Goal: Entertainment & Leisure: Browse casually

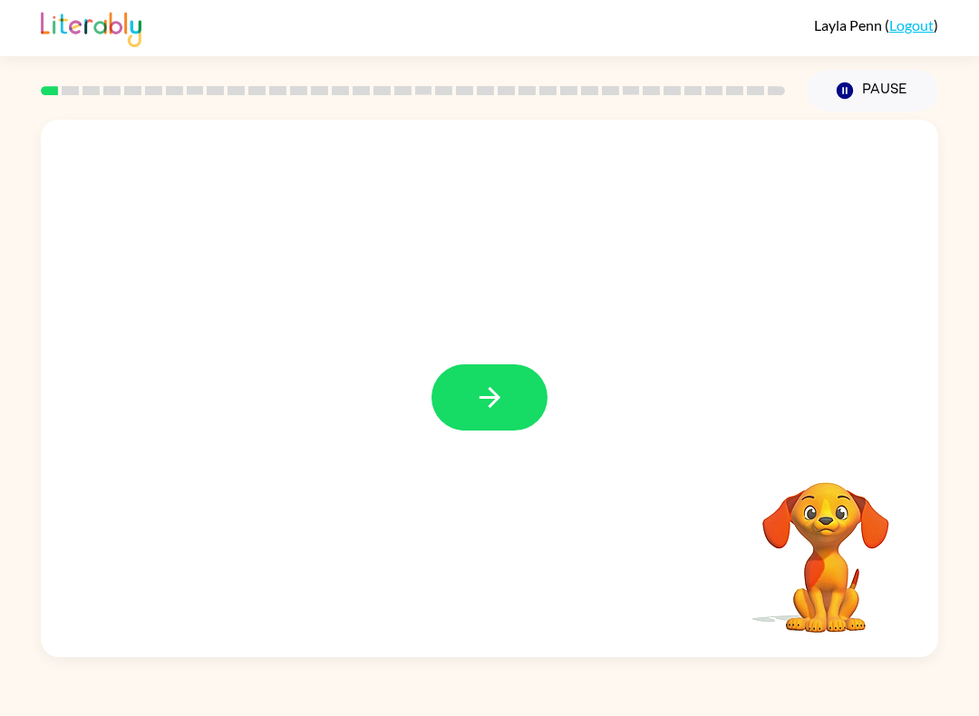
click at [493, 395] on icon "button" at bounding box center [490, 398] width 32 height 32
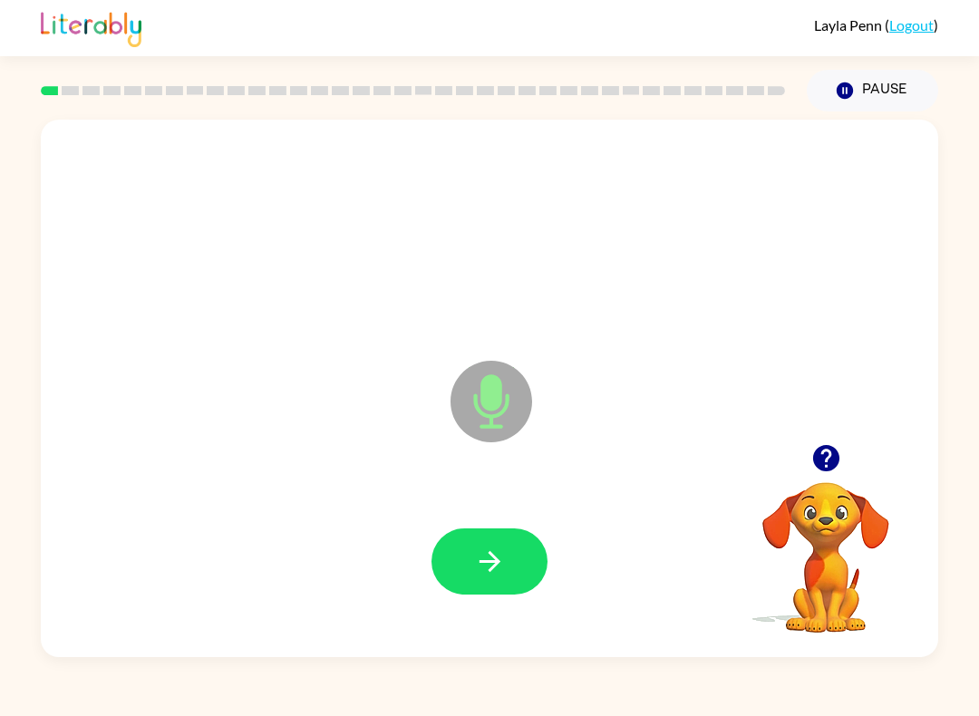
click at [482, 558] on icon "button" at bounding box center [490, 562] width 32 height 32
click at [489, 567] on icon "button" at bounding box center [490, 562] width 32 height 32
click at [498, 566] on icon "button" at bounding box center [490, 562] width 32 height 32
click at [486, 579] on button "button" at bounding box center [490, 562] width 116 height 66
click at [491, 568] on icon "button" at bounding box center [489, 561] width 21 height 21
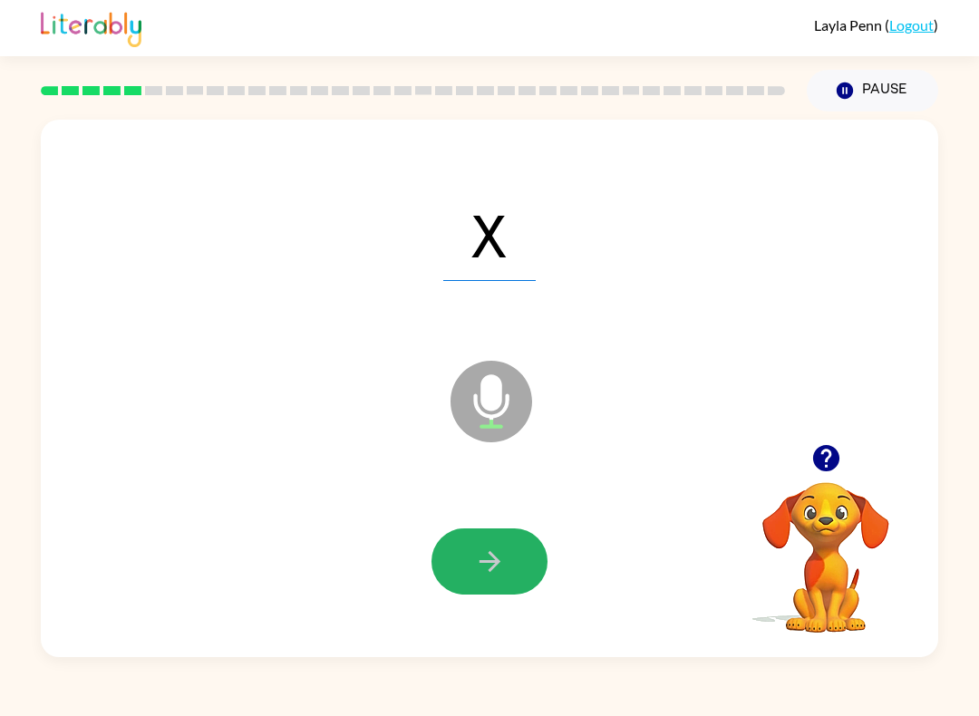
click at [486, 567] on icon "button" at bounding box center [490, 562] width 32 height 32
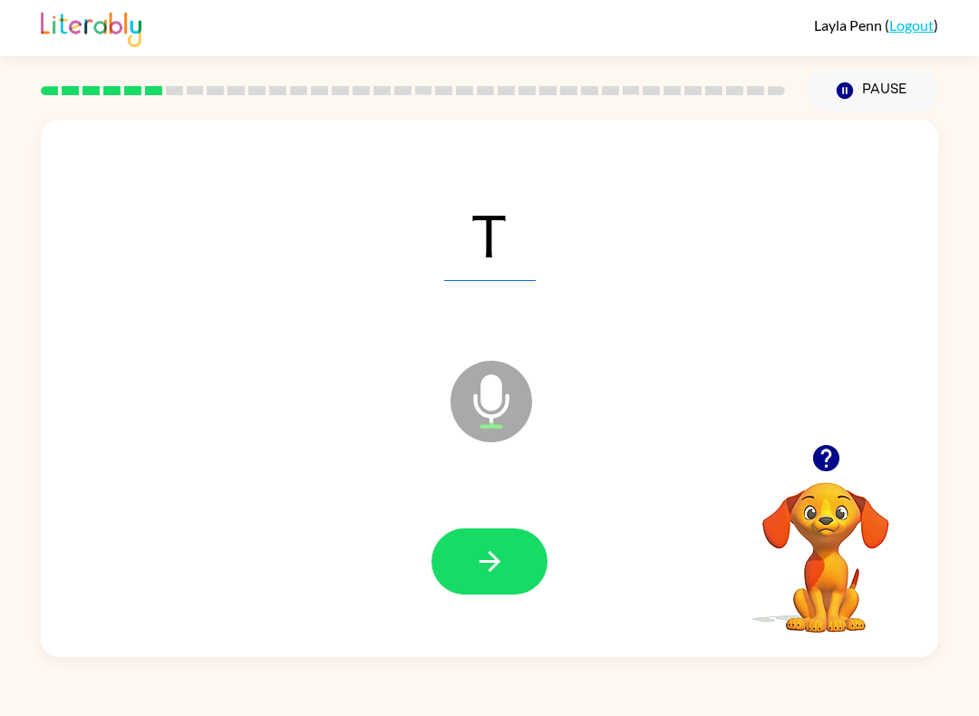
click at [477, 560] on icon "button" at bounding box center [490, 562] width 32 height 32
click at [491, 567] on icon "button" at bounding box center [490, 562] width 32 height 32
click at [495, 568] on icon "button" at bounding box center [489, 561] width 21 height 21
click at [487, 569] on icon "button" at bounding box center [490, 562] width 32 height 32
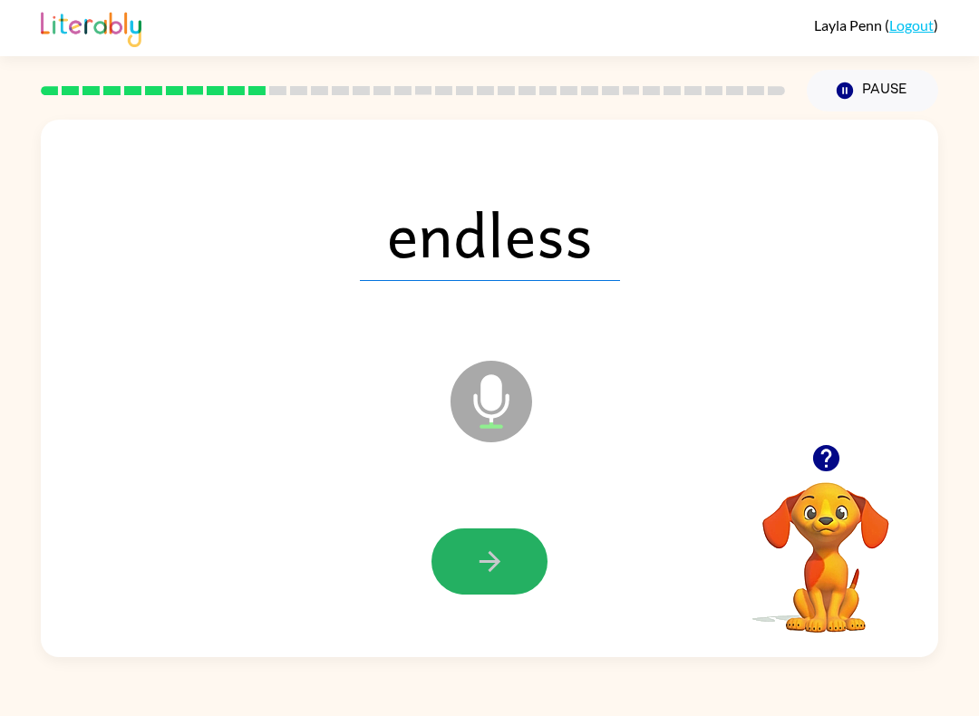
click at [495, 568] on icon "button" at bounding box center [489, 561] width 21 height 21
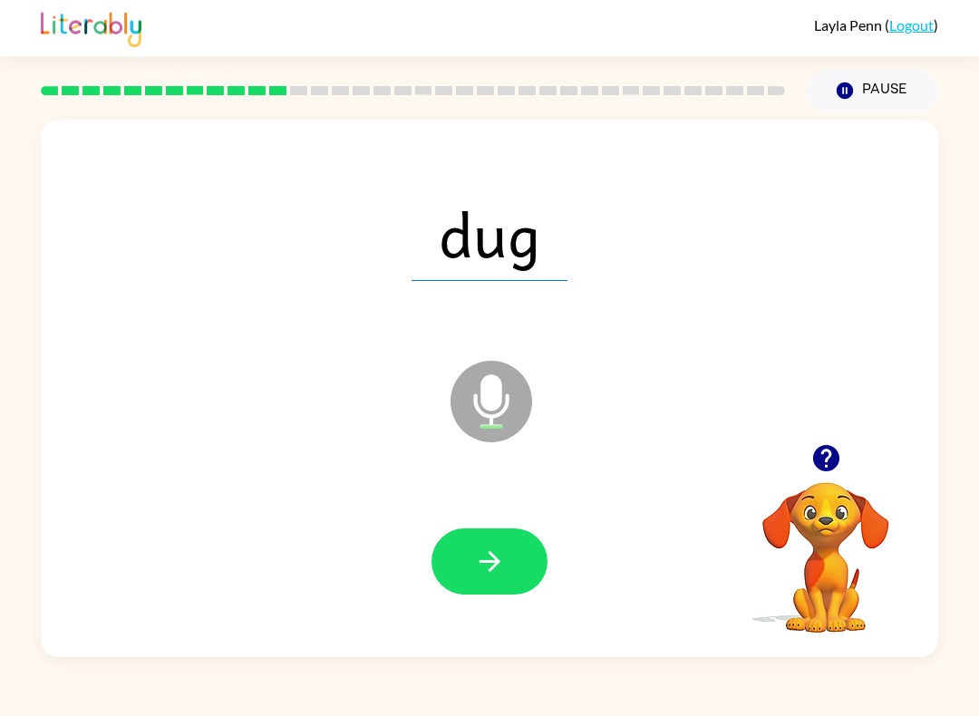
click at [501, 575] on icon "button" at bounding box center [490, 562] width 32 height 32
click at [498, 559] on icon "button" at bounding box center [490, 562] width 32 height 32
click at [498, 570] on icon "button" at bounding box center [490, 562] width 32 height 32
click at [489, 565] on icon "button" at bounding box center [490, 562] width 32 height 32
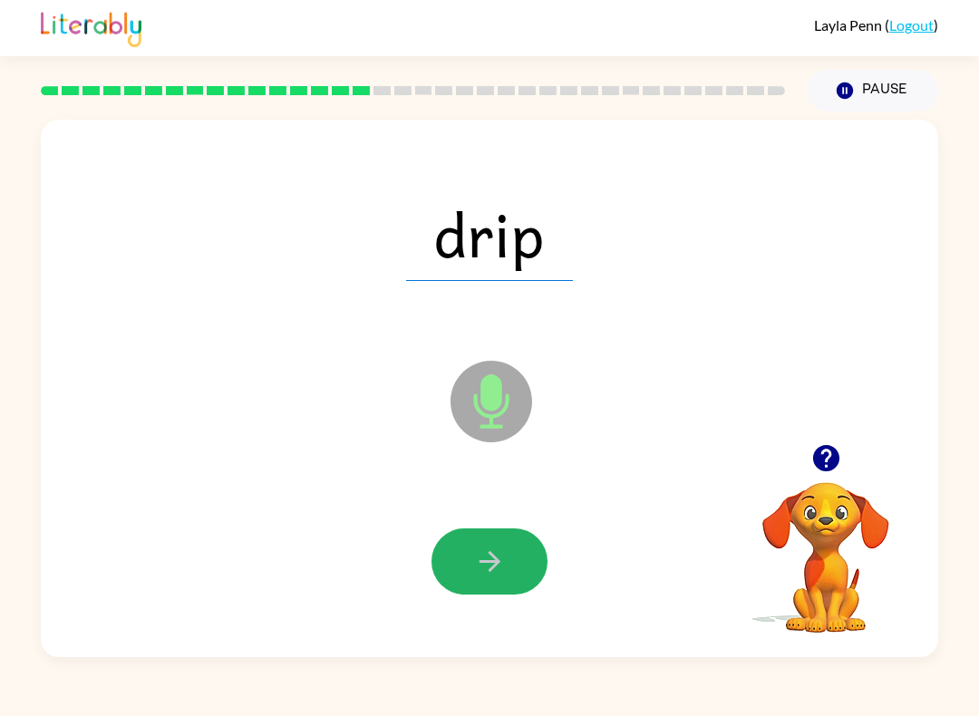
click at [504, 562] on icon "button" at bounding box center [490, 562] width 32 height 32
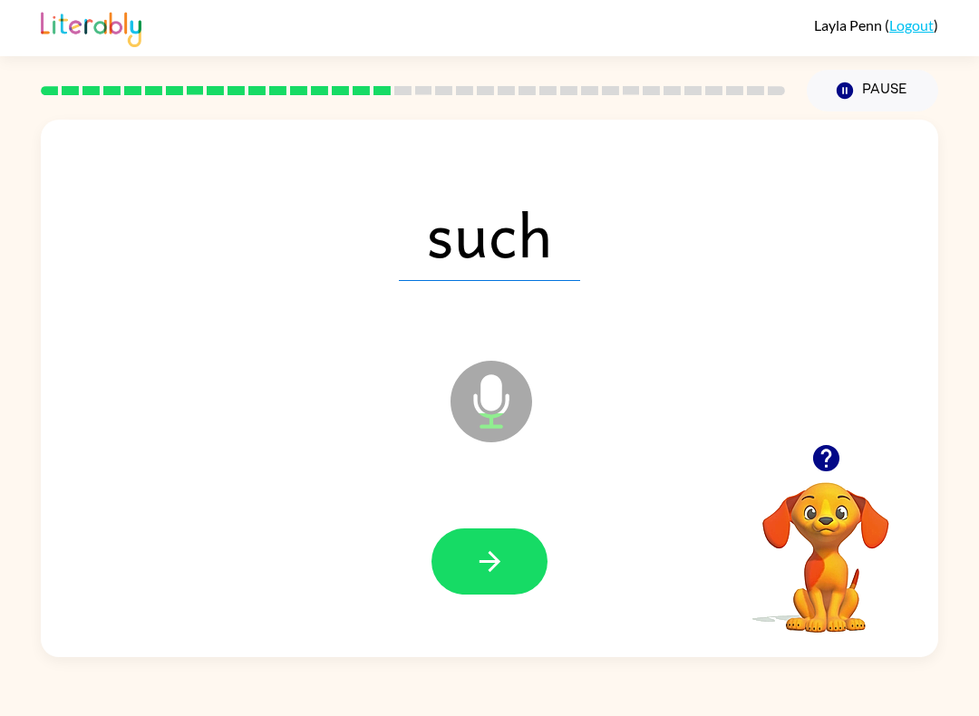
click at [500, 560] on icon "button" at bounding box center [490, 562] width 32 height 32
click at [493, 563] on icon "button" at bounding box center [489, 561] width 21 height 21
click at [501, 563] on icon "button" at bounding box center [490, 562] width 32 height 32
click at [494, 568] on icon "button" at bounding box center [489, 561] width 21 height 21
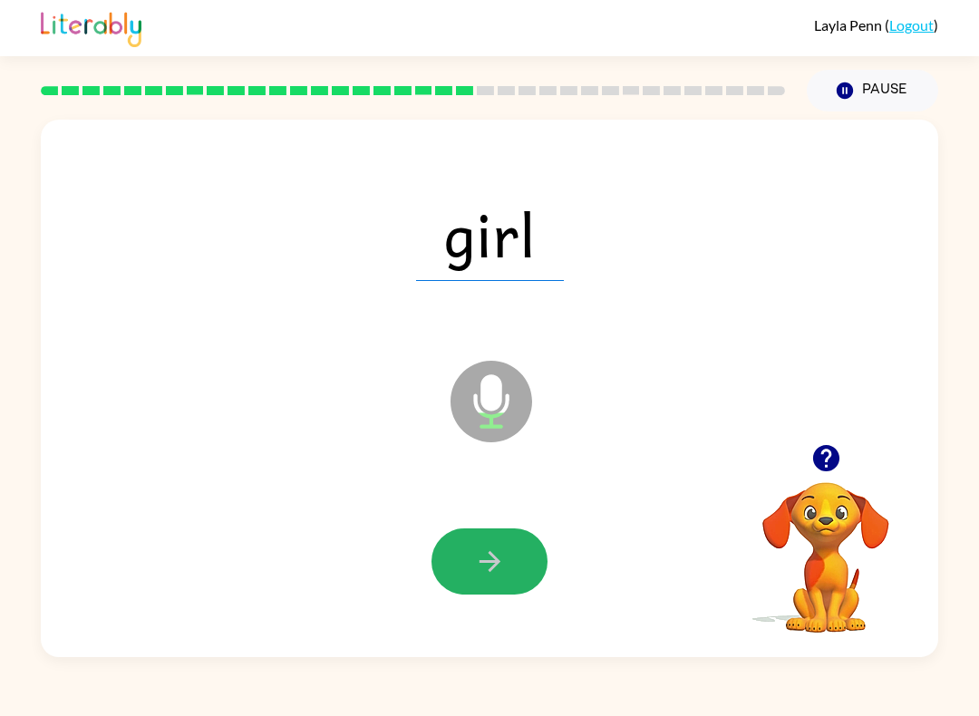
click at [500, 568] on icon "button" at bounding box center [490, 562] width 32 height 32
click at [498, 568] on icon "button" at bounding box center [490, 562] width 32 height 32
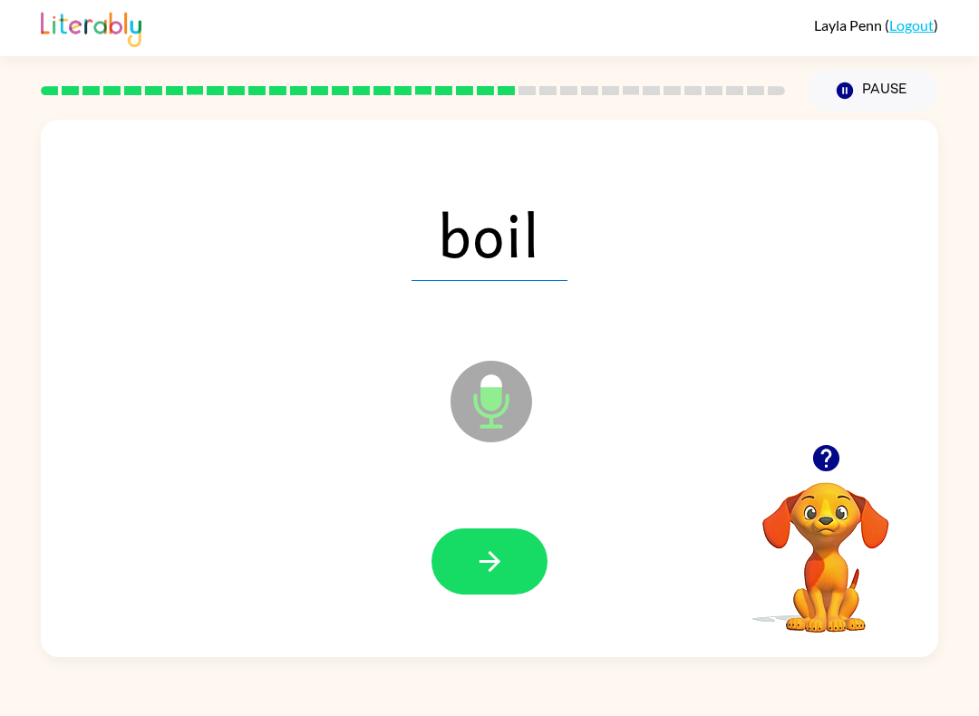
click at [502, 565] on icon "button" at bounding box center [490, 562] width 32 height 32
click at [499, 559] on icon "button" at bounding box center [490, 562] width 32 height 32
click at [496, 565] on icon "button" at bounding box center [489, 561] width 21 height 21
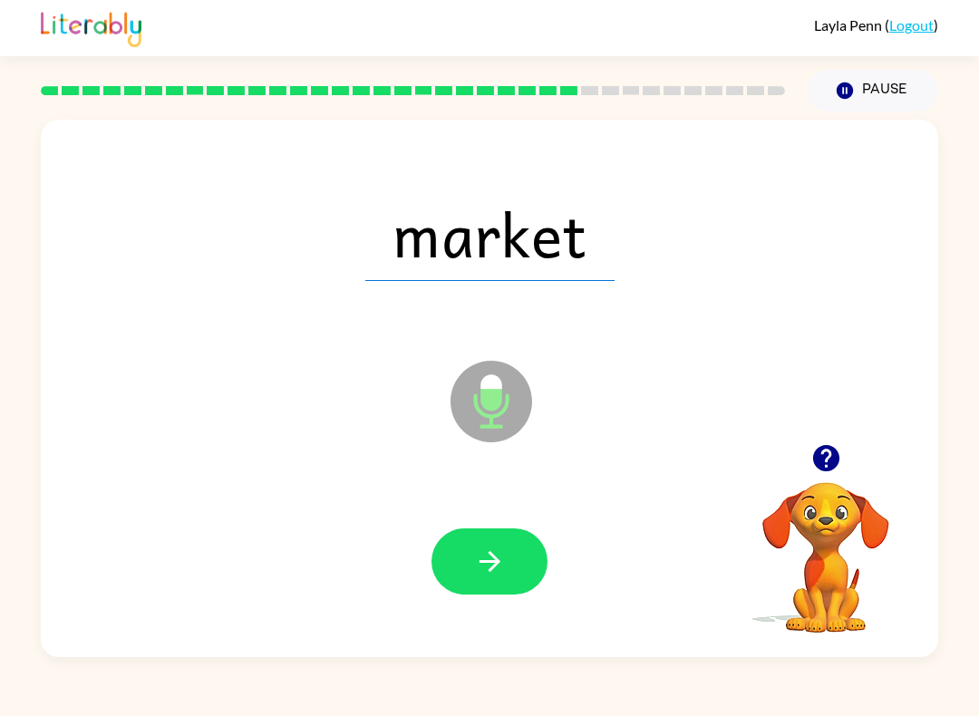
click at [479, 563] on icon "button" at bounding box center [490, 562] width 32 height 32
click at [502, 561] on icon "button" at bounding box center [490, 562] width 32 height 32
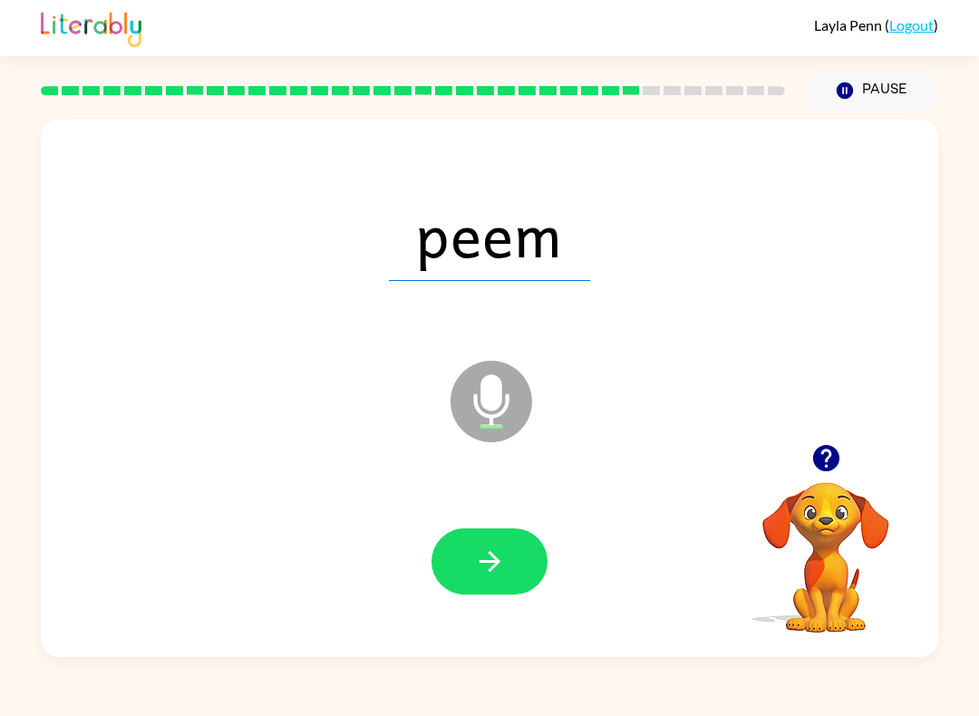
click at [491, 570] on icon "button" at bounding box center [489, 561] width 21 height 21
click at [497, 568] on icon "button" at bounding box center [490, 562] width 32 height 32
click at [497, 562] on icon "button" at bounding box center [489, 561] width 21 height 21
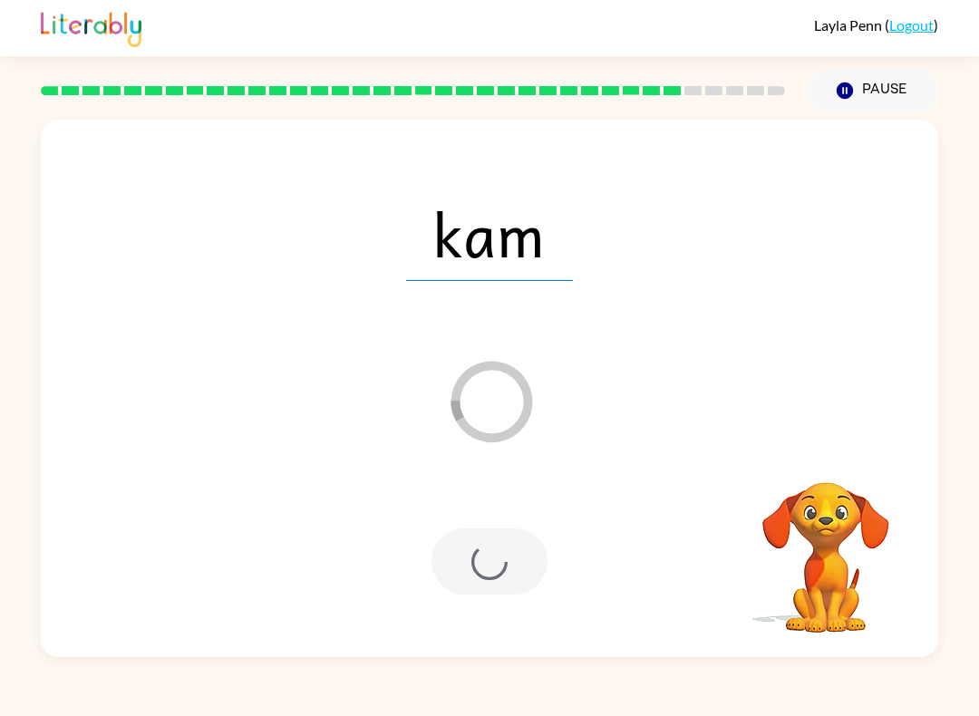
click at [523, 635] on div at bounding box center [489, 561] width 861 height 155
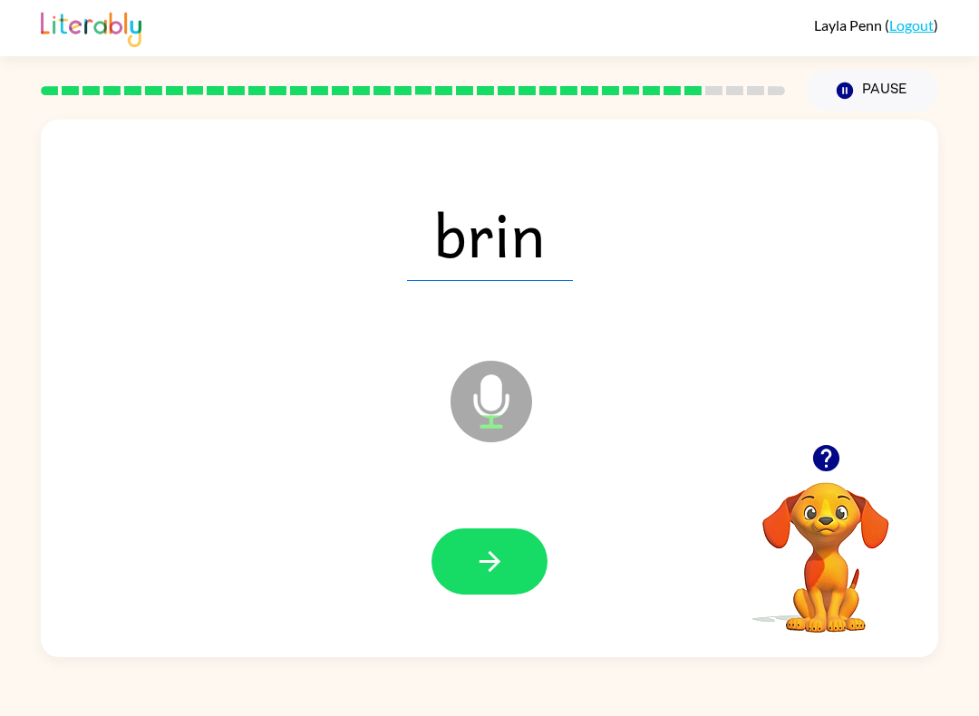
click at [494, 565] on icon "button" at bounding box center [490, 562] width 32 height 32
click at [493, 559] on icon "button" at bounding box center [490, 562] width 32 height 32
click at [492, 568] on icon "button" at bounding box center [489, 561] width 21 height 21
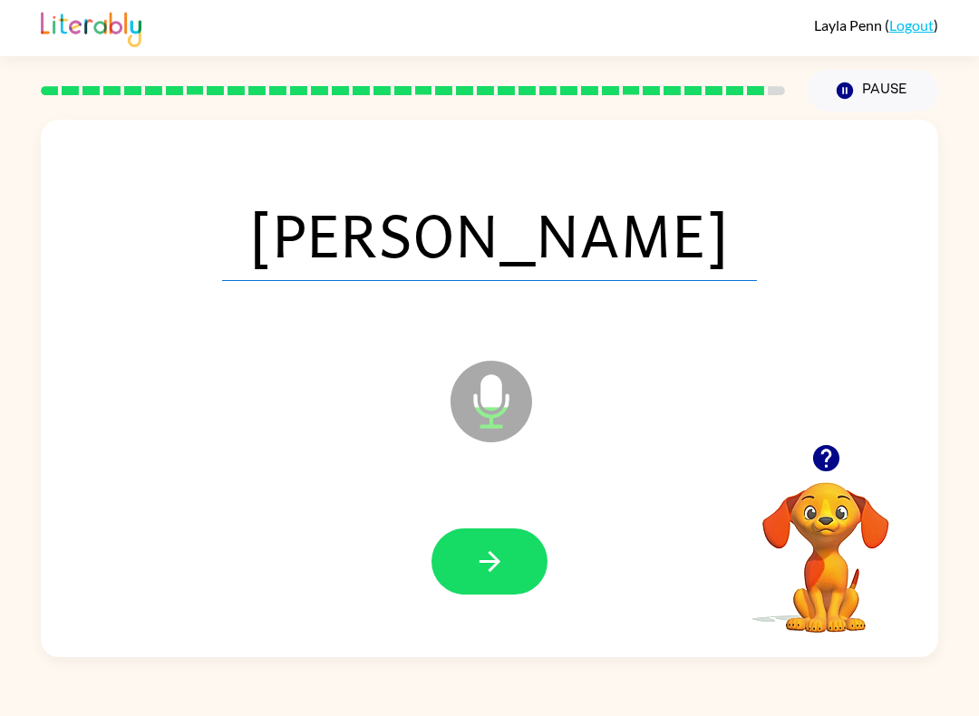
click at [500, 561] on icon "button" at bounding box center [490, 562] width 32 height 32
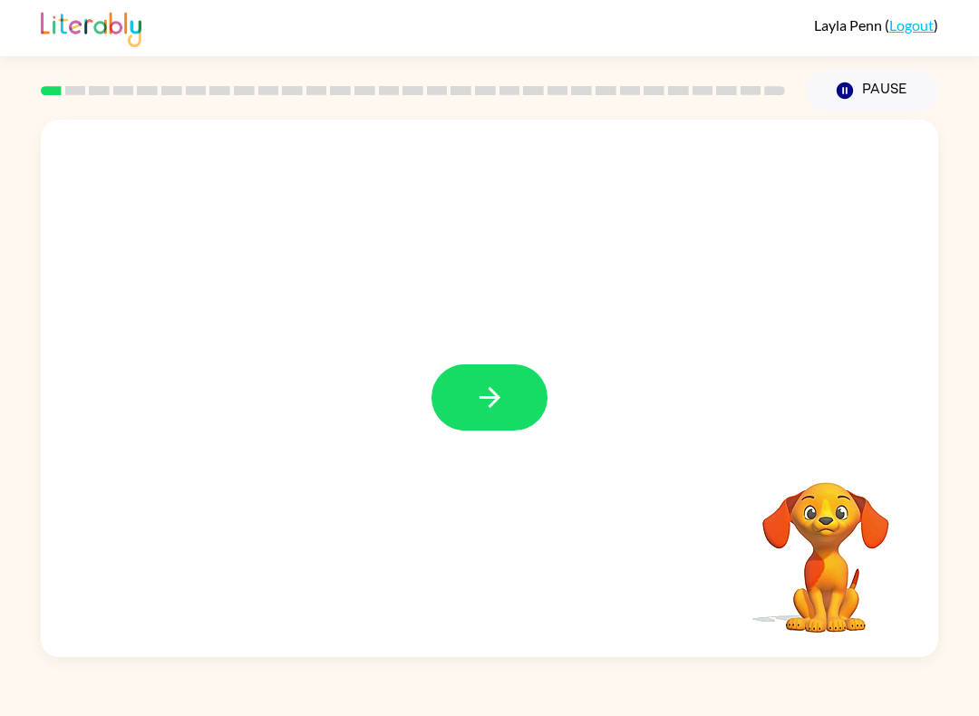
click at [518, 416] on button "button" at bounding box center [490, 397] width 116 height 66
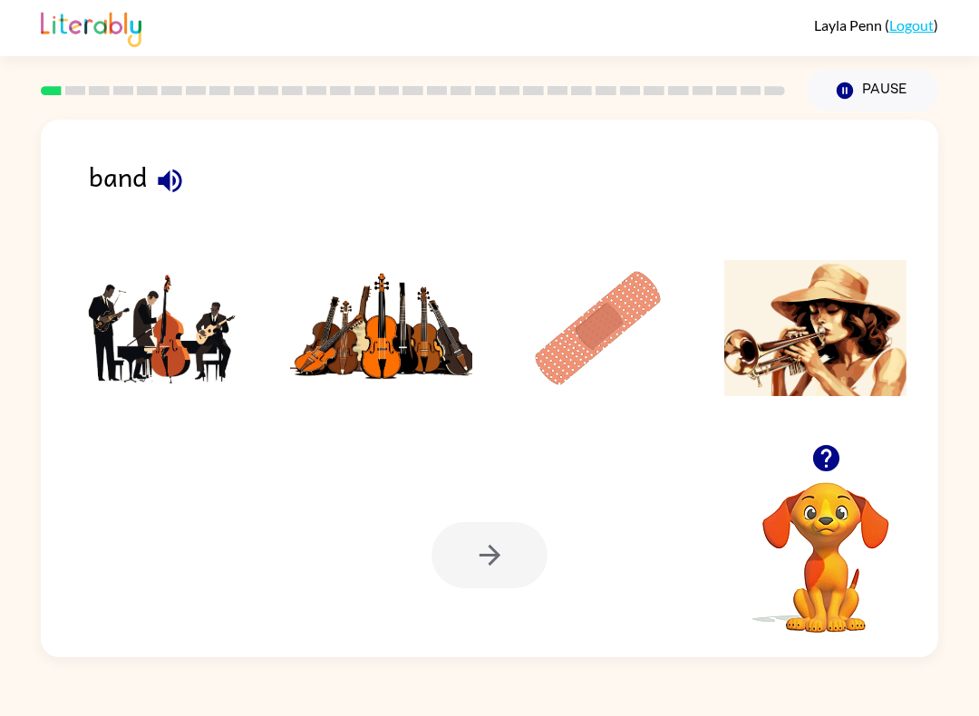
click at [607, 349] on img at bounding box center [598, 328] width 183 height 136
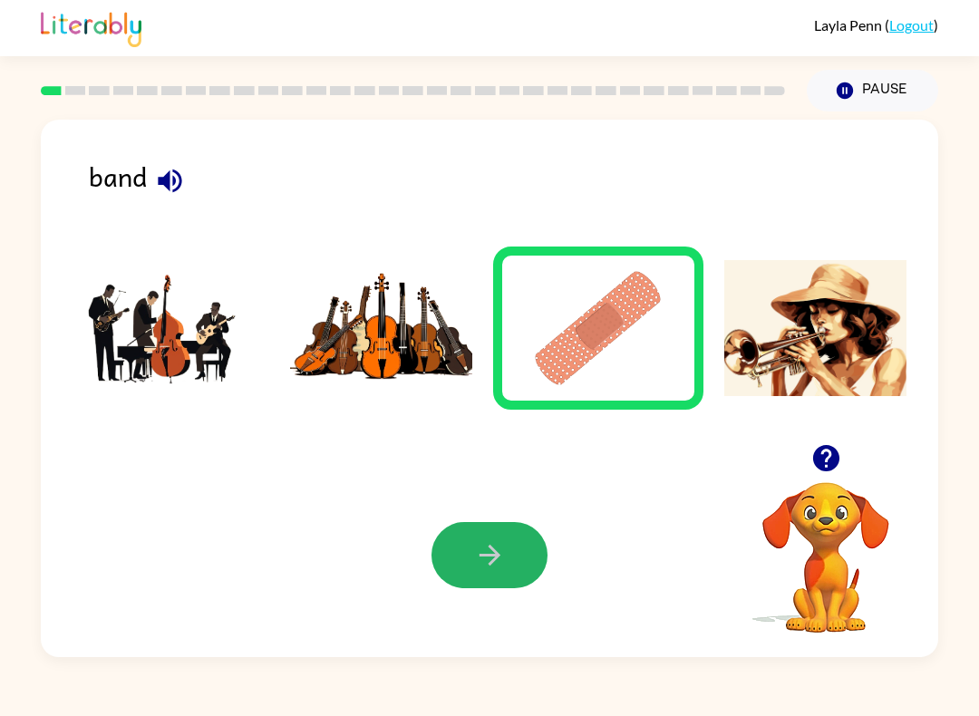
click at [485, 579] on button "button" at bounding box center [490, 555] width 116 height 66
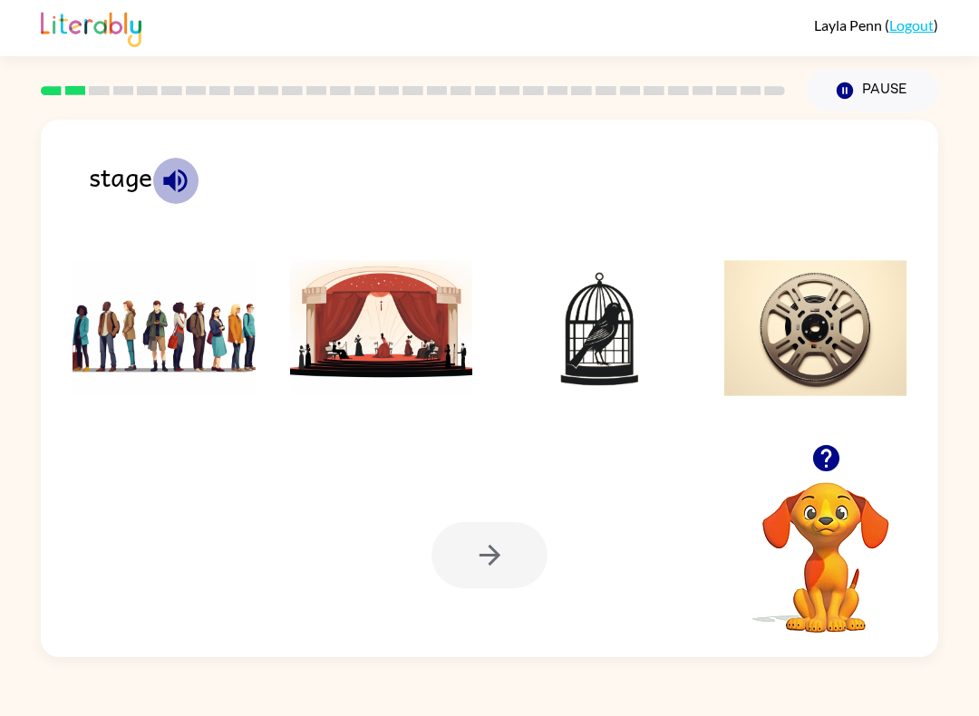
click at [176, 173] on icon "button" at bounding box center [175, 181] width 24 height 24
click at [379, 351] on img at bounding box center [381, 328] width 183 height 136
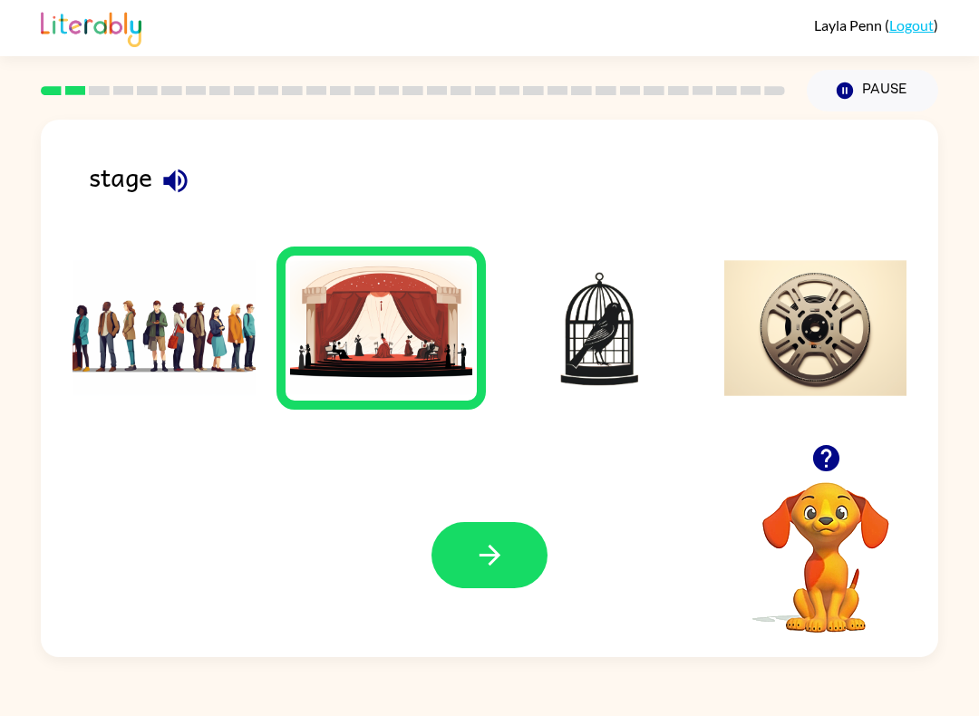
click at [512, 557] on button "button" at bounding box center [490, 555] width 116 height 66
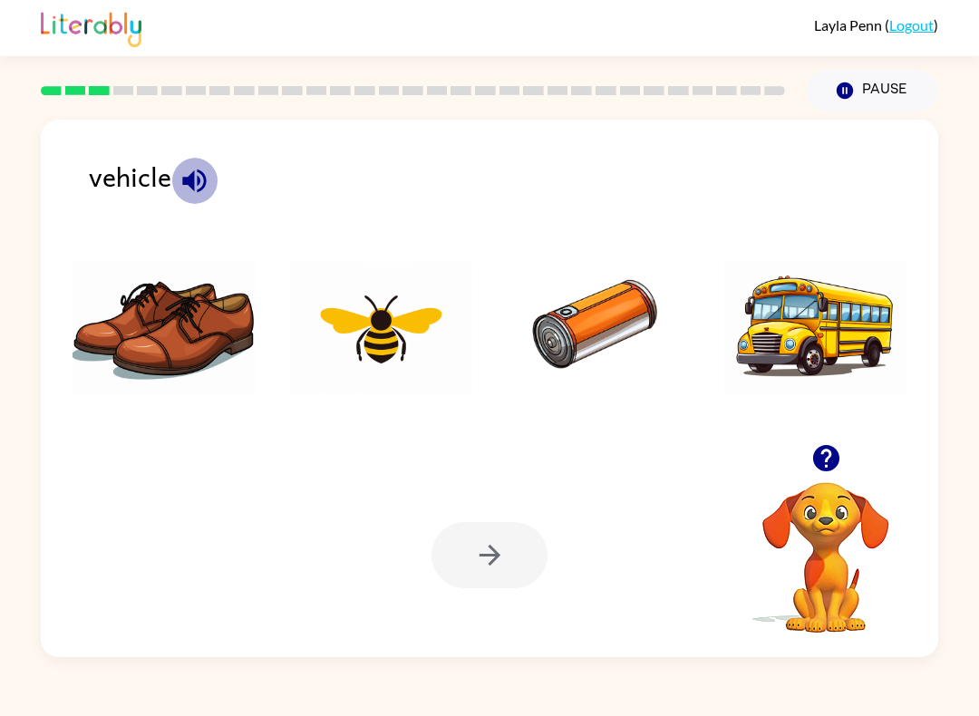
click at [185, 187] on icon "button" at bounding box center [195, 181] width 32 height 32
click at [821, 351] on img at bounding box center [815, 328] width 183 height 136
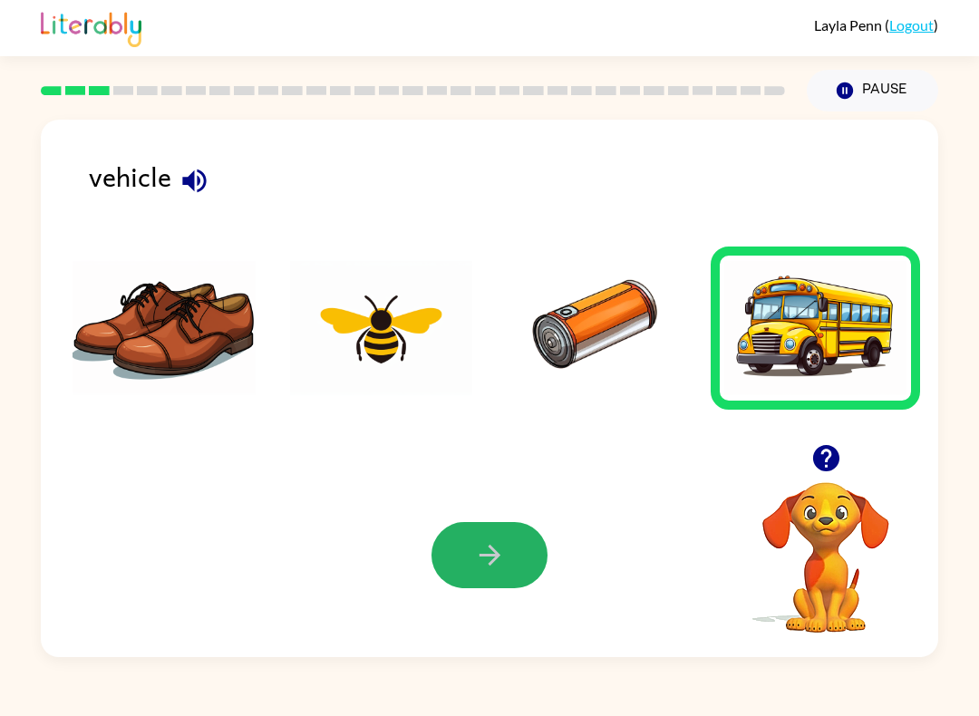
click at [506, 559] on button "button" at bounding box center [490, 555] width 116 height 66
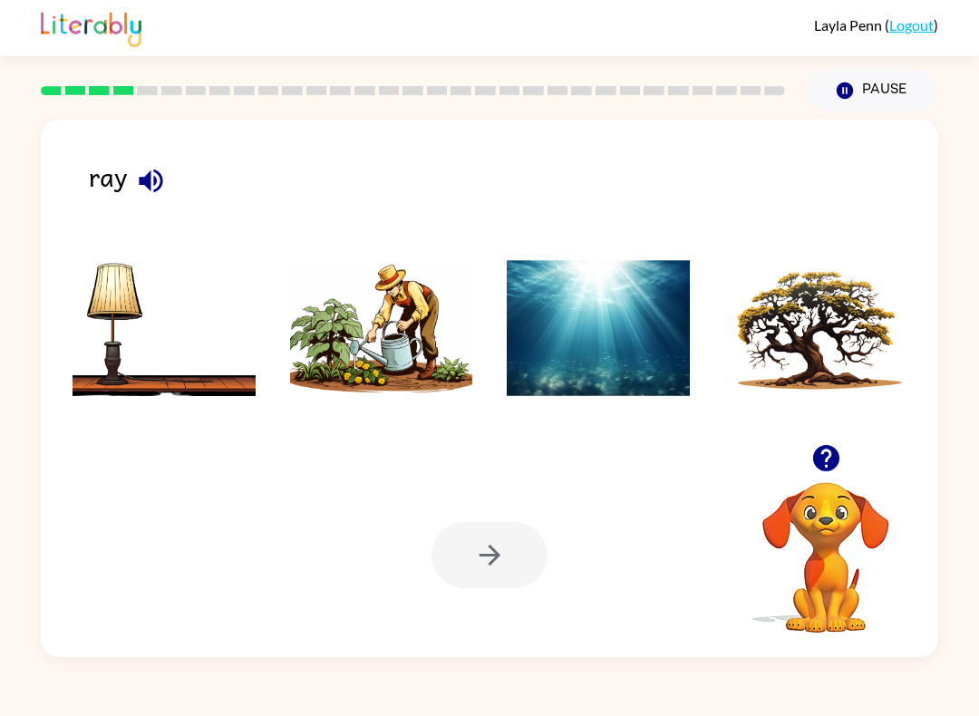
click at [164, 179] on icon "button" at bounding box center [151, 181] width 32 height 32
click at [433, 386] on img at bounding box center [381, 328] width 183 height 136
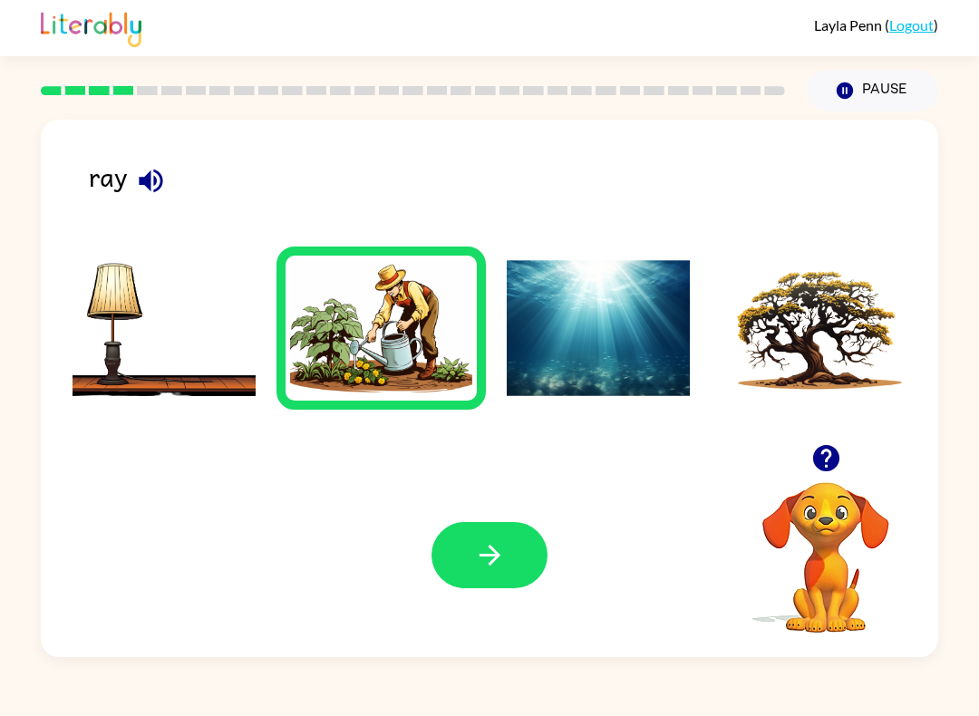
click at [500, 568] on icon "button" at bounding box center [490, 555] width 32 height 32
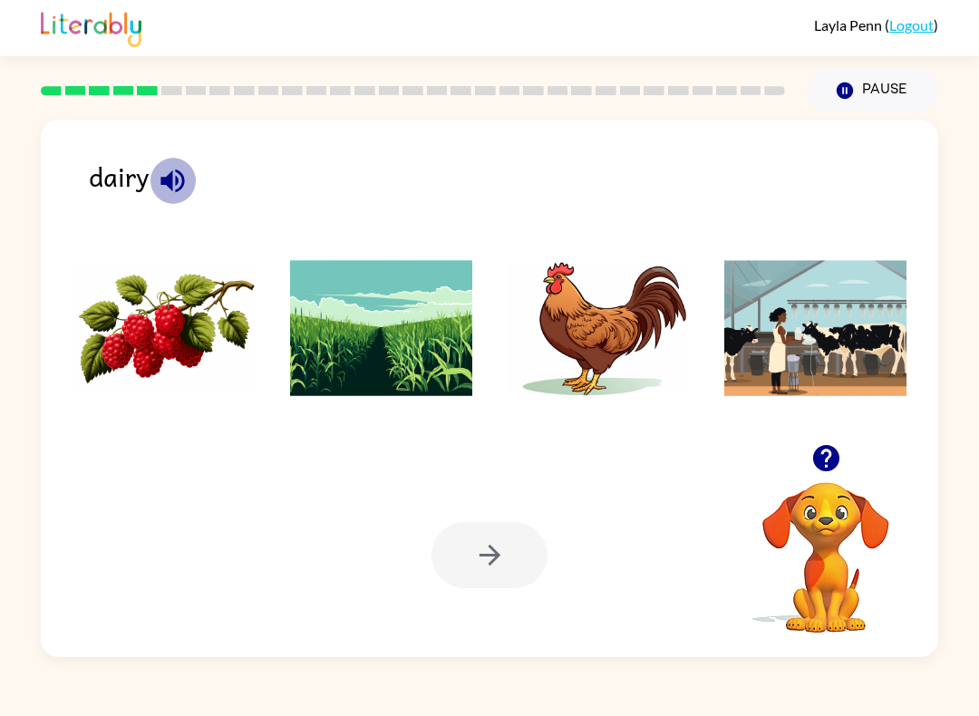
click at [189, 170] on button "button" at bounding box center [173, 181] width 46 height 46
click at [843, 370] on img at bounding box center [815, 328] width 183 height 136
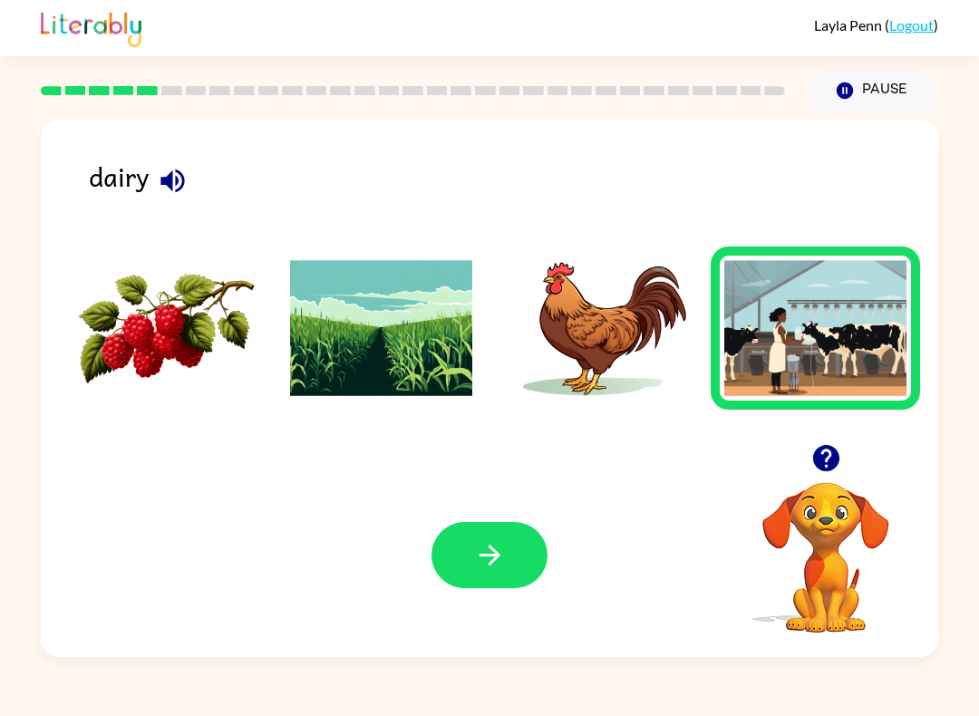
click at [498, 566] on icon "button" at bounding box center [490, 555] width 32 height 32
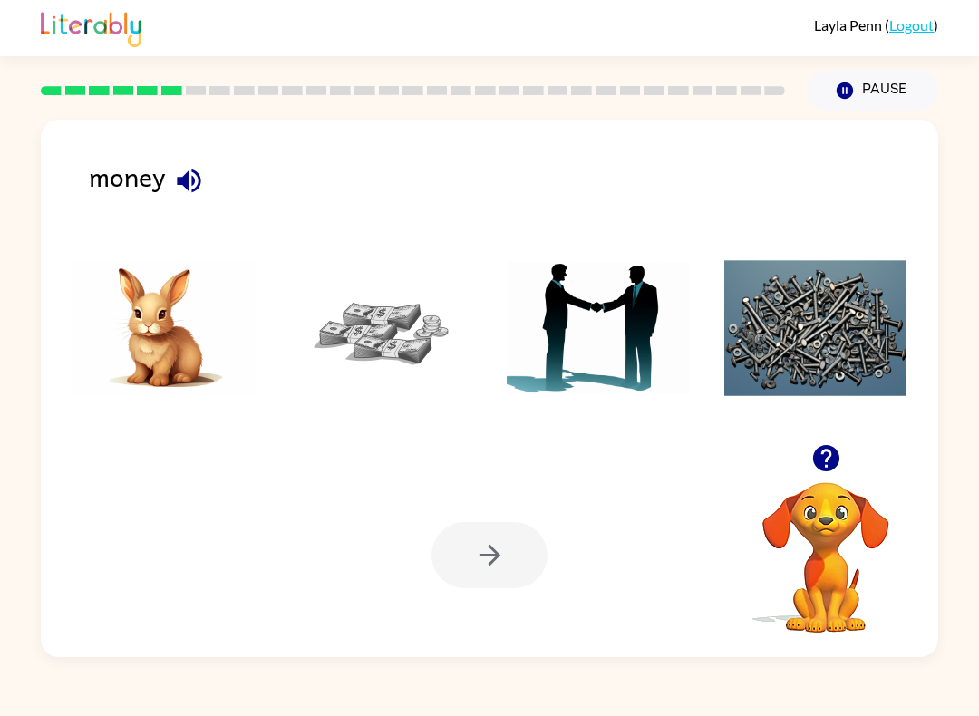
click at [183, 183] on icon "button" at bounding box center [189, 181] width 24 height 24
click at [388, 347] on img at bounding box center [381, 328] width 183 height 136
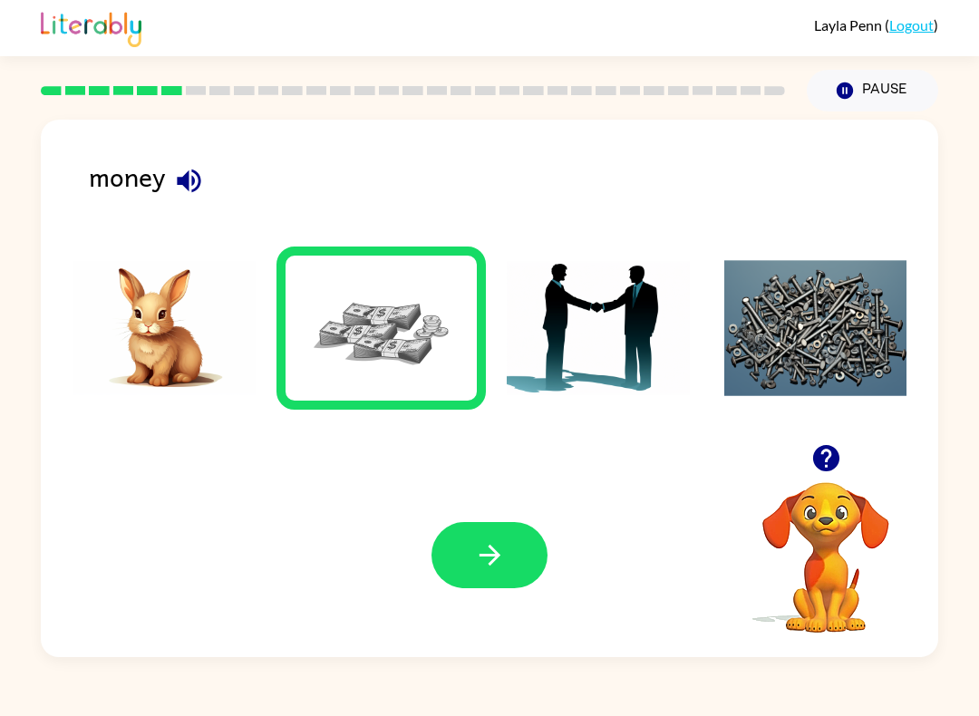
click at [508, 575] on button "button" at bounding box center [490, 555] width 116 height 66
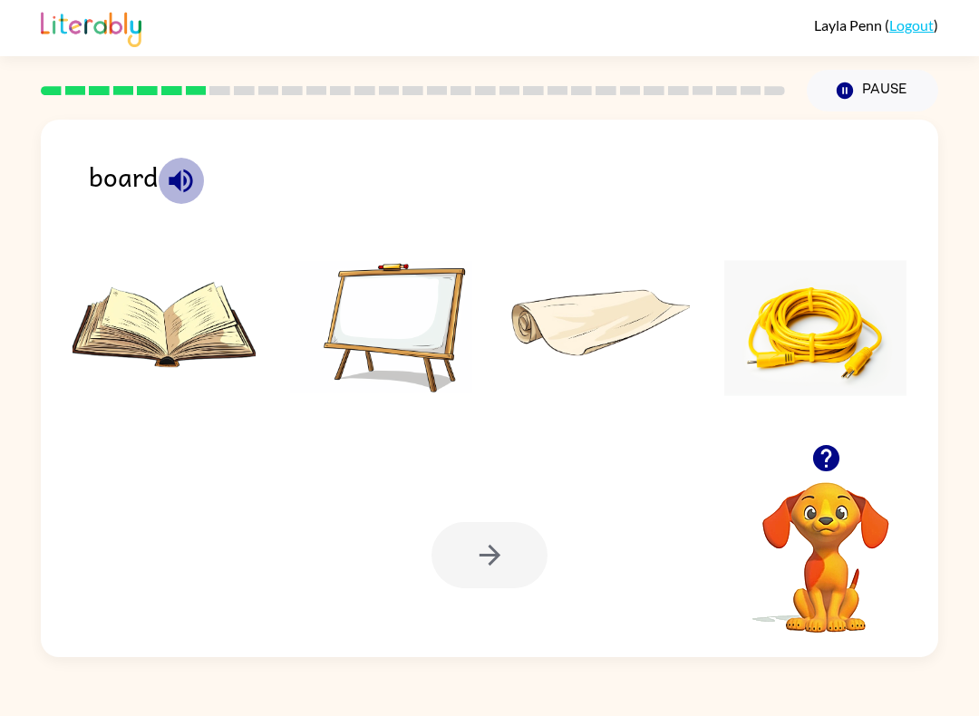
click at [191, 181] on icon "button" at bounding box center [181, 181] width 24 height 24
click at [418, 323] on img at bounding box center [381, 328] width 183 height 136
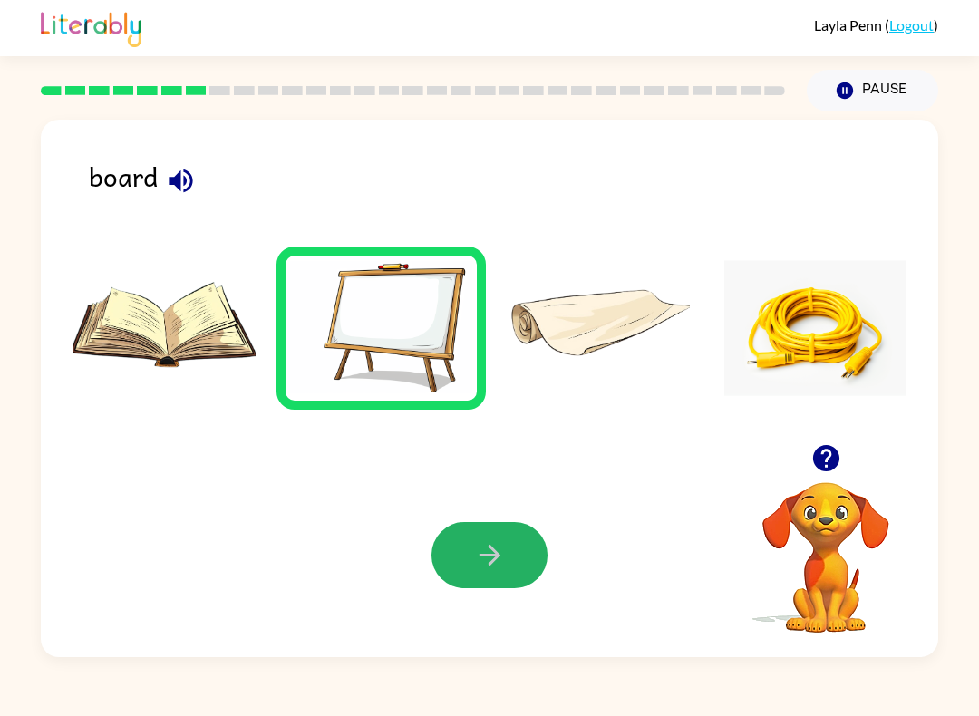
click at [490, 577] on button "button" at bounding box center [490, 555] width 116 height 66
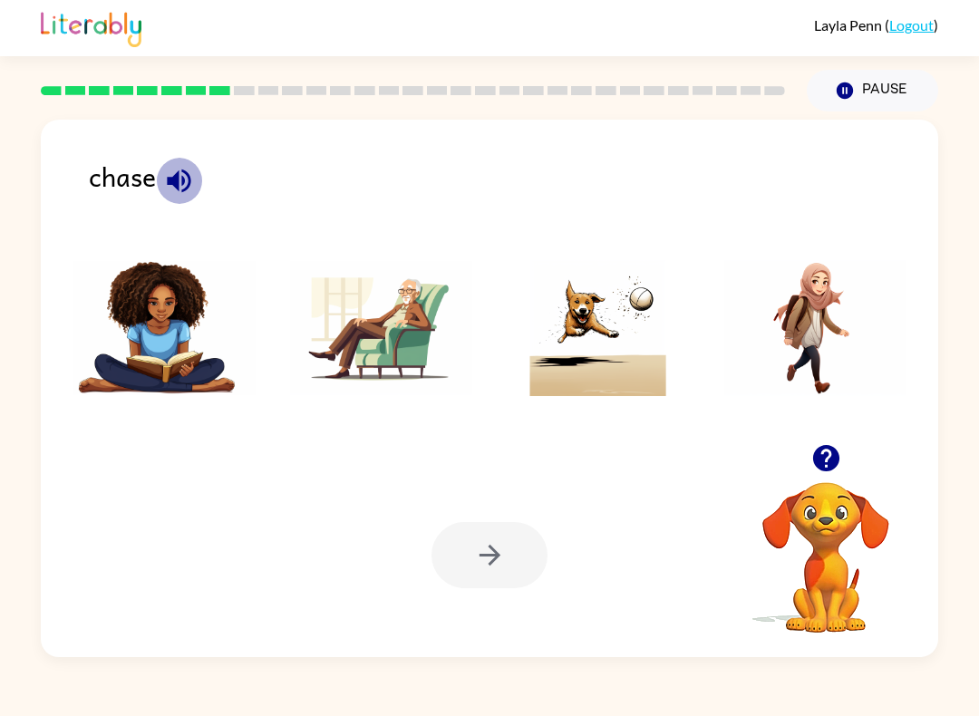
click at [199, 189] on button "button" at bounding box center [179, 181] width 46 height 46
click at [604, 369] on img at bounding box center [598, 328] width 183 height 136
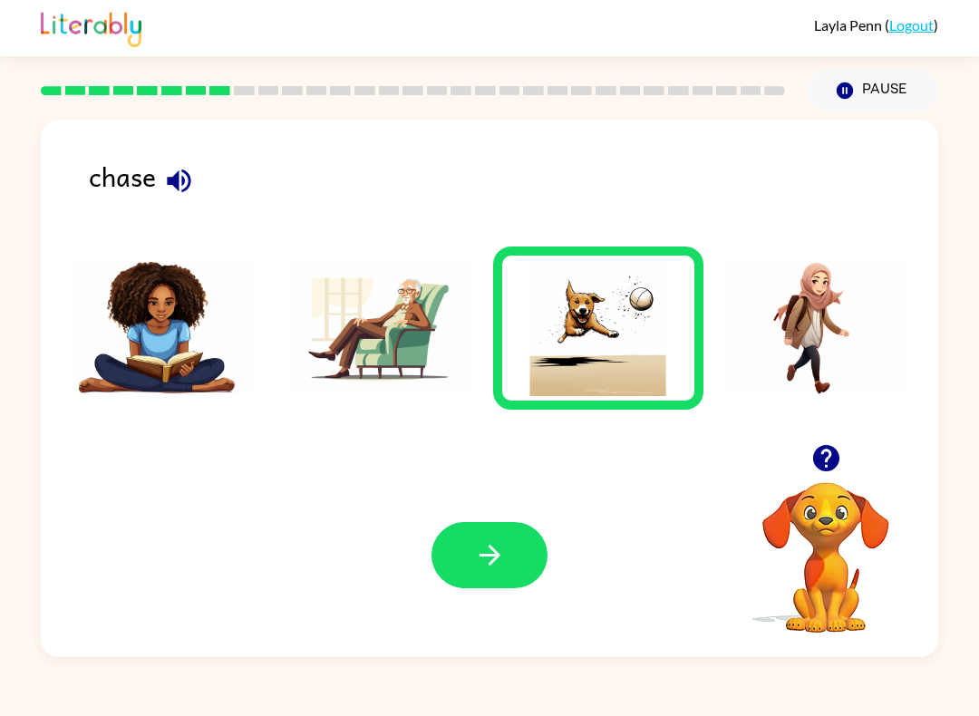
click at [169, 186] on icon "button" at bounding box center [179, 181] width 24 height 24
click at [485, 558] on icon "button" at bounding box center [490, 555] width 32 height 32
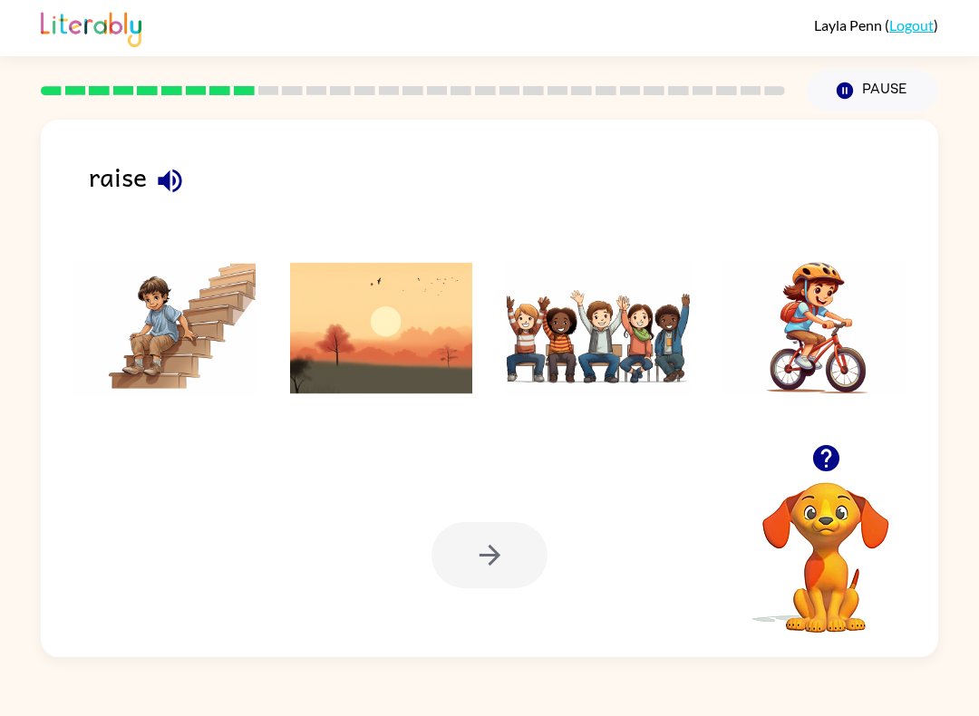
click at [179, 179] on icon "button" at bounding box center [170, 181] width 24 height 24
click at [588, 341] on img at bounding box center [598, 328] width 183 height 136
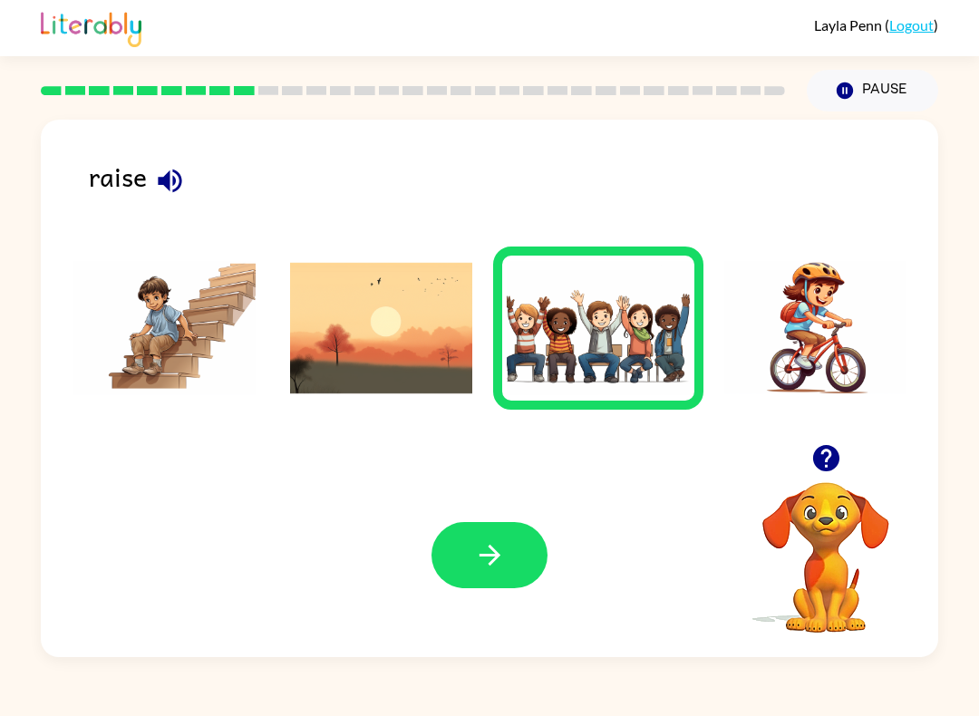
click at [472, 567] on button "button" at bounding box center [490, 555] width 116 height 66
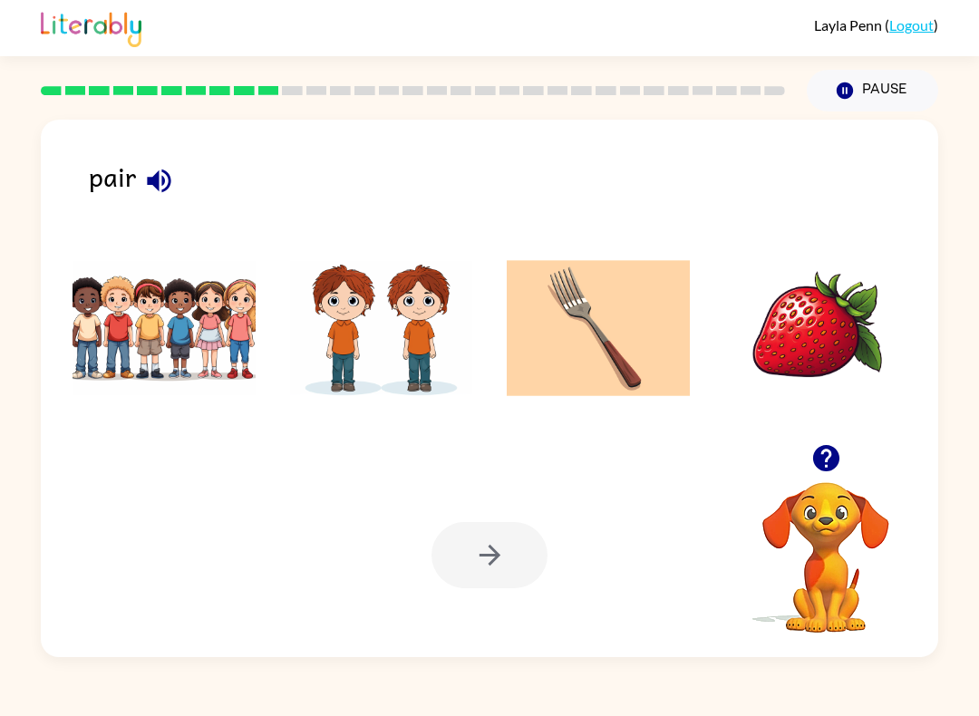
click at [151, 184] on icon "button" at bounding box center [159, 181] width 24 height 24
click at [588, 326] on img at bounding box center [598, 328] width 183 height 136
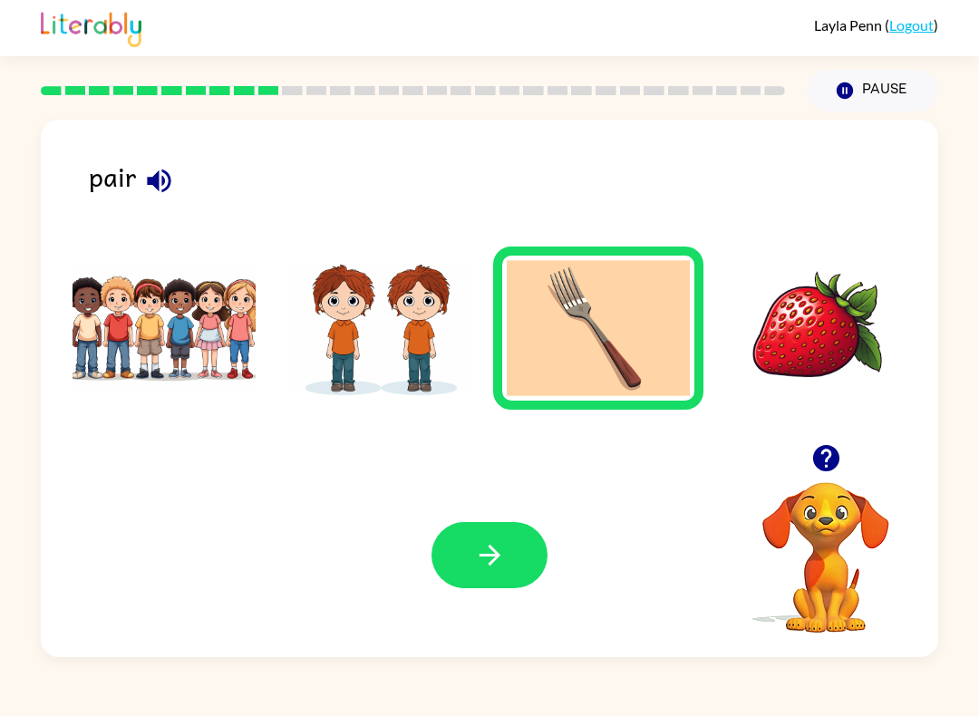
click at [479, 570] on icon "button" at bounding box center [490, 555] width 32 height 32
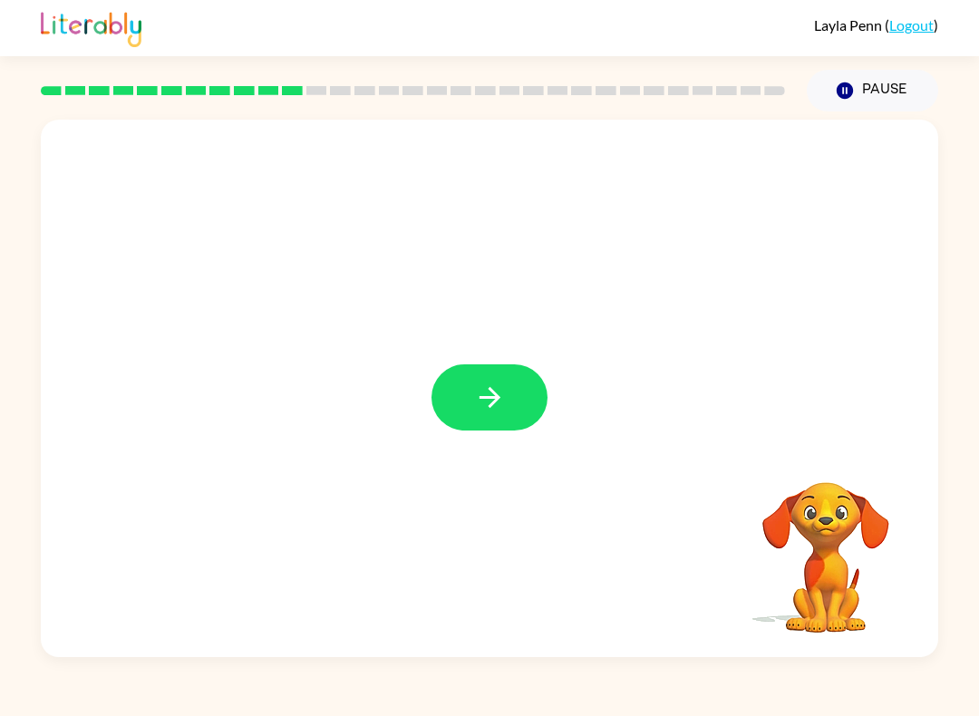
click at [501, 412] on icon "button" at bounding box center [490, 398] width 32 height 32
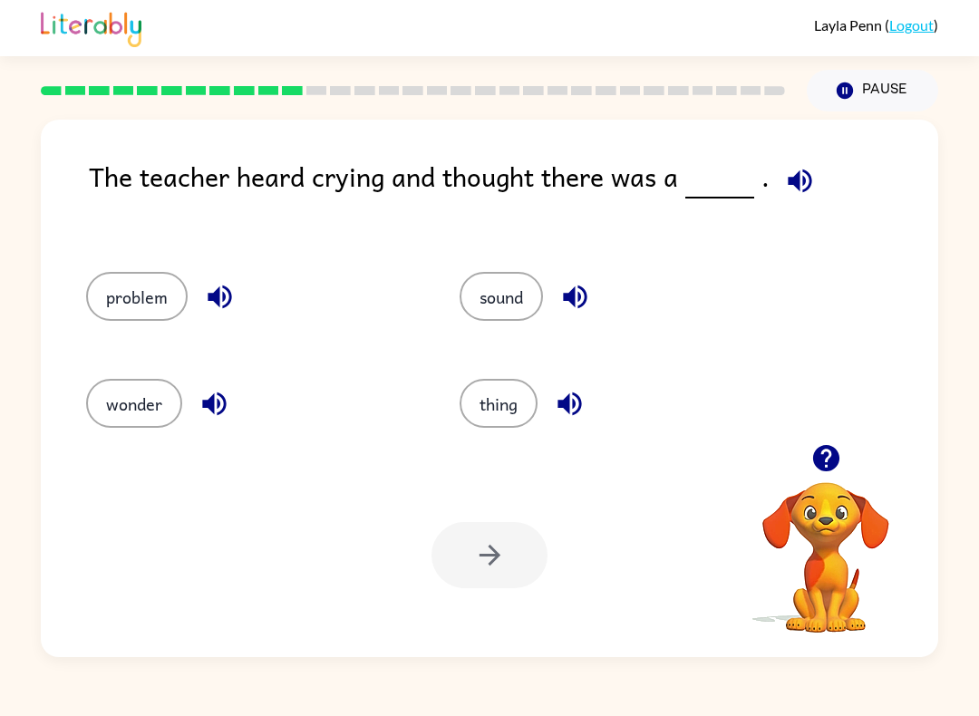
click at [215, 405] on icon "button" at bounding box center [215, 404] width 32 height 32
click at [218, 295] on icon "button" at bounding box center [220, 298] width 24 height 24
click at [575, 301] on icon "button" at bounding box center [575, 298] width 24 height 24
click at [568, 423] on button "button" at bounding box center [570, 404] width 46 height 46
click at [804, 178] on icon "button" at bounding box center [800, 181] width 24 height 24
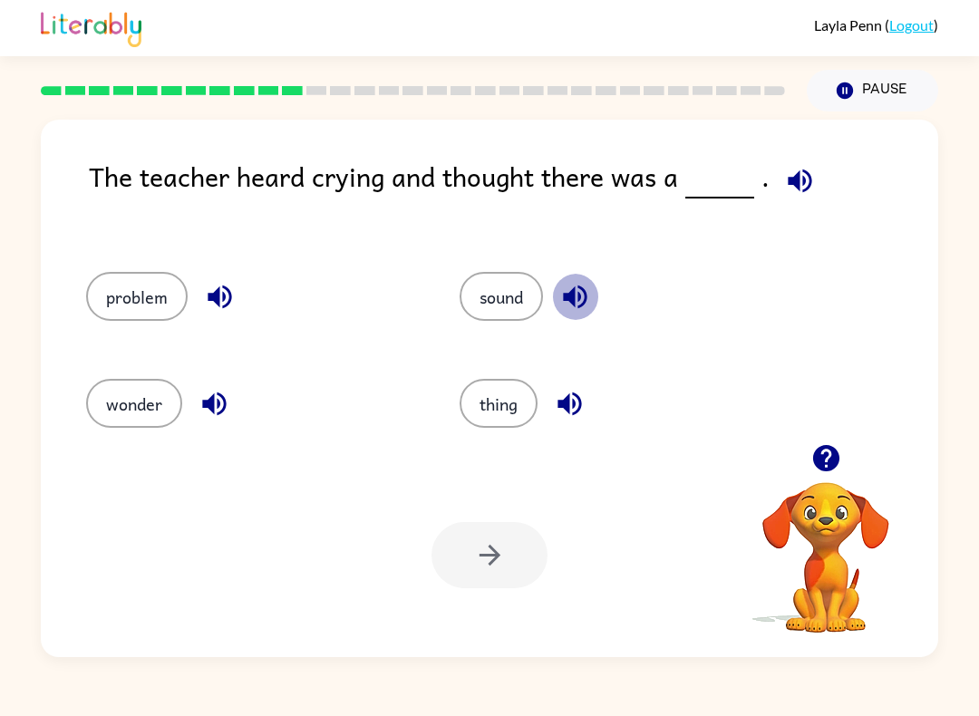
click at [591, 287] on icon "button" at bounding box center [575, 297] width 32 height 32
click at [233, 303] on icon "button" at bounding box center [220, 297] width 32 height 32
click at [141, 308] on button "problem" at bounding box center [137, 296] width 102 height 49
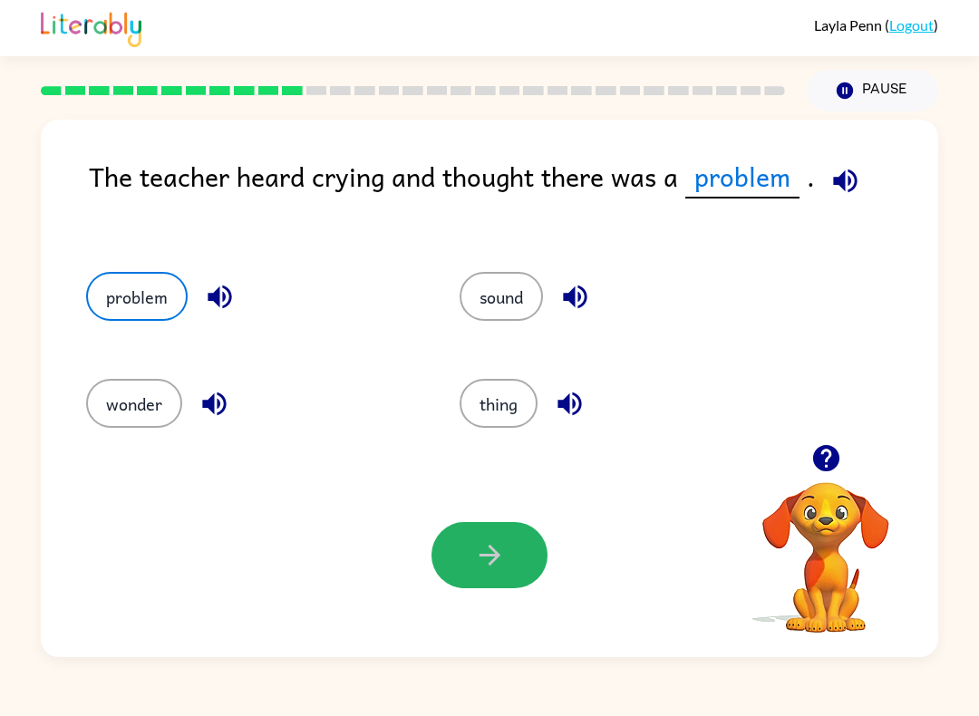
click at [490, 560] on icon "button" at bounding box center [490, 555] width 32 height 32
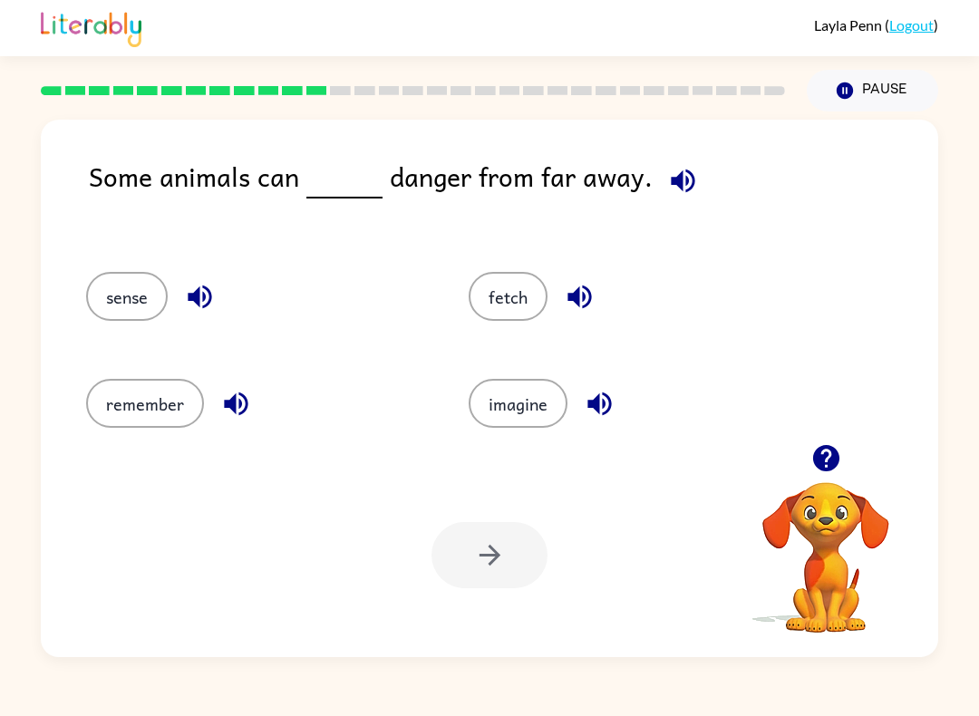
click at [594, 284] on icon "button" at bounding box center [580, 297] width 32 height 32
click at [595, 410] on icon "button" at bounding box center [600, 405] width 24 height 24
click at [239, 413] on icon "button" at bounding box center [236, 404] width 32 height 32
click at [215, 305] on icon "button" at bounding box center [200, 297] width 32 height 32
click at [577, 301] on icon "button" at bounding box center [580, 298] width 24 height 24
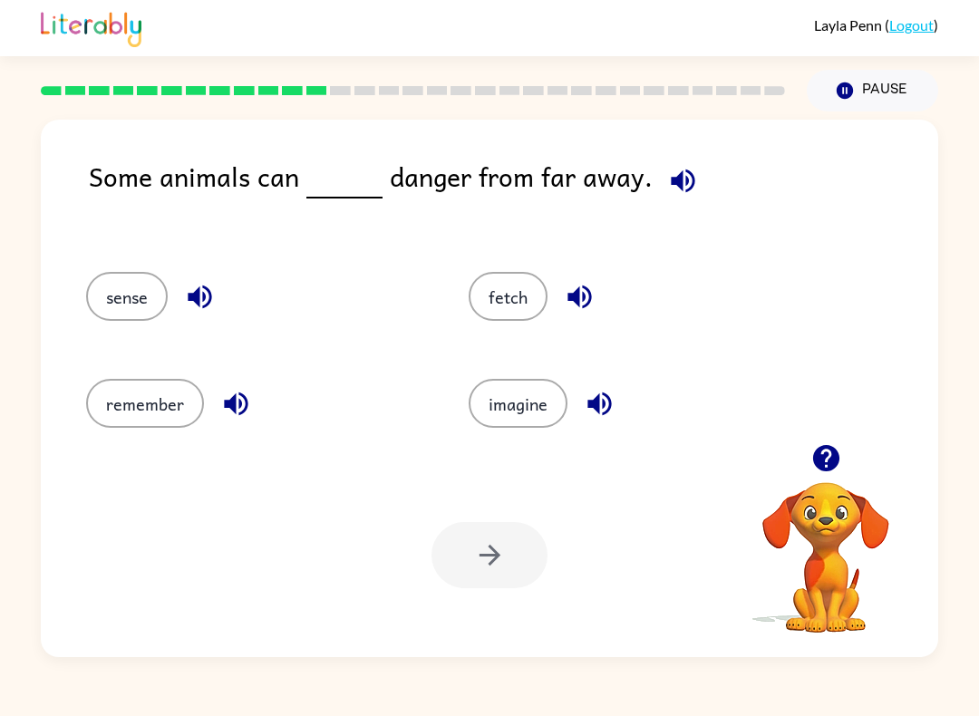
click at [694, 191] on button "button" at bounding box center [683, 181] width 46 height 46
click at [600, 417] on icon "button" at bounding box center [600, 404] width 32 height 32
click at [582, 291] on icon "button" at bounding box center [580, 297] width 32 height 32
click at [201, 298] on icon "button" at bounding box center [200, 297] width 32 height 32
click at [153, 301] on button "sense" at bounding box center [127, 296] width 82 height 49
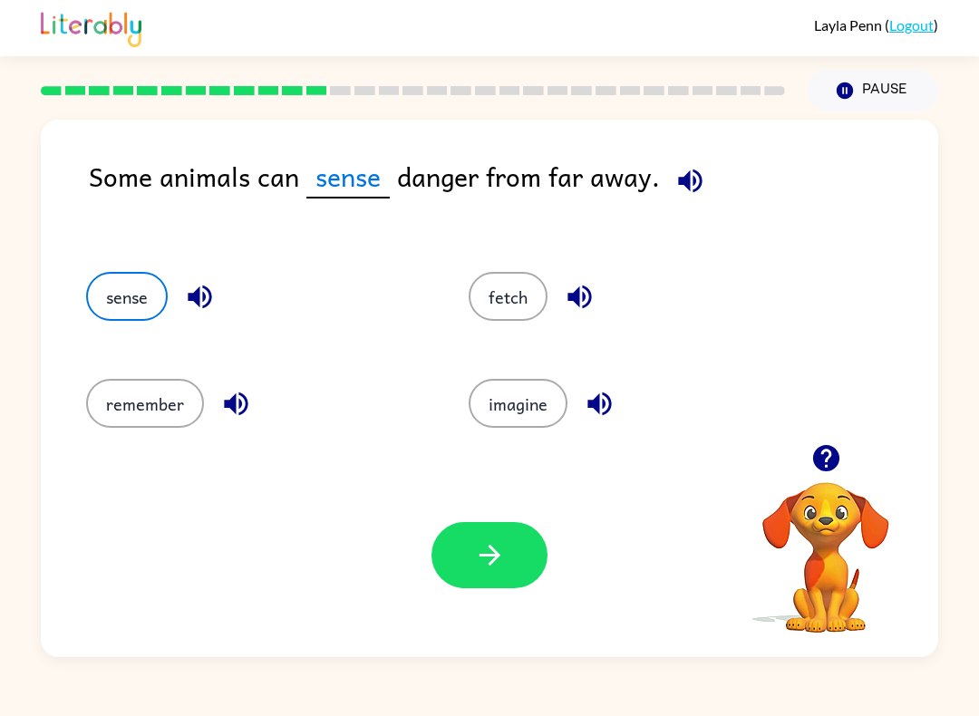
click at [500, 559] on icon "button" at bounding box center [490, 555] width 32 height 32
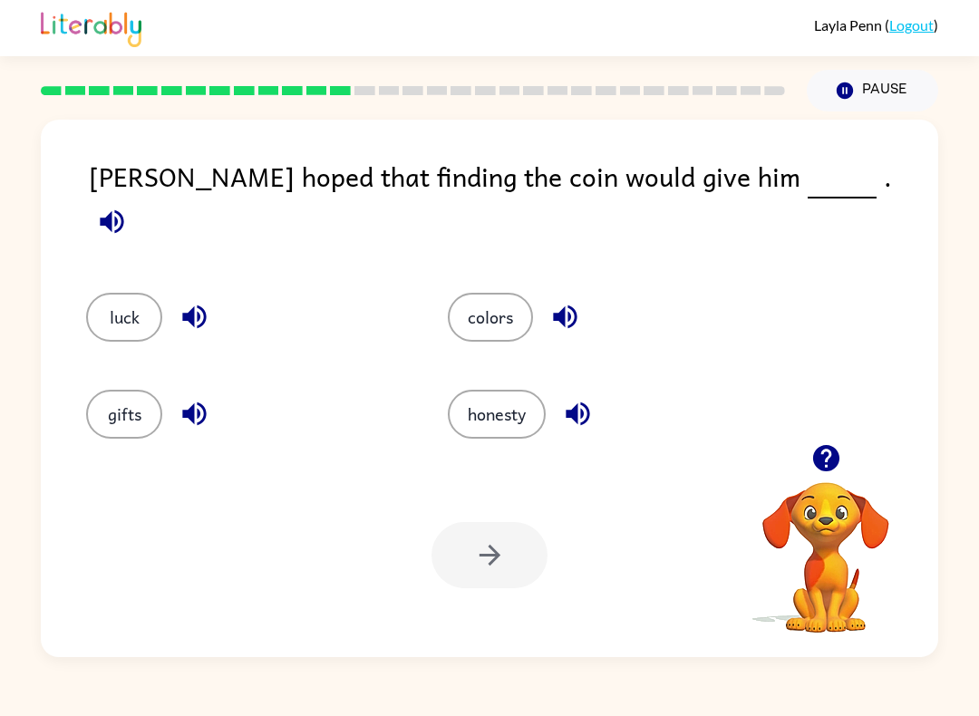
click at [135, 199] on button "button" at bounding box center [112, 222] width 46 height 46
click at [591, 411] on icon "button" at bounding box center [578, 414] width 32 height 32
click at [571, 313] on icon "button" at bounding box center [565, 317] width 32 height 32
click at [201, 307] on icon "button" at bounding box center [194, 318] width 24 height 24
click at [200, 398] on icon "button" at bounding box center [195, 414] width 32 height 32
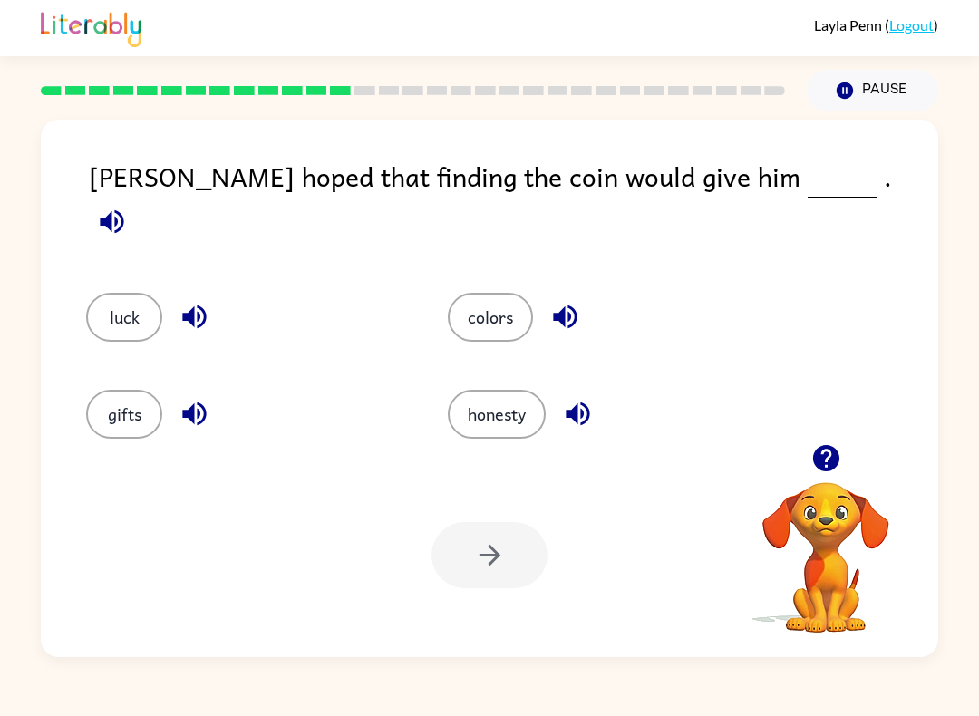
click at [138, 310] on button "luck" at bounding box center [124, 317] width 76 height 49
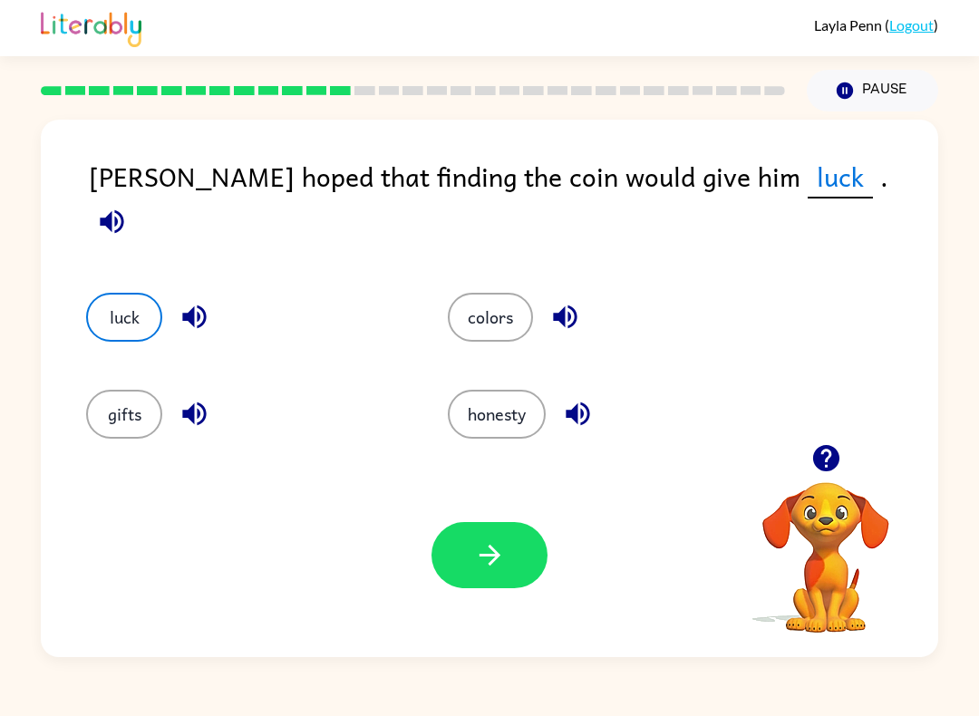
click at [500, 562] on icon "button" at bounding box center [490, 555] width 32 height 32
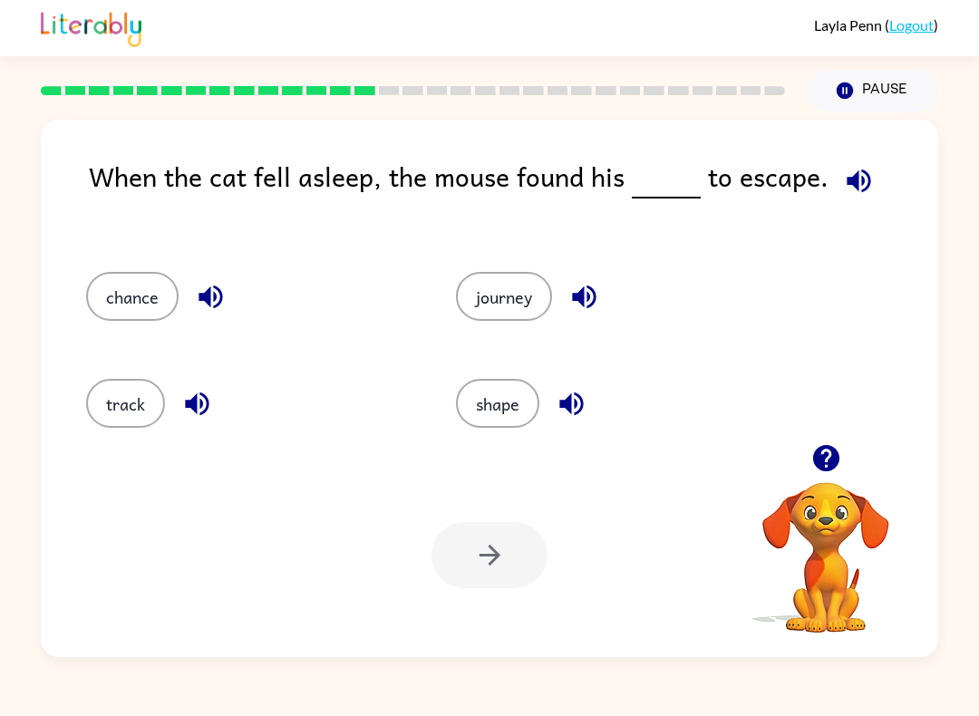
click at [865, 196] on icon "button" at bounding box center [859, 181] width 32 height 32
click at [577, 405] on icon "button" at bounding box center [571, 405] width 24 height 24
click at [580, 334] on div "journey" at bounding box center [607, 291] width 370 height 107
click at [588, 302] on icon "button" at bounding box center [584, 298] width 24 height 24
click at [210, 288] on icon "button" at bounding box center [211, 297] width 32 height 32
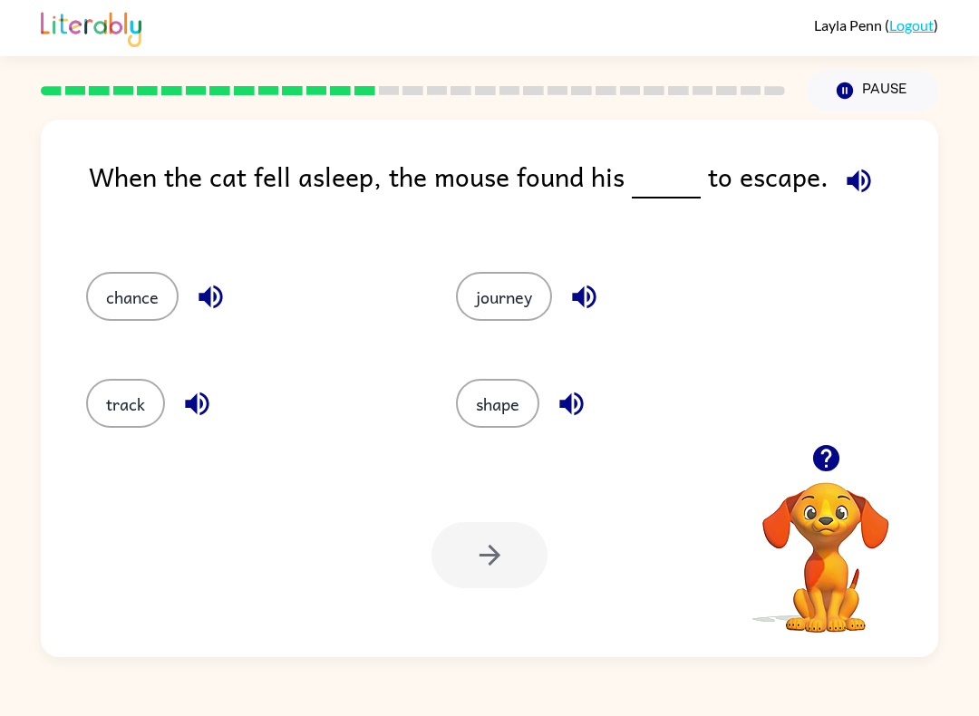
click at [206, 410] on icon "button" at bounding box center [197, 405] width 24 height 24
click at [146, 410] on button "track" at bounding box center [125, 403] width 79 height 49
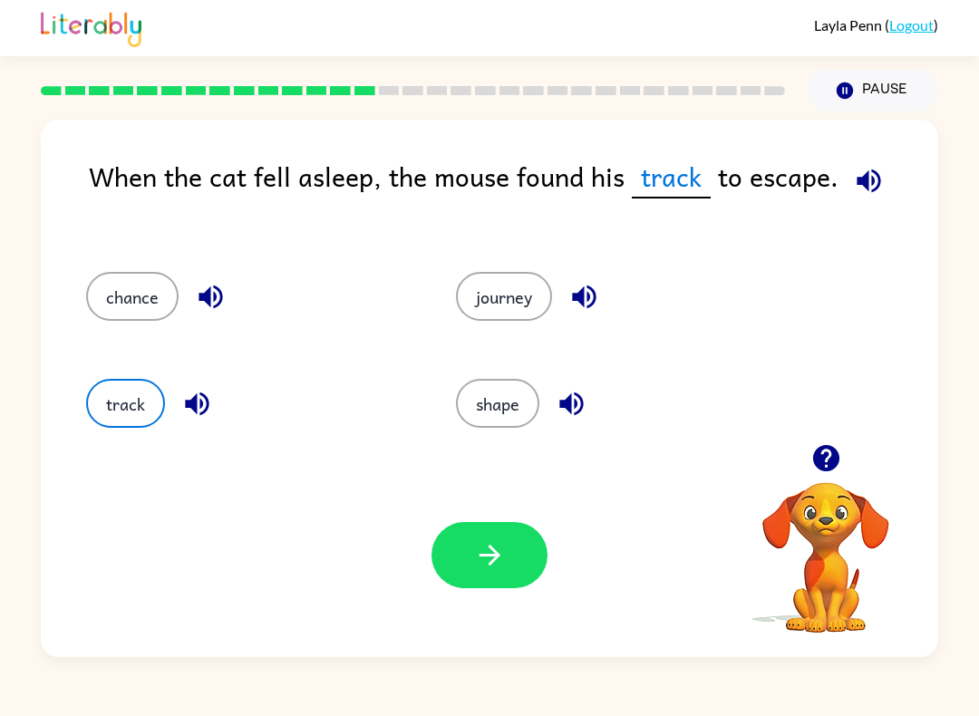
click at [494, 548] on icon "button" at bounding box center [490, 555] width 32 height 32
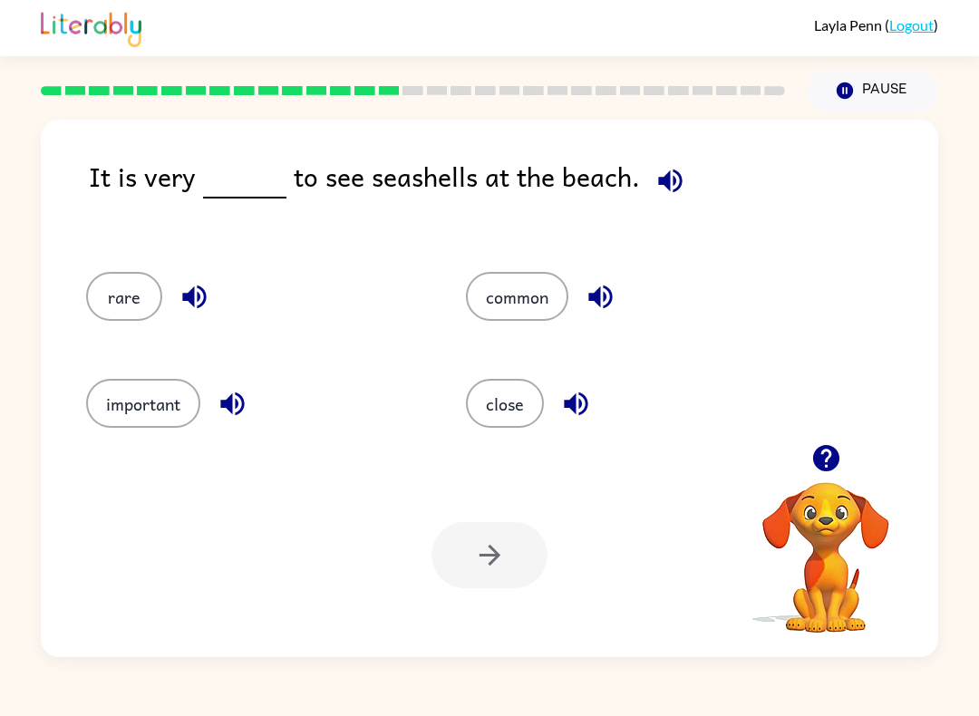
click at [655, 196] on icon "button" at bounding box center [671, 181] width 32 height 32
click at [598, 312] on icon "button" at bounding box center [601, 297] width 32 height 32
click at [568, 413] on icon "button" at bounding box center [576, 404] width 32 height 32
click at [195, 311] on icon "button" at bounding box center [195, 297] width 32 height 32
click at [238, 408] on icon "button" at bounding box center [232, 405] width 24 height 24
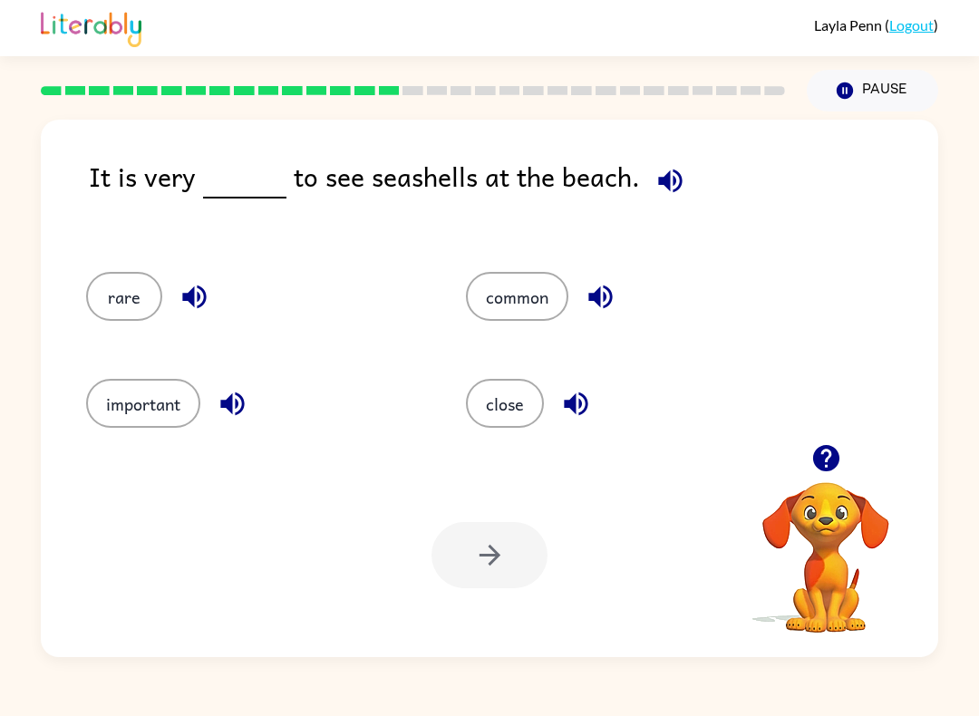
click at [571, 412] on icon "button" at bounding box center [576, 404] width 32 height 32
click at [602, 304] on icon "button" at bounding box center [601, 297] width 32 height 32
click at [520, 301] on button "common" at bounding box center [517, 296] width 102 height 49
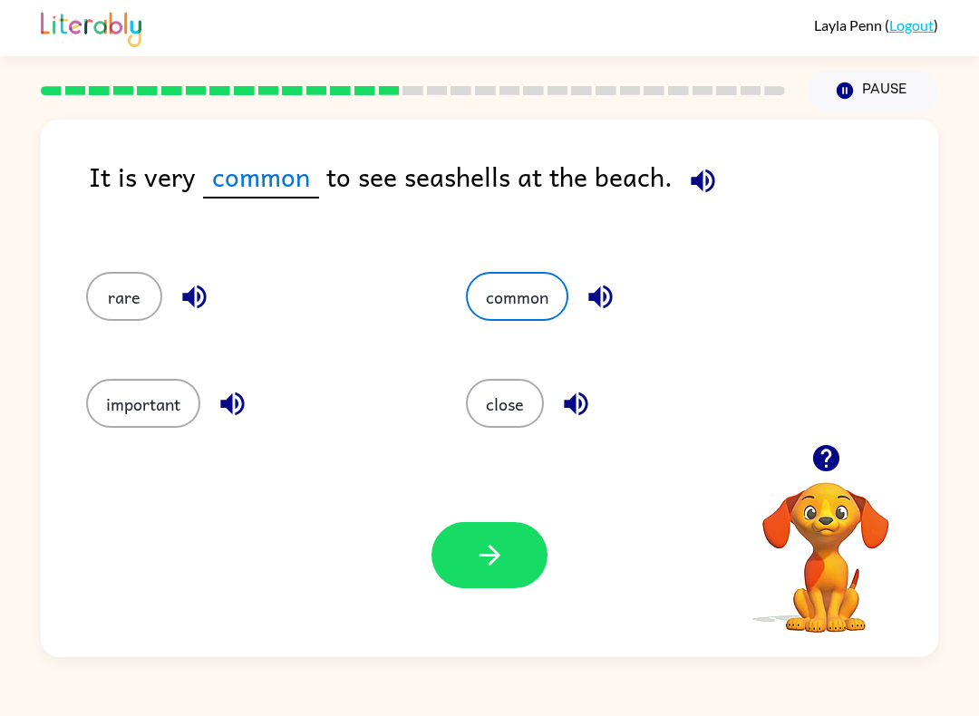
click at [537, 289] on button "common" at bounding box center [517, 296] width 102 height 49
click at [488, 558] on icon "button" at bounding box center [490, 555] width 32 height 32
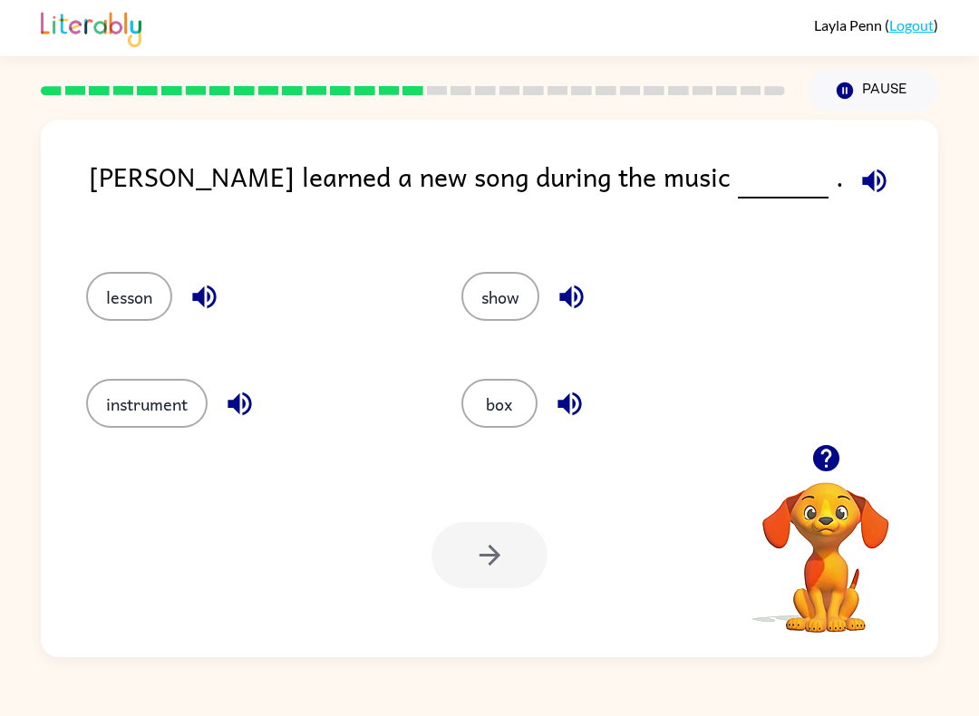
click at [851, 185] on button "button" at bounding box center [874, 181] width 46 height 46
click at [578, 297] on icon "button" at bounding box center [571, 298] width 24 height 24
click at [578, 402] on icon "button" at bounding box center [570, 404] width 32 height 32
click at [238, 413] on icon "button" at bounding box center [240, 404] width 32 height 32
click at [195, 293] on icon "button" at bounding box center [205, 297] width 32 height 32
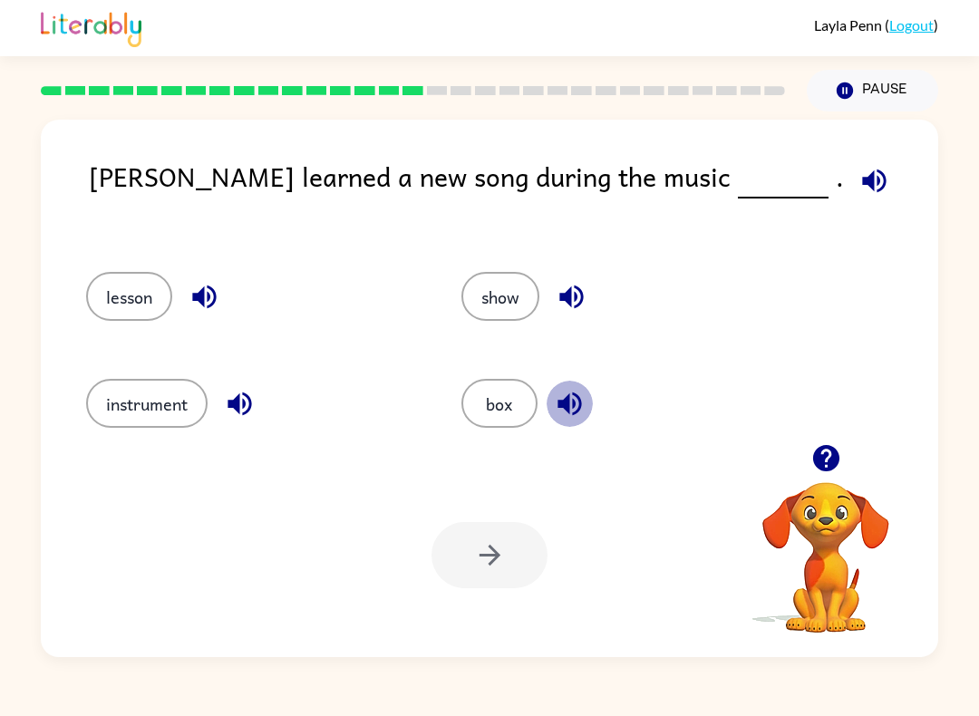
click at [578, 404] on icon "button" at bounding box center [570, 404] width 32 height 32
click at [575, 293] on icon "button" at bounding box center [572, 297] width 32 height 32
click at [569, 306] on icon "button" at bounding box center [572, 297] width 32 height 32
click at [582, 296] on icon "button" at bounding box center [572, 297] width 32 height 32
click at [582, 301] on icon "button" at bounding box center [571, 298] width 24 height 24
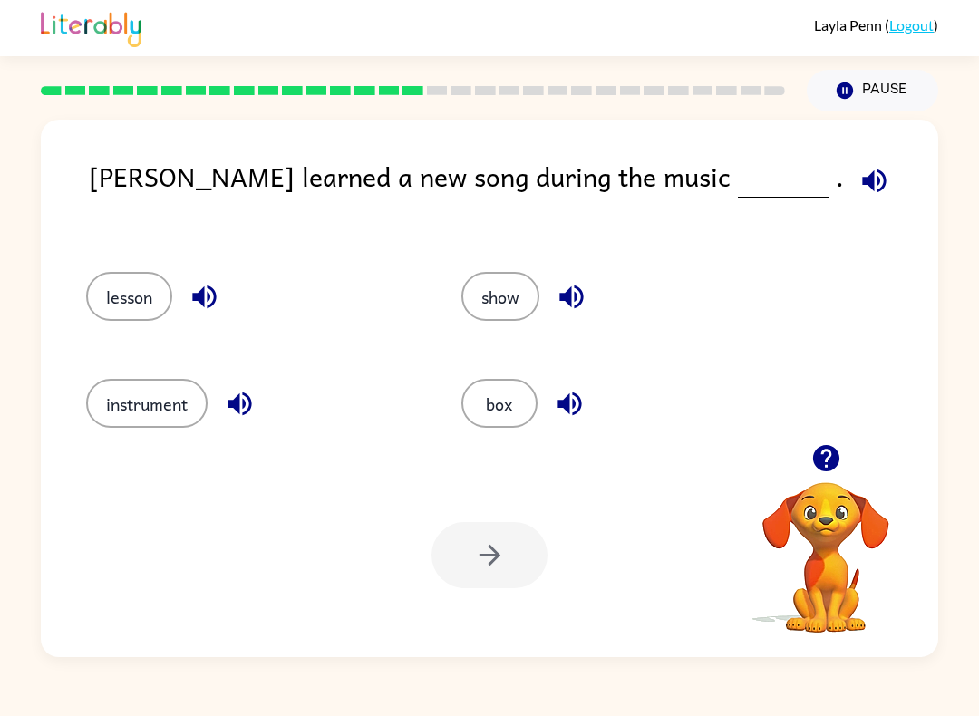
click at [581, 296] on icon "button" at bounding box center [572, 297] width 32 height 32
click at [492, 296] on button "show" at bounding box center [500, 296] width 78 height 49
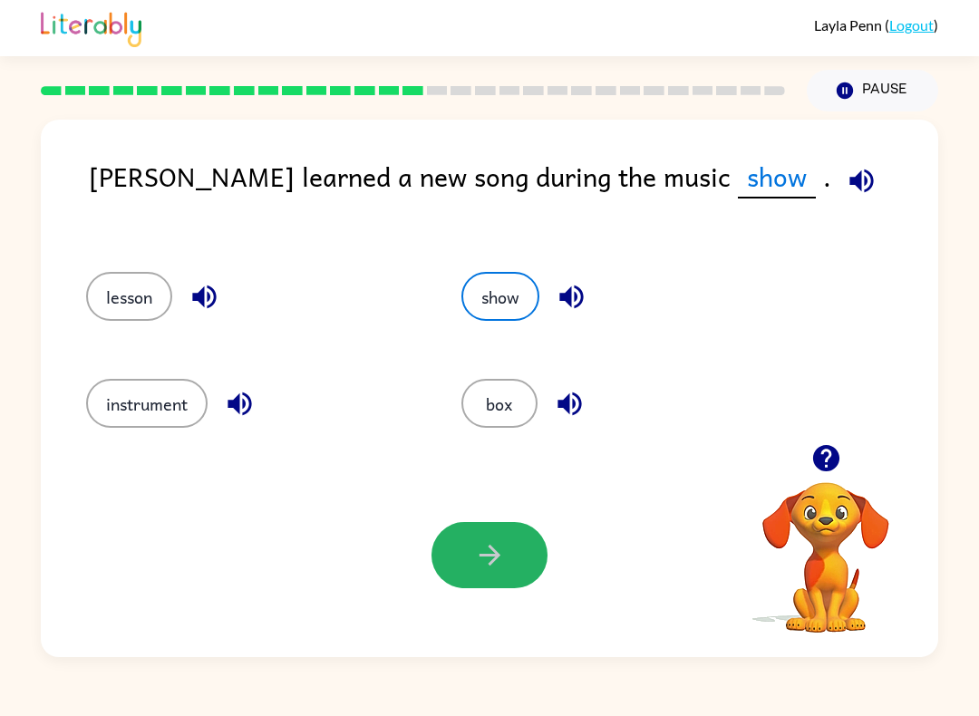
click at [495, 560] on icon "button" at bounding box center [489, 555] width 21 height 21
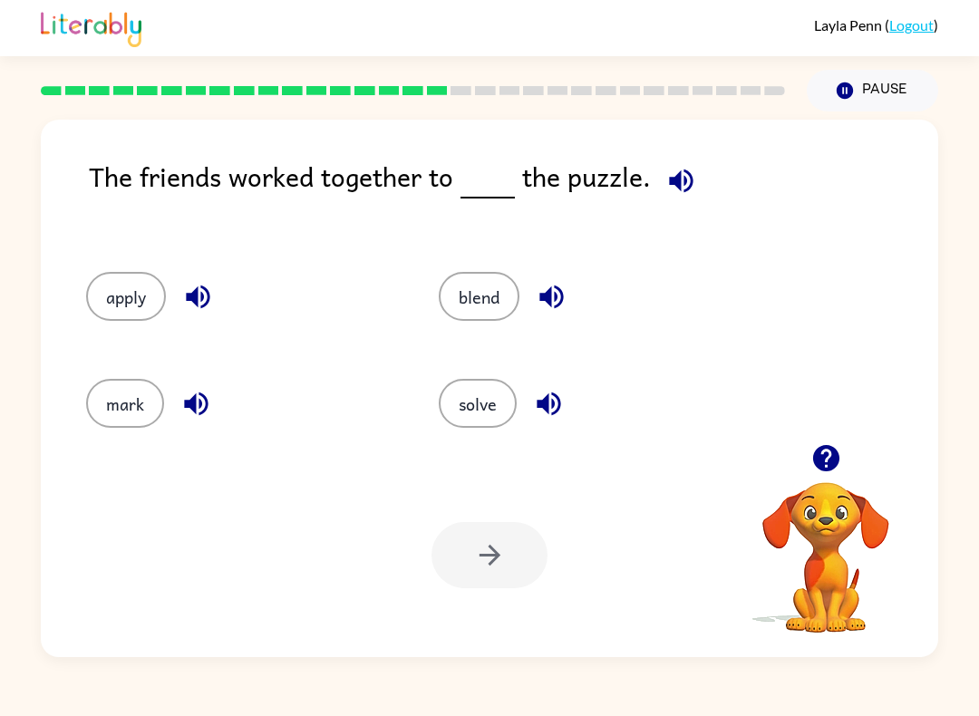
click at [675, 185] on icon "button" at bounding box center [681, 181] width 24 height 24
click at [201, 304] on icon "button" at bounding box center [198, 297] width 32 height 32
click at [562, 308] on icon "button" at bounding box center [552, 297] width 32 height 32
click at [555, 407] on icon "button" at bounding box center [549, 405] width 24 height 24
click at [199, 414] on icon "button" at bounding box center [196, 405] width 24 height 24
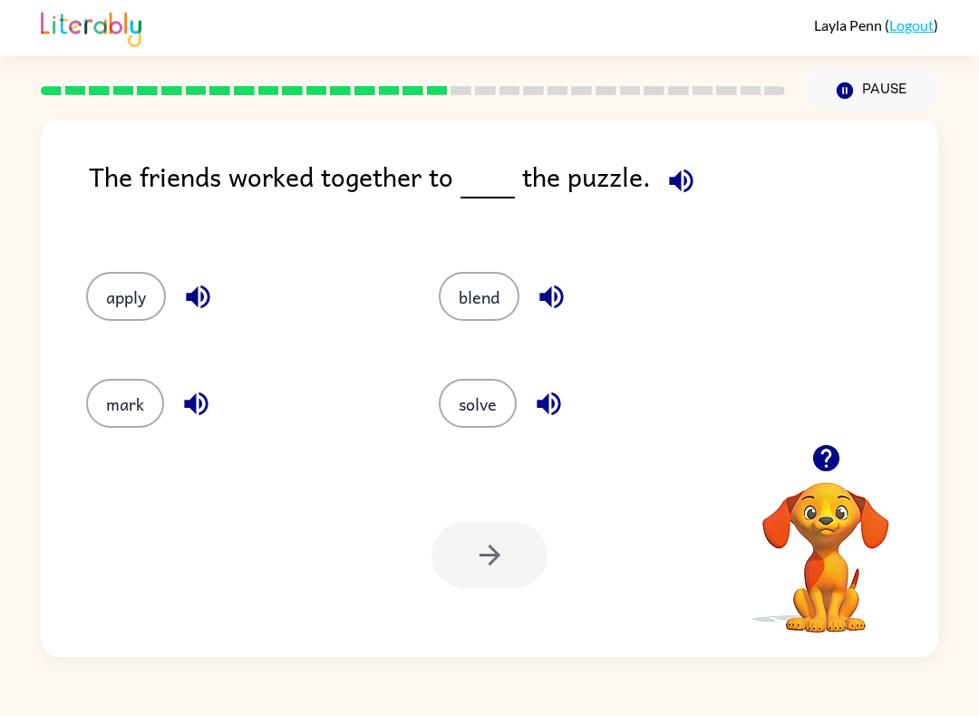
click at [481, 401] on button "solve" at bounding box center [478, 403] width 78 height 49
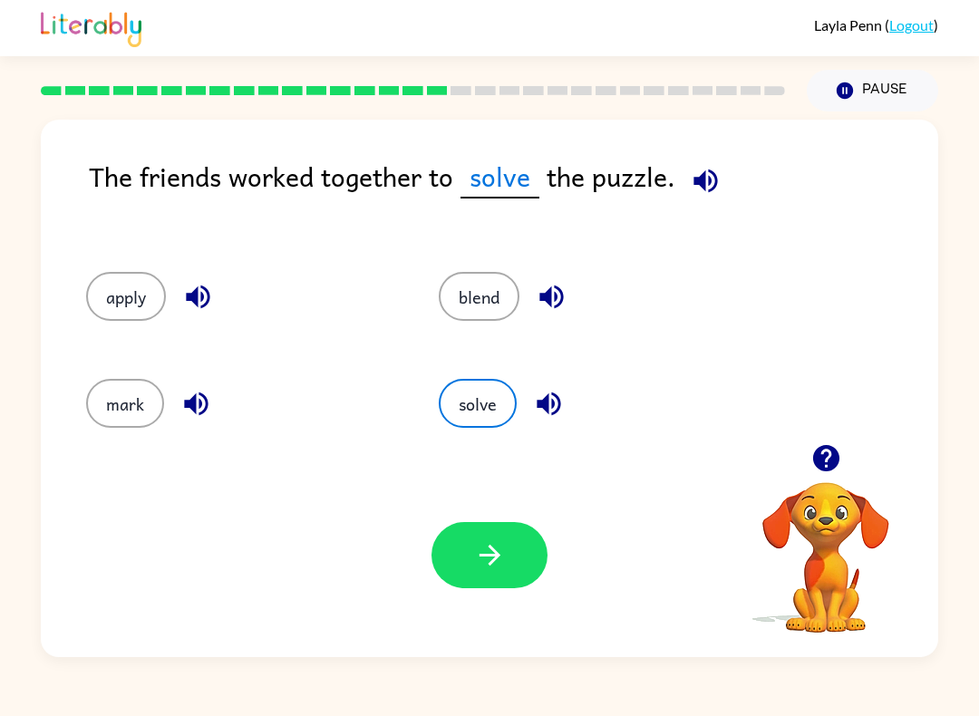
click at [491, 560] on icon "button" at bounding box center [490, 555] width 32 height 32
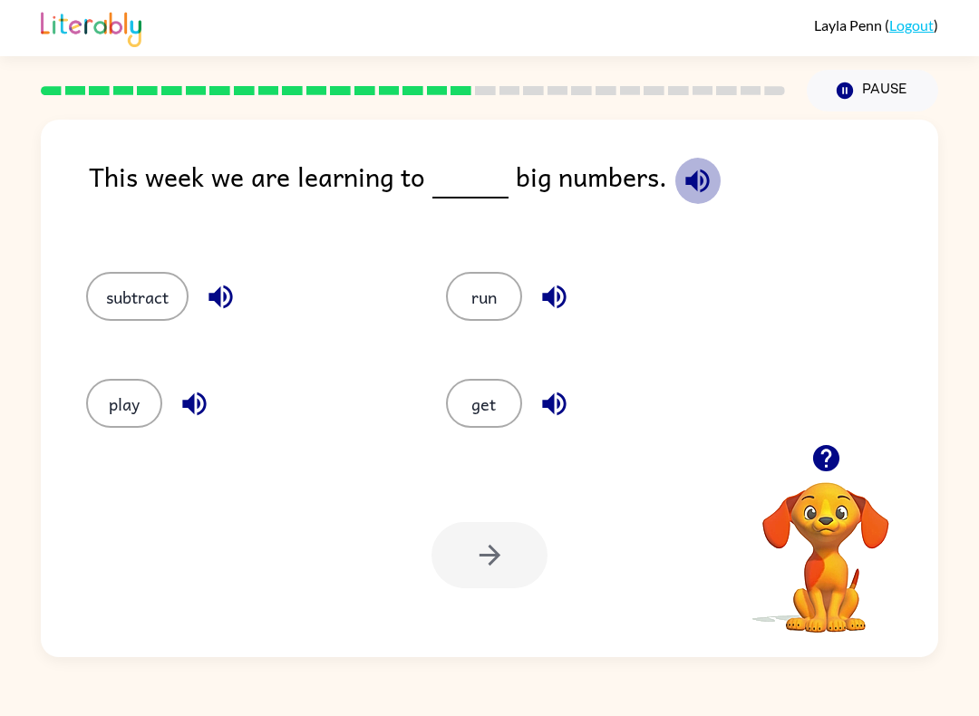
click at [685, 192] on icon "button" at bounding box center [698, 181] width 32 height 32
click at [568, 306] on icon "button" at bounding box center [555, 297] width 32 height 32
click at [563, 296] on icon "button" at bounding box center [555, 297] width 32 height 32
click at [578, 408] on button "button" at bounding box center [554, 404] width 46 height 46
click at [698, 188] on icon "button" at bounding box center [698, 181] width 32 height 32
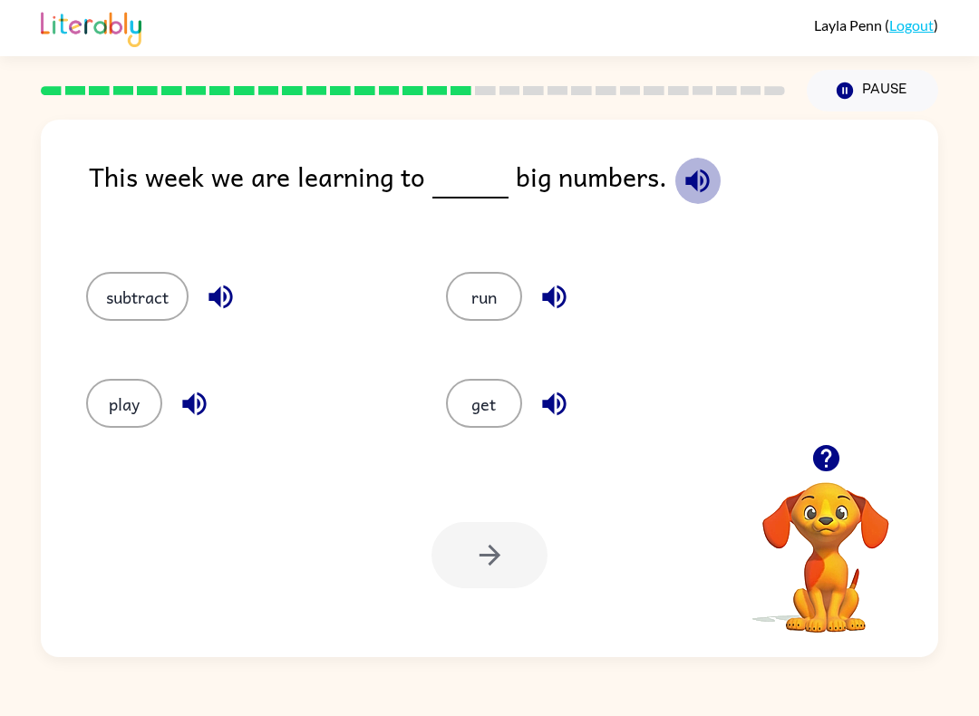
click at [707, 171] on button "button" at bounding box center [698, 181] width 46 height 46
click at [553, 297] on icon "button" at bounding box center [554, 298] width 24 height 24
click at [555, 411] on icon "button" at bounding box center [555, 404] width 32 height 32
click at [202, 403] on icon "button" at bounding box center [195, 404] width 32 height 32
click at [230, 298] on icon "button" at bounding box center [221, 297] width 32 height 32
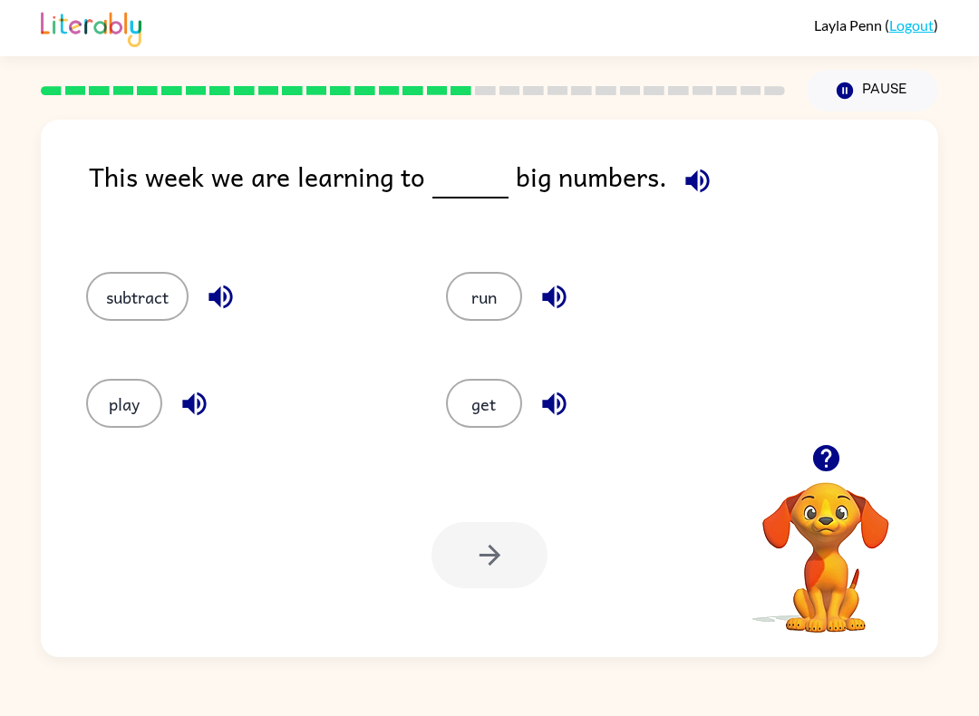
click at [145, 300] on button "subtract" at bounding box center [137, 296] width 102 height 49
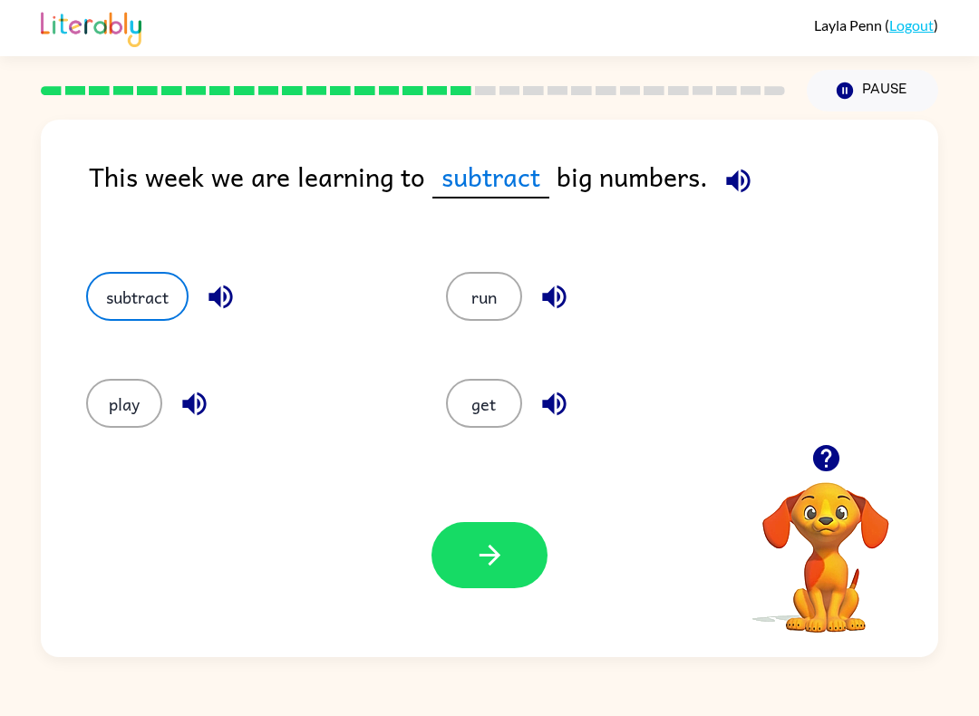
click at [500, 553] on icon "button" at bounding box center [490, 555] width 32 height 32
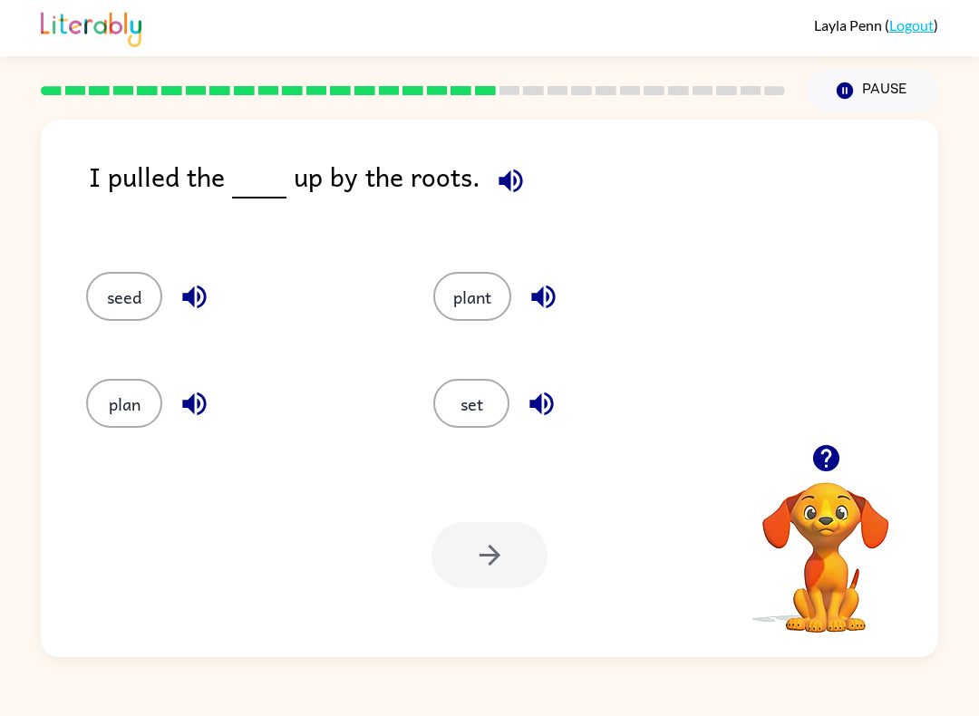
click at [521, 189] on icon "button" at bounding box center [511, 181] width 32 height 32
click at [552, 298] on icon "button" at bounding box center [544, 297] width 32 height 32
click at [553, 413] on icon "button" at bounding box center [542, 404] width 32 height 32
click at [198, 300] on icon "button" at bounding box center [194, 298] width 24 height 24
click at [201, 395] on icon "button" at bounding box center [194, 405] width 24 height 24
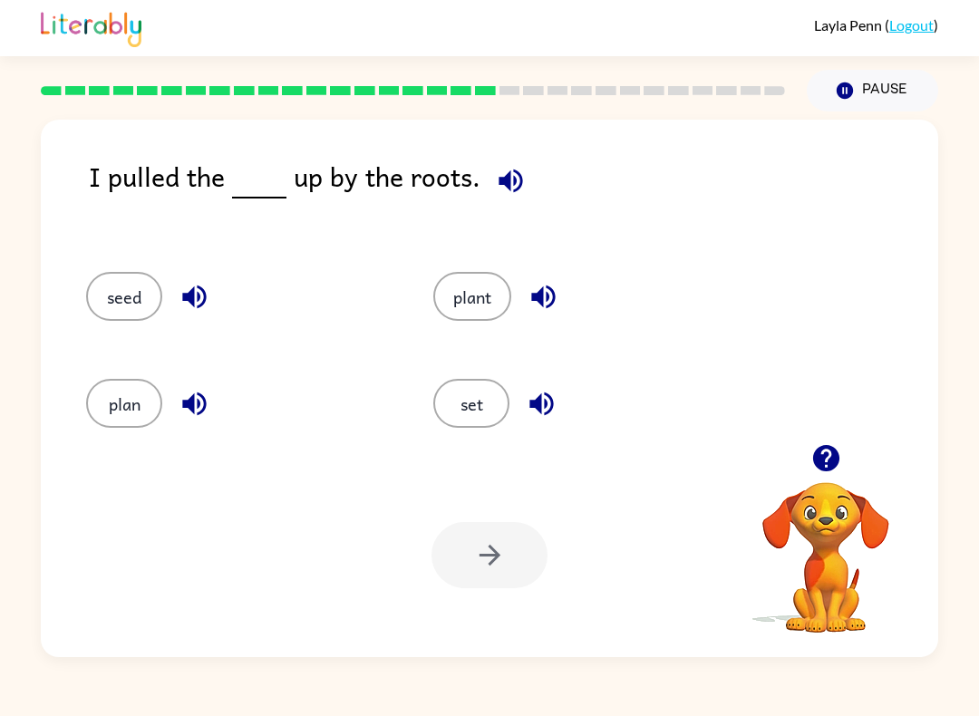
click at [478, 306] on button "plant" at bounding box center [472, 296] width 78 height 49
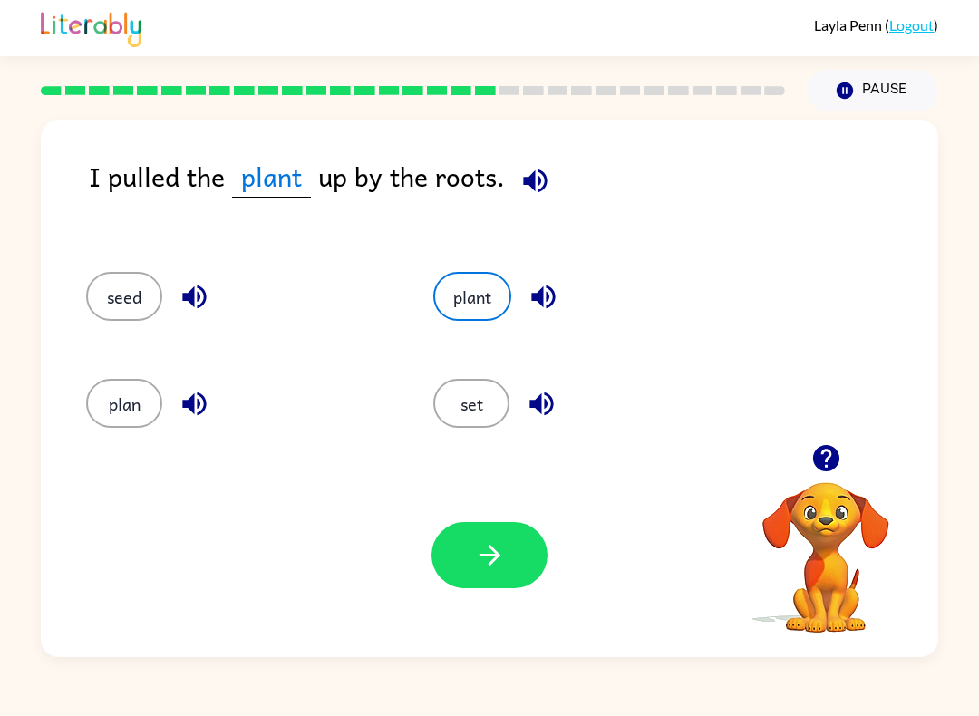
click at [489, 558] on icon "button" at bounding box center [490, 555] width 32 height 32
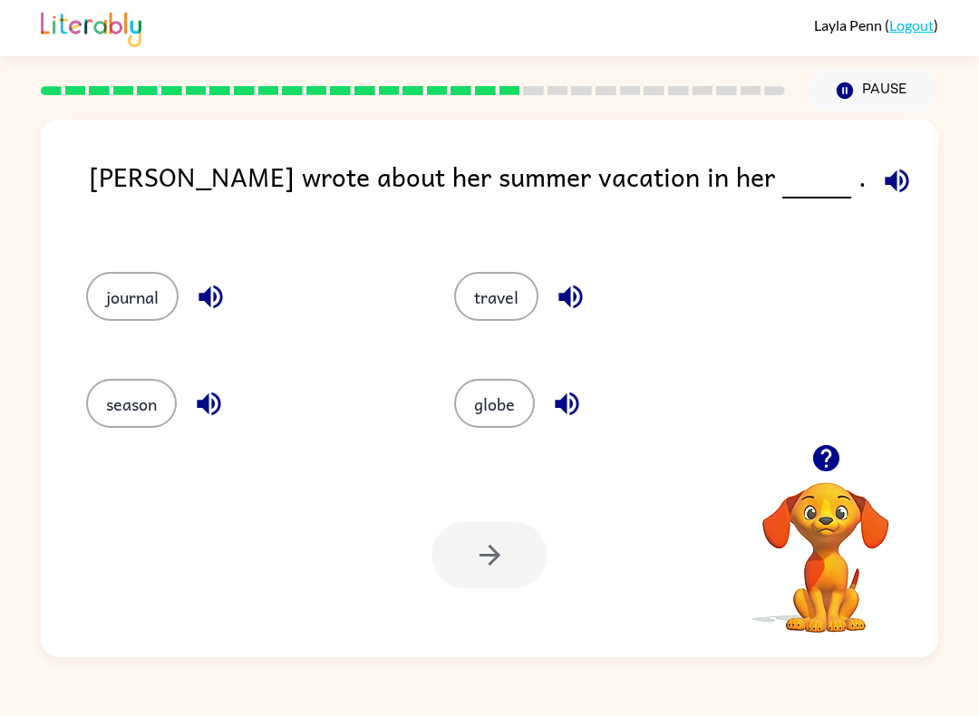
click at [572, 306] on icon "button" at bounding box center [571, 297] width 32 height 32
click at [572, 405] on icon "button" at bounding box center [567, 405] width 24 height 24
click at [202, 406] on icon "button" at bounding box center [209, 405] width 24 height 24
click at [229, 311] on button "button" at bounding box center [211, 297] width 46 height 46
click at [885, 180] on icon "button" at bounding box center [897, 181] width 24 height 24
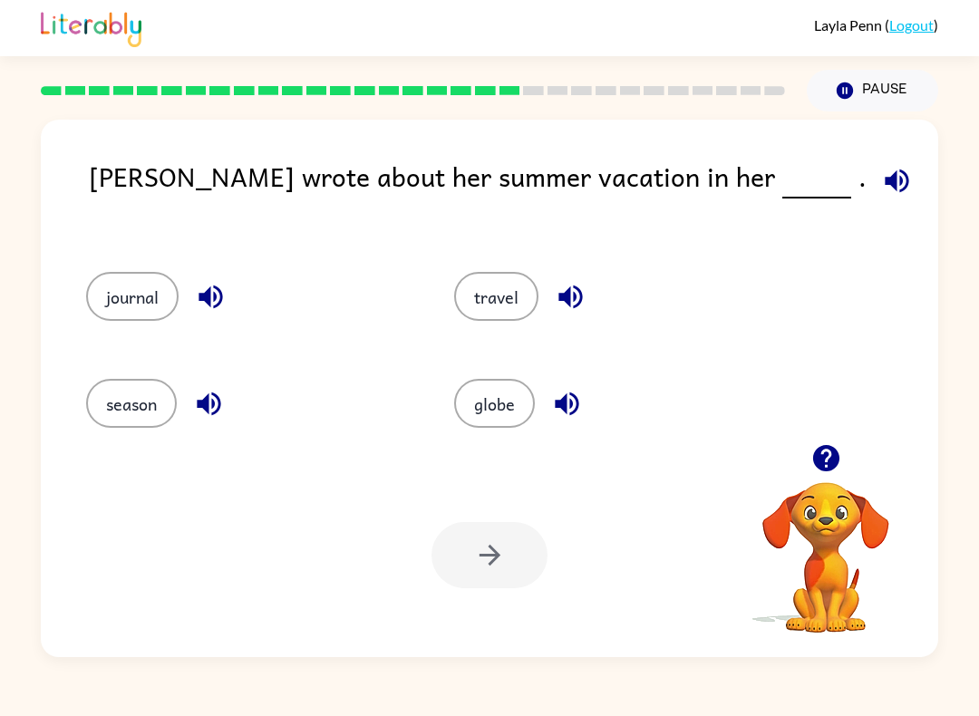
click at [566, 416] on icon "button" at bounding box center [567, 404] width 32 height 32
click at [592, 286] on button "button" at bounding box center [571, 297] width 46 height 46
click at [230, 406] on button "button" at bounding box center [209, 404] width 46 height 46
click at [195, 316] on div "journal" at bounding box center [249, 296] width 326 height 49
click at [202, 298] on icon "button" at bounding box center [211, 298] width 24 height 24
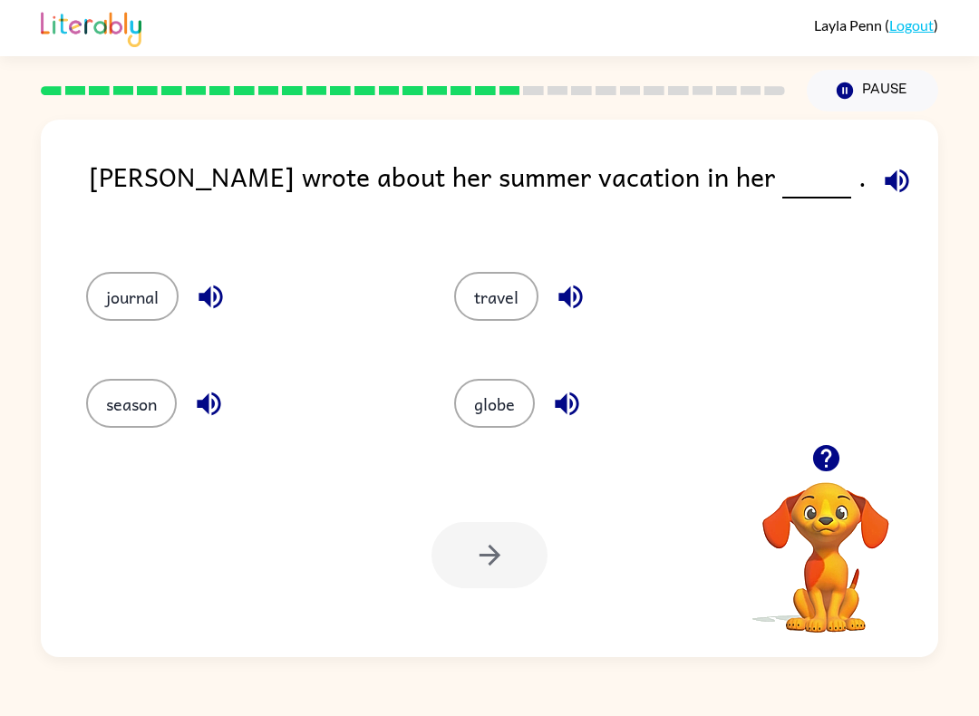
click at [534, 312] on button "travel" at bounding box center [496, 296] width 84 height 49
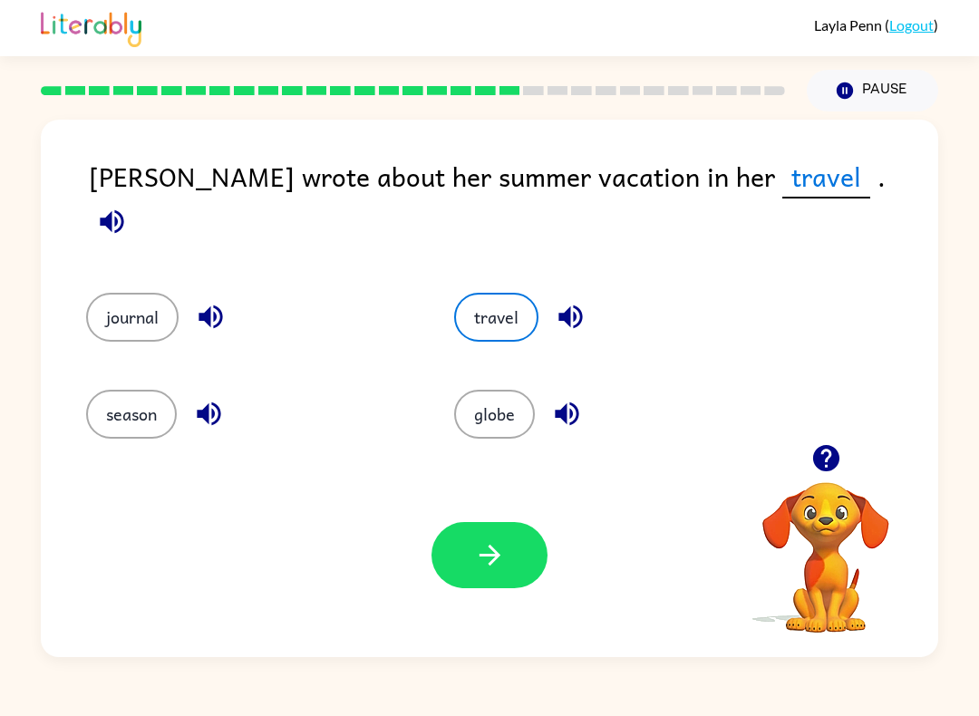
click at [509, 578] on button "button" at bounding box center [490, 555] width 116 height 66
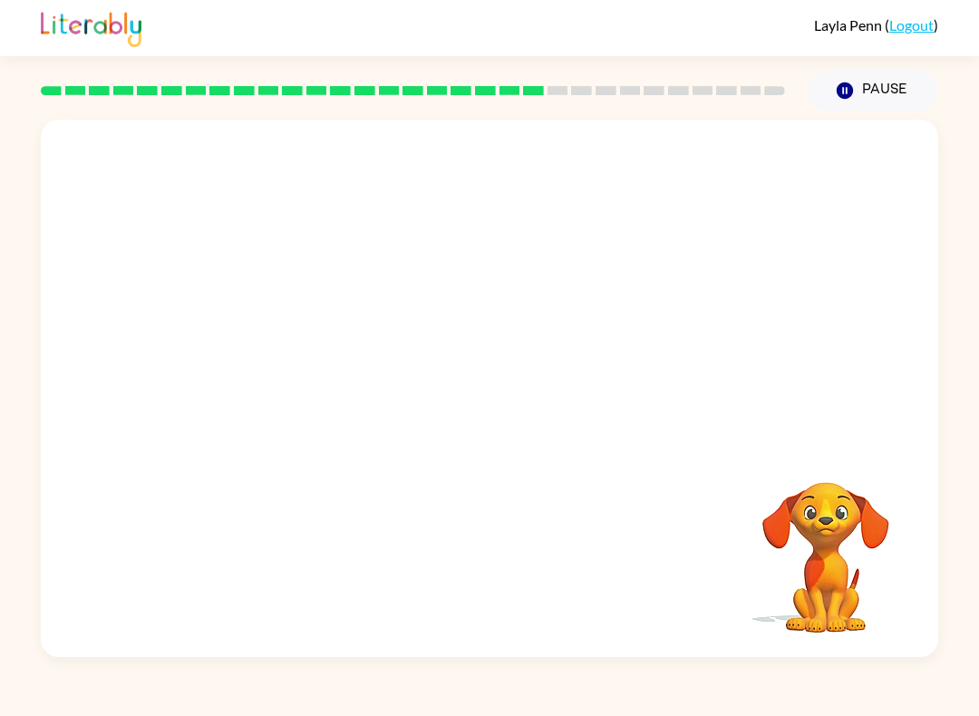
click at [663, 306] on video "Your browser must support playing .mp4 files to use Literably. Please try using…" at bounding box center [490, 282] width 898 height 325
click at [475, 408] on icon "button" at bounding box center [490, 398] width 32 height 32
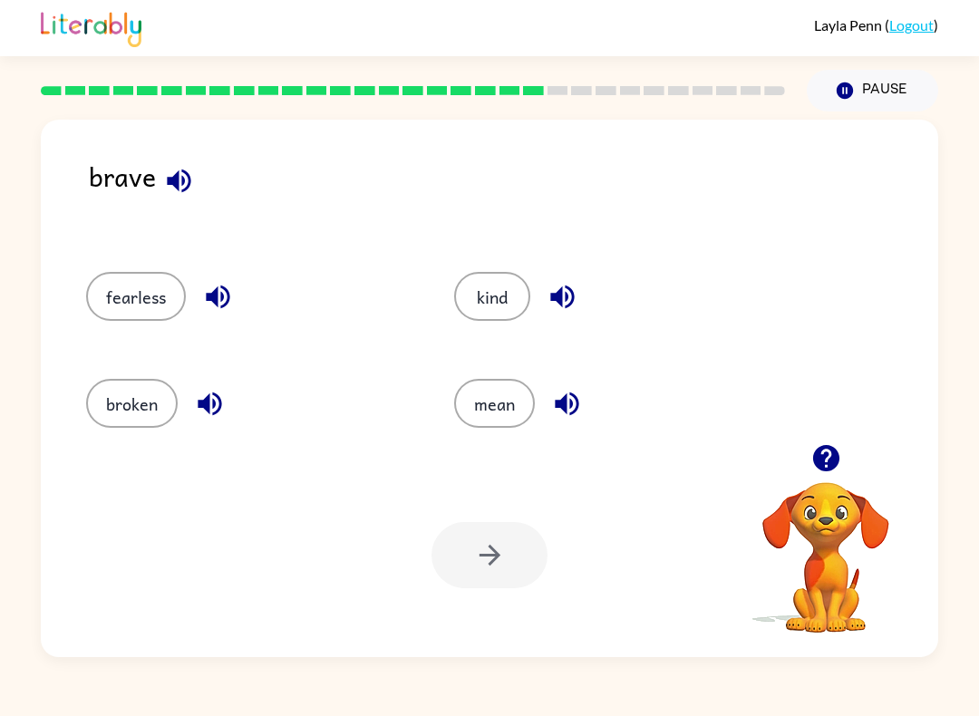
click at [564, 294] on icon "button" at bounding box center [563, 297] width 32 height 32
click at [570, 399] on icon "button" at bounding box center [567, 404] width 32 height 32
click at [216, 412] on icon "button" at bounding box center [210, 404] width 32 height 32
click at [191, 193] on icon "button" at bounding box center [179, 181] width 32 height 32
click at [236, 295] on button "button" at bounding box center [218, 297] width 46 height 46
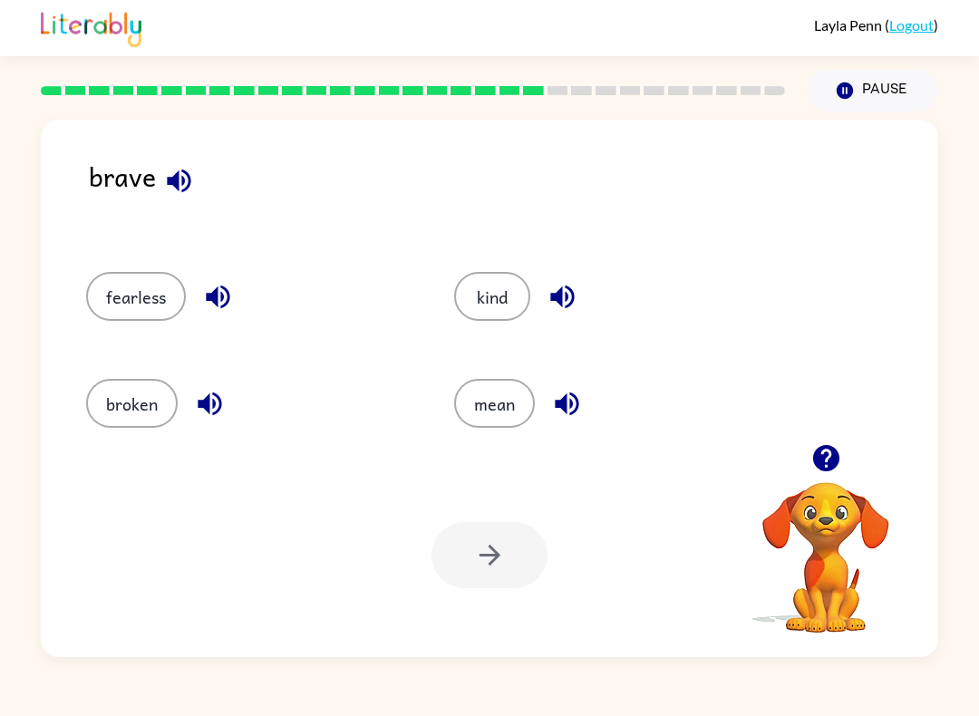
click at [138, 293] on button "fearless" at bounding box center [136, 296] width 100 height 49
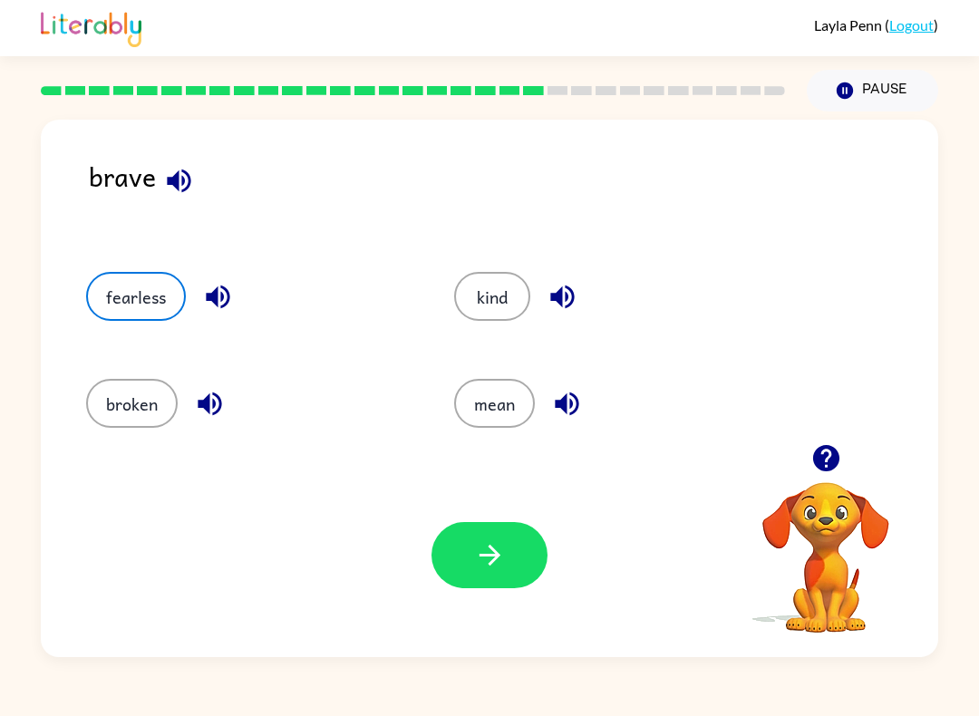
click at [502, 558] on icon "button" at bounding box center [490, 555] width 32 height 32
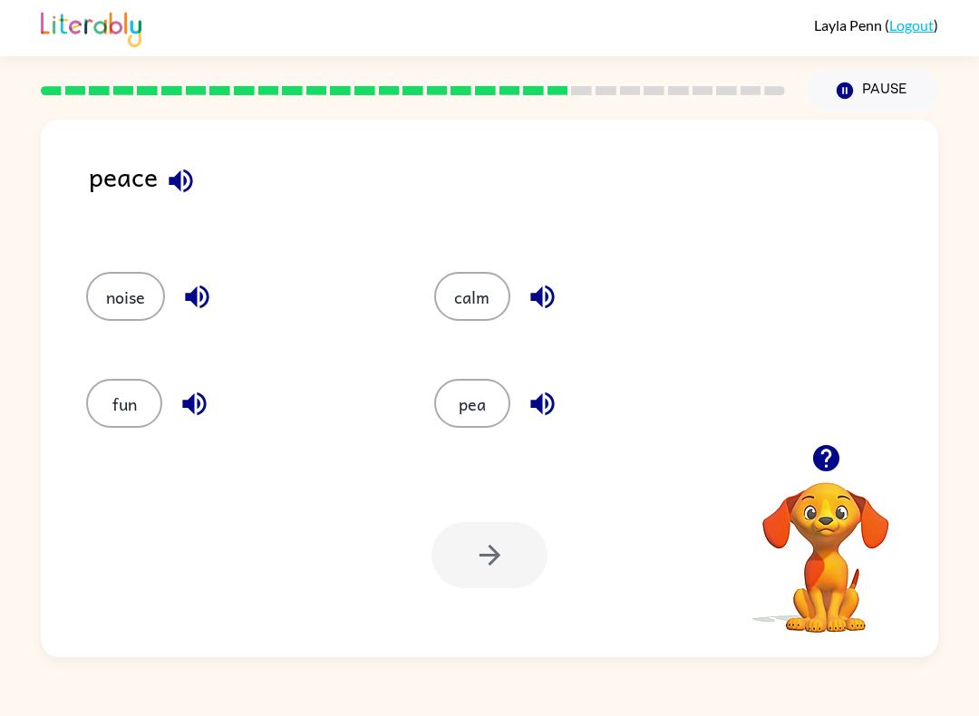
click at [535, 415] on icon "button" at bounding box center [543, 404] width 32 height 32
click at [560, 306] on button "button" at bounding box center [543, 297] width 46 height 46
click at [215, 405] on button "button" at bounding box center [194, 404] width 46 height 46
click at [206, 297] on icon "button" at bounding box center [197, 297] width 32 height 32
click at [198, 188] on button "button" at bounding box center [181, 181] width 46 height 46
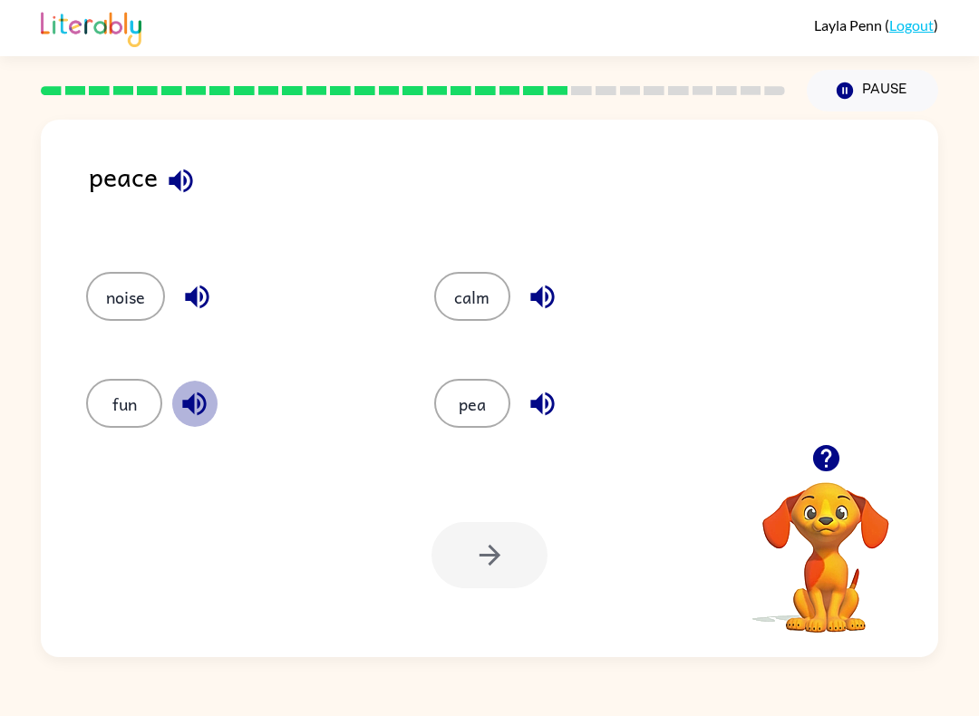
click at [199, 412] on icon "button" at bounding box center [195, 404] width 32 height 32
click at [537, 403] on icon "button" at bounding box center [542, 405] width 24 height 24
click at [549, 309] on icon "button" at bounding box center [543, 297] width 32 height 32
click at [481, 306] on button "calm" at bounding box center [472, 296] width 76 height 49
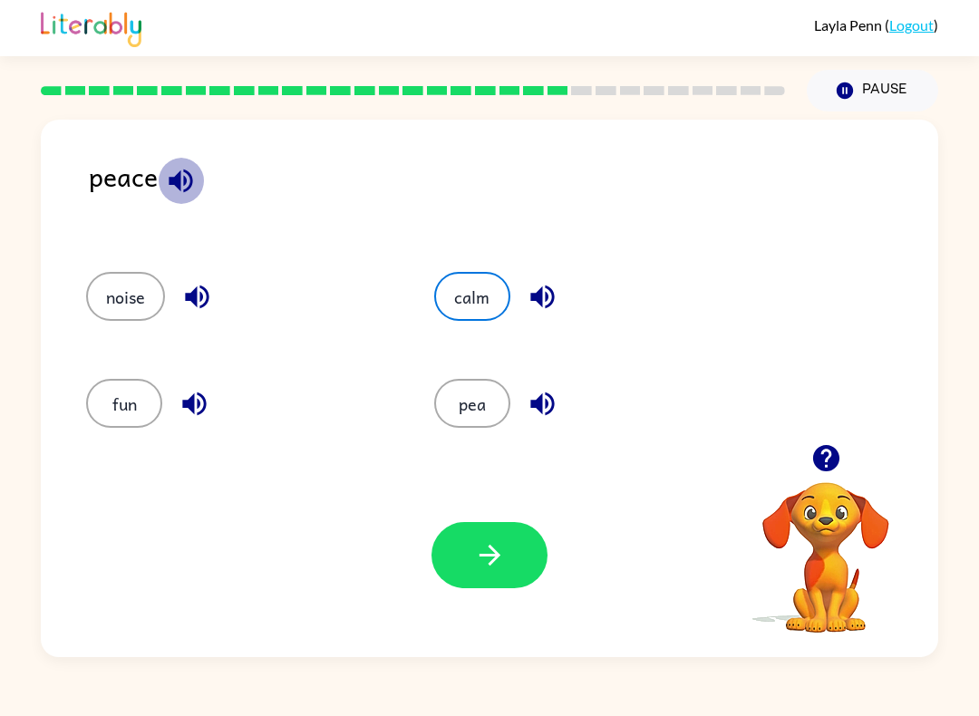
click at [170, 176] on icon "button" at bounding box center [181, 181] width 32 height 32
click at [495, 559] on icon "button" at bounding box center [489, 555] width 21 height 21
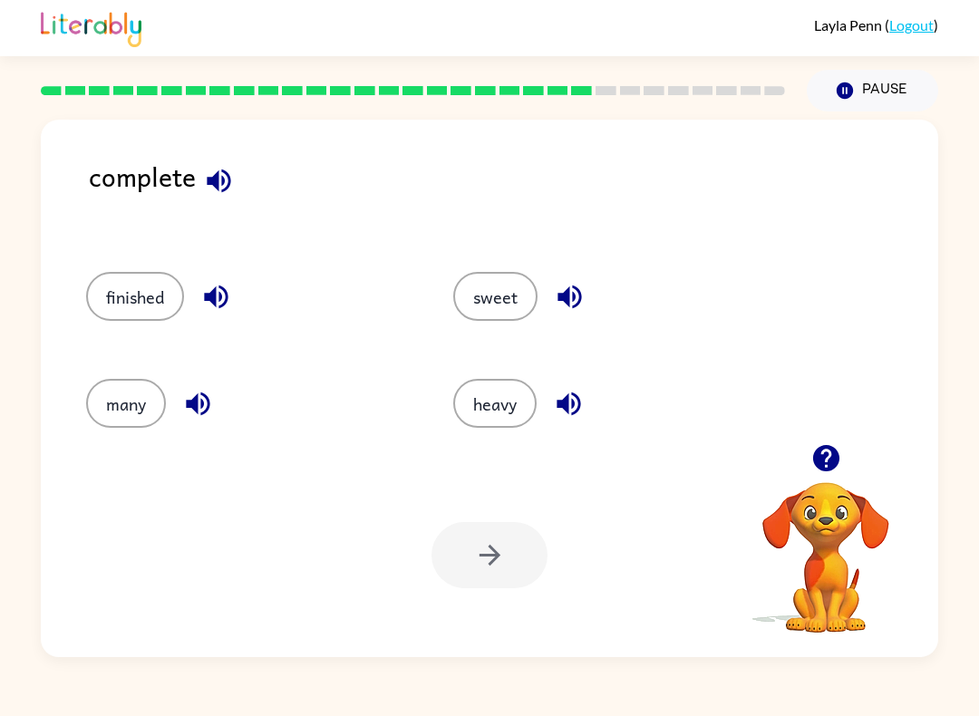
click at [577, 310] on icon "button" at bounding box center [570, 297] width 32 height 32
click at [575, 409] on icon "button" at bounding box center [569, 404] width 32 height 32
click at [209, 403] on icon "button" at bounding box center [198, 405] width 24 height 24
click at [199, 316] on div "finished" at bounding box center [248, 296] width 325 height 49
click at [220, 299] on icon "button" at bounding box center [216, 298] width 24 height 24
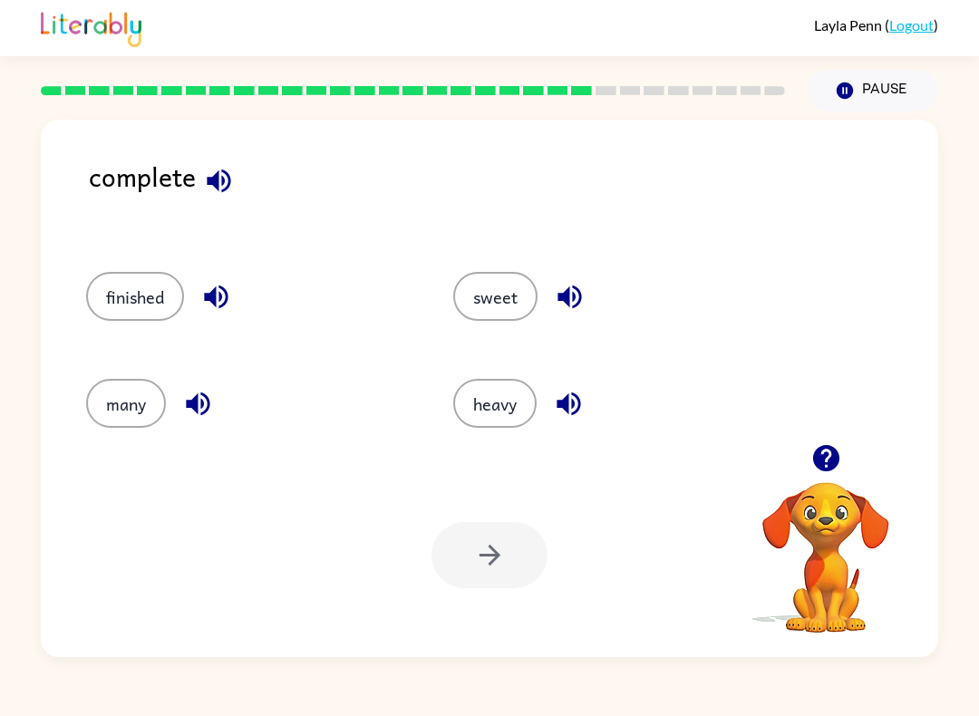
click at [231, 193] on icon "button" at bounding box center [219, 181] width 32 height 32
click at [137, 311] on button "finished" at bounding box center [135, 296] width 98 height 49
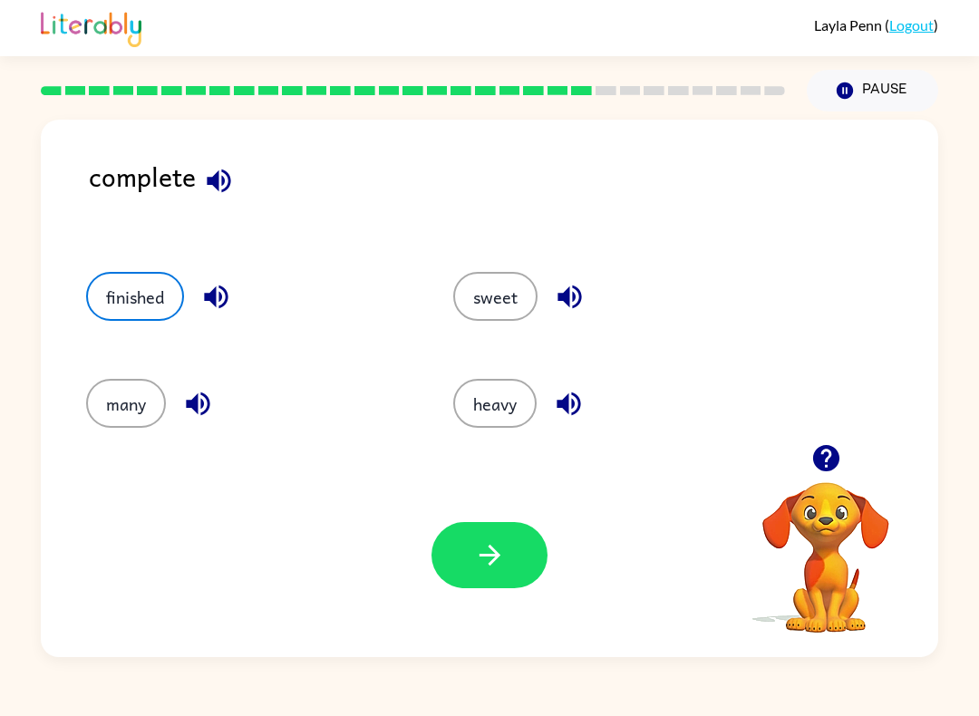
click at [459, 587] on button "button" at bounding box center [490, 555] width 116 height 66
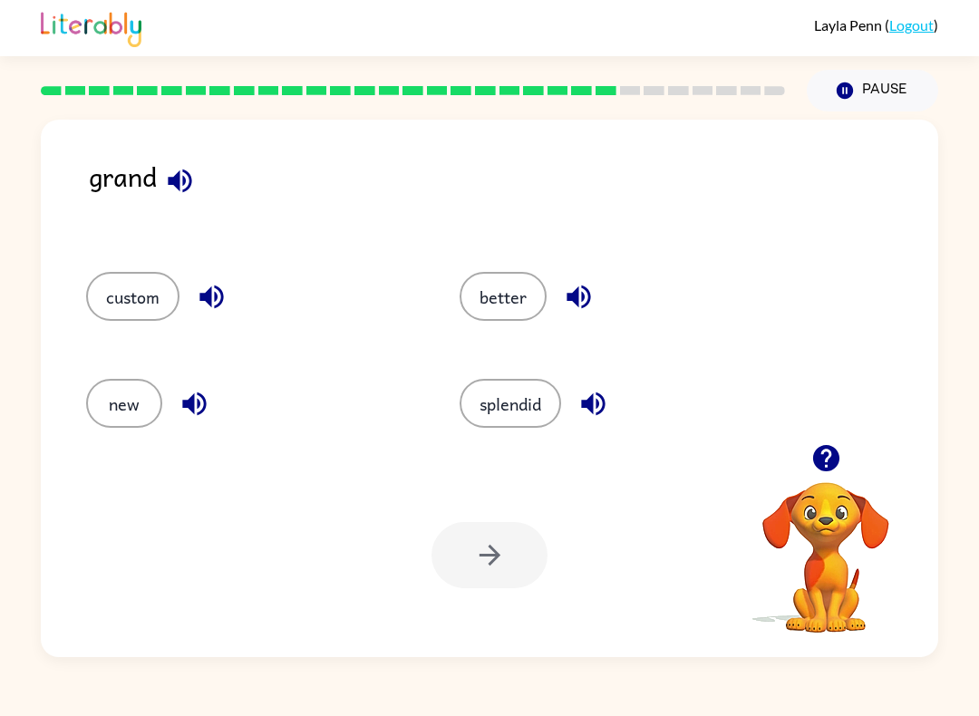
click at [600, 404] on icon "button" at bounding box center [593, 405] width 24 height 24
click at [601, 296] on button "button" at bounding box center [579, 297] width 46 height 46
click at [213, 413] on button "button" at bounding box center [194, 404] width 46 height 46
click at [453, 615] on div "Your browser must support playing .mp4 files to use Literably. Please try using…" at bounding box center [490, 555] width 898 height 204
click at [215, 293] on icon "button" at bounding box center [212, 297] width 32 height 32
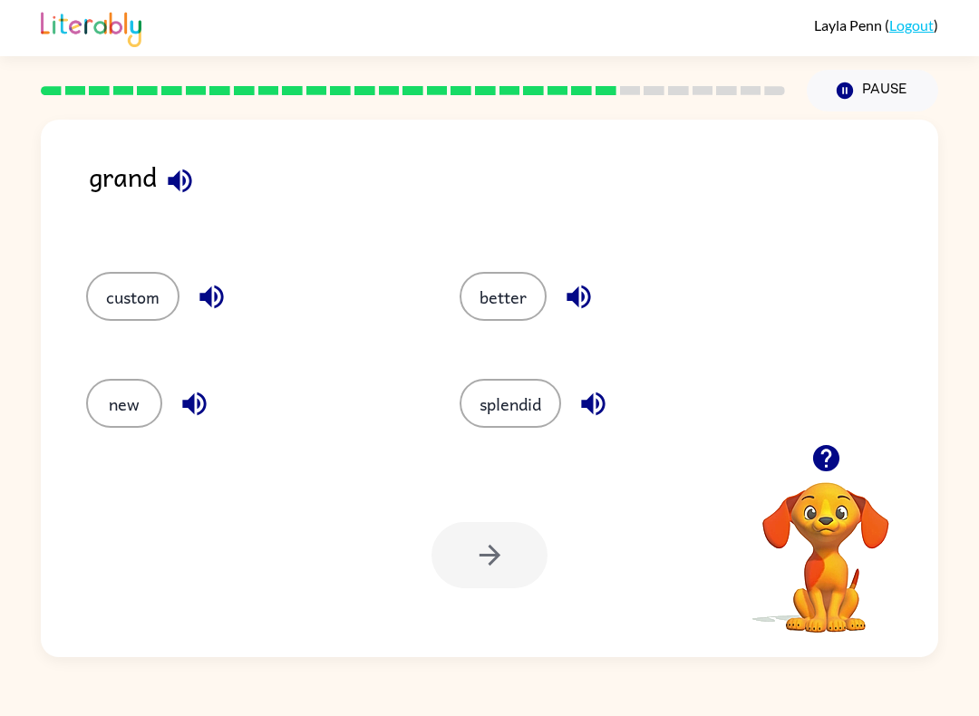
click at [191, 199] on button "button" at bounding box center [180, 181] width 46 height 46
click at [137, 405] on button "new" at bounding box center [124, 403] width 76 height 49
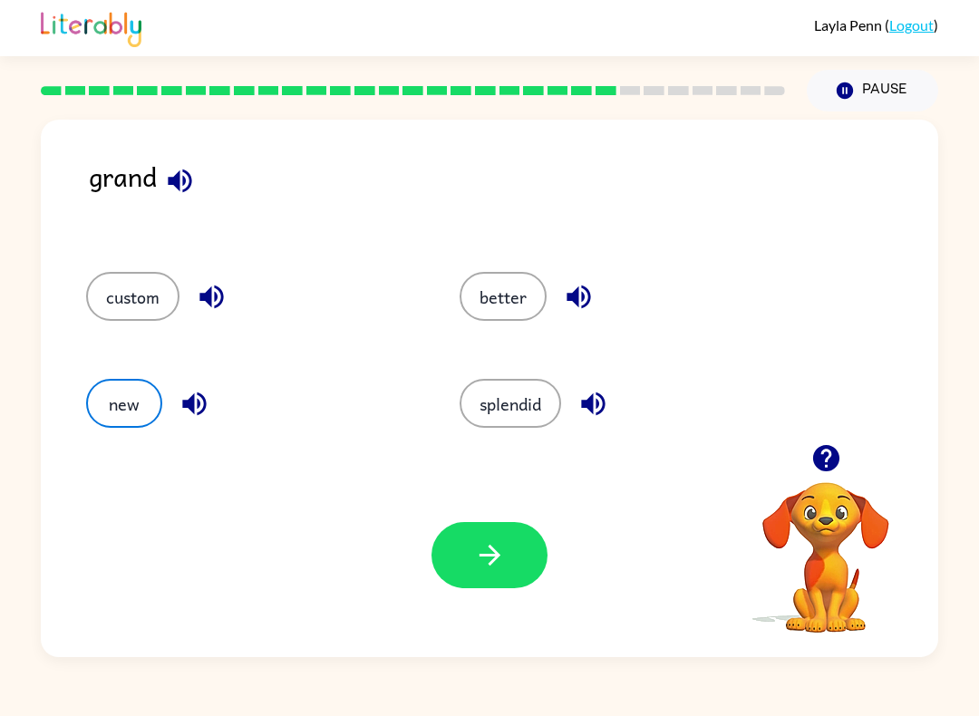
click at [481, 550] on icon "button" at bounding box center [490, 555] width 32 height 32
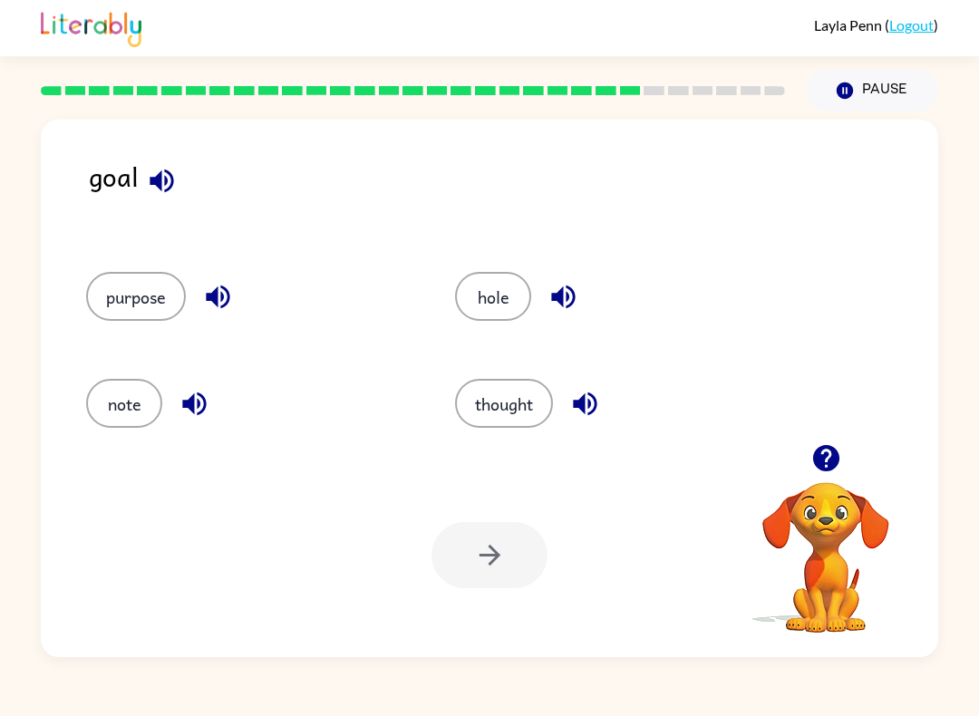
click at [568, 301] on icon "button" at bounding box center [563, 298] width 24 height 24
click at [601, 414] on icon "button" at bounding box center [585, 404] width 32 height 32
click at [218, 387] on div "note" at bounding box center [249, 403] width 327 height 49
click at [199, 405] on icon "button" at bounding box center [194, 405] width 24 height 24
click at [235, 304] on button "button" at bounding box center [218, 297] width 46 height 46
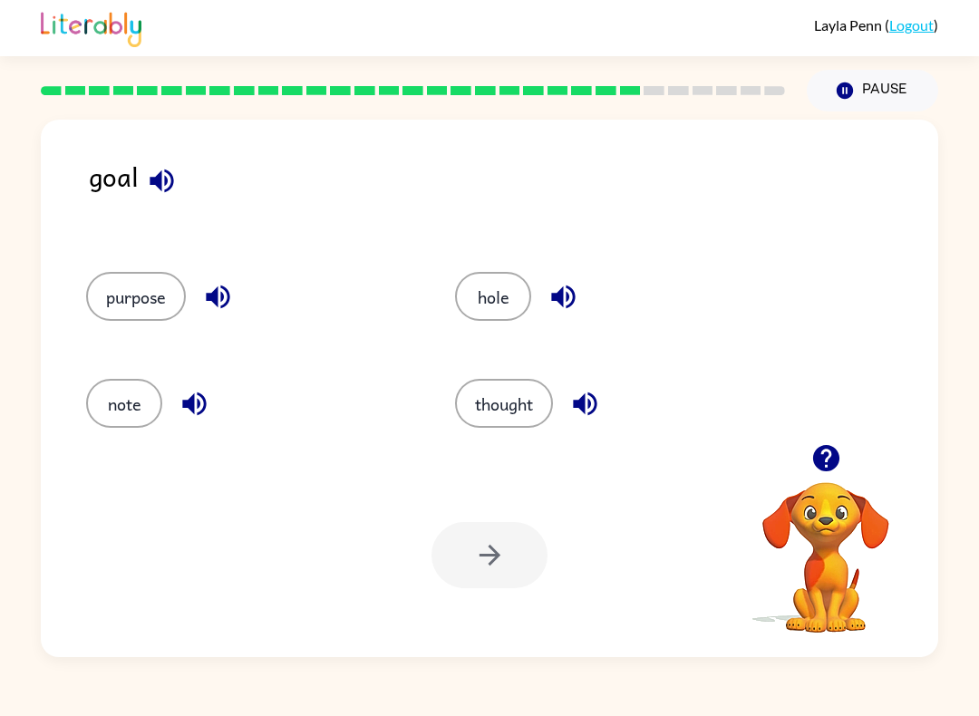
click at [177, 187] on icon "button" at bounding box center [162, 181] width 32 height 32
click at [91, 401] on button "note" at bounding box center [124, 403] width 76 height 49
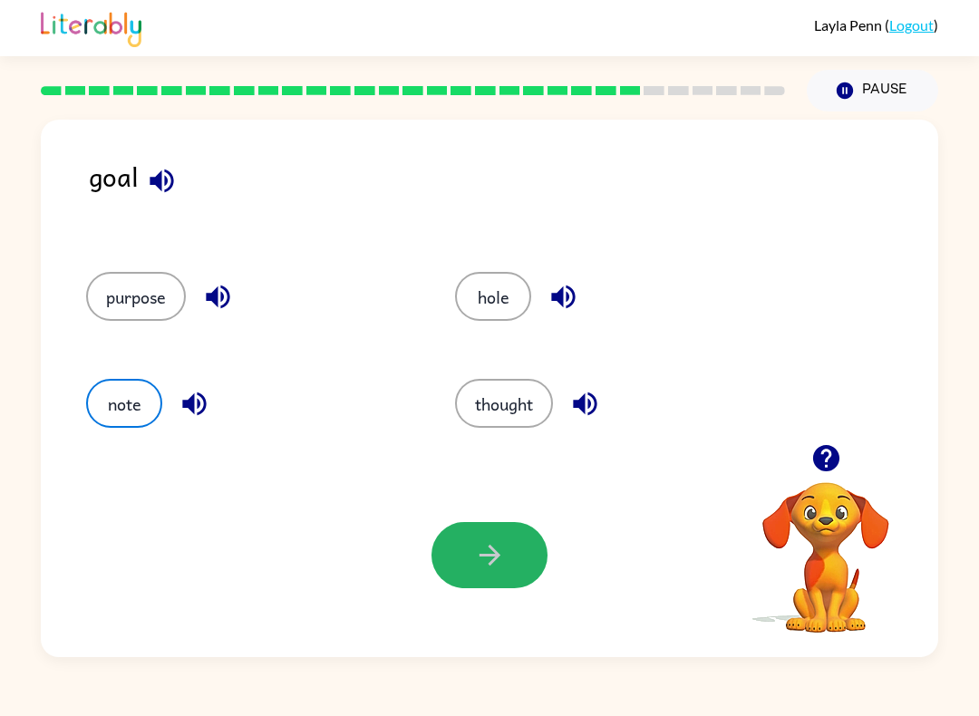
click at [483, 571] on icon "button" at bounding box center [490, 555] width 32 height 32
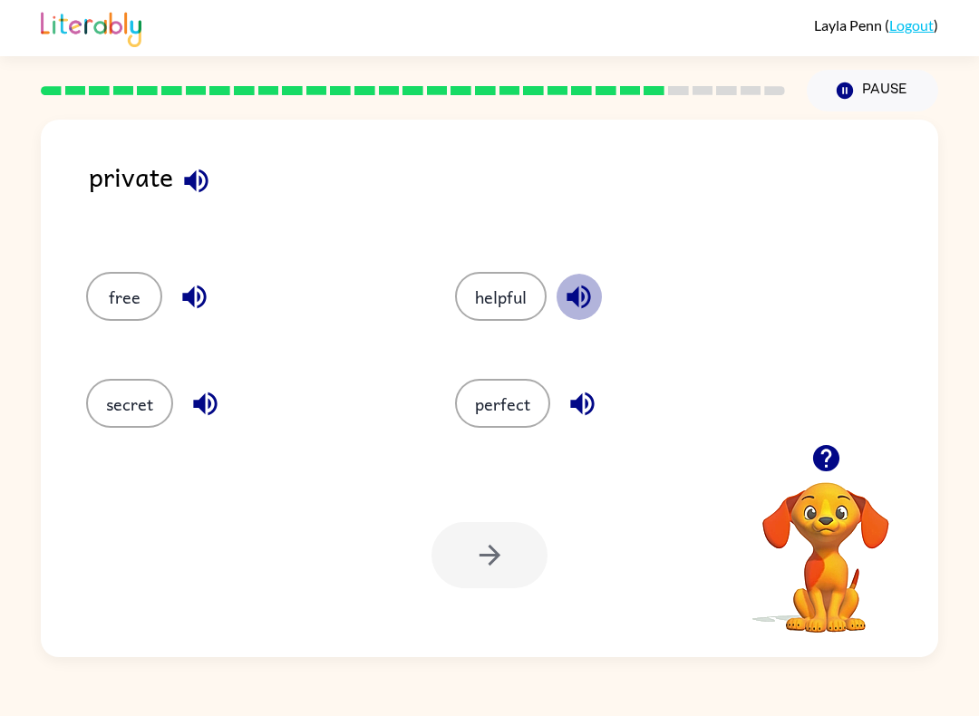
click at [587, 297] on icon "button" at bounding box center [579, 297] width 32 height 32
click at [585, 410] on icon "button" at bounding box center [583, 404] width 32 height 32
click at [211, 418] on icon "button" at bounding box center [205, 404] width 32 height 32
click at [191, 316] on button "button" at bounding box center [194, 297] width 46 height 46
click at [208, 200] on button "button" at bounding box center [196, 181] width 46 height 46
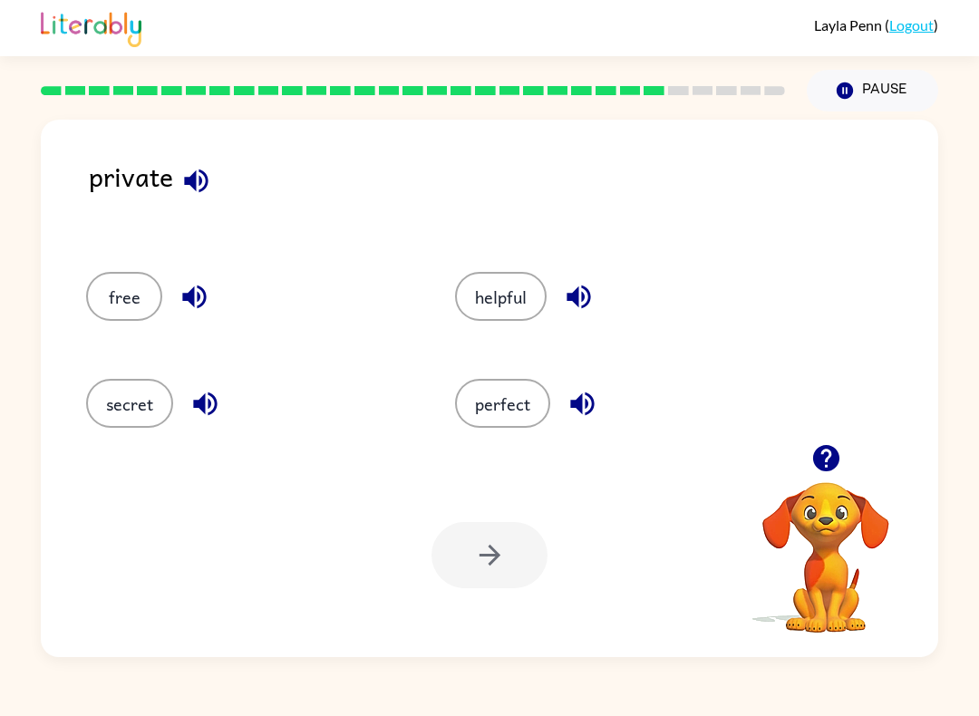
click at [129, 411] on button "secret" at bounding box center [129, 403] width 87 height 49
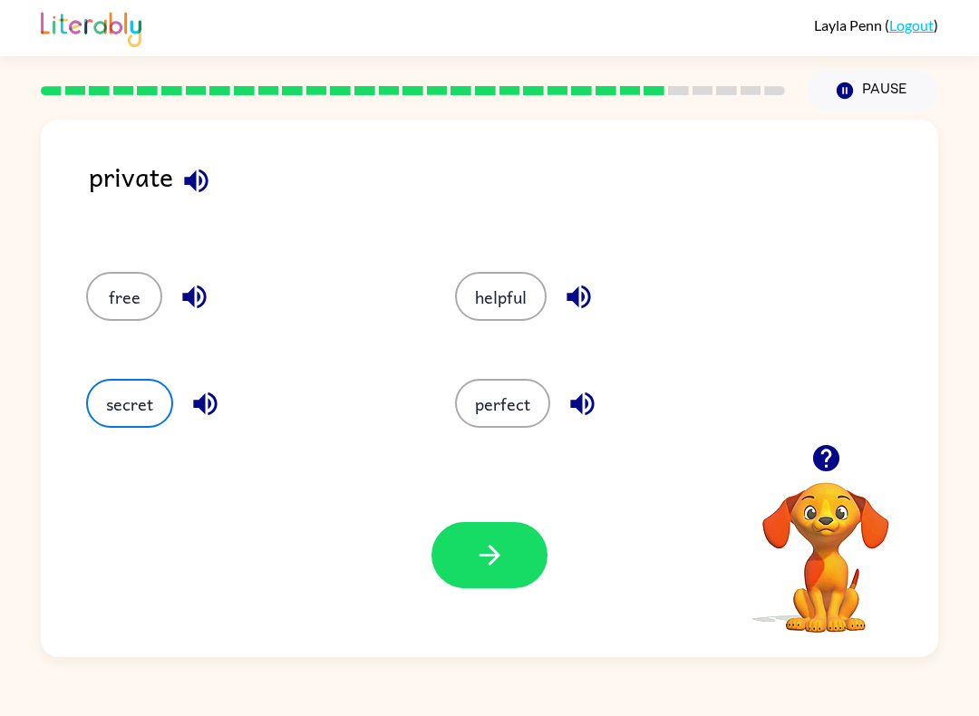
click at [484, 562] on icon "button" at bounding box center [490, 555] width 32 height 32
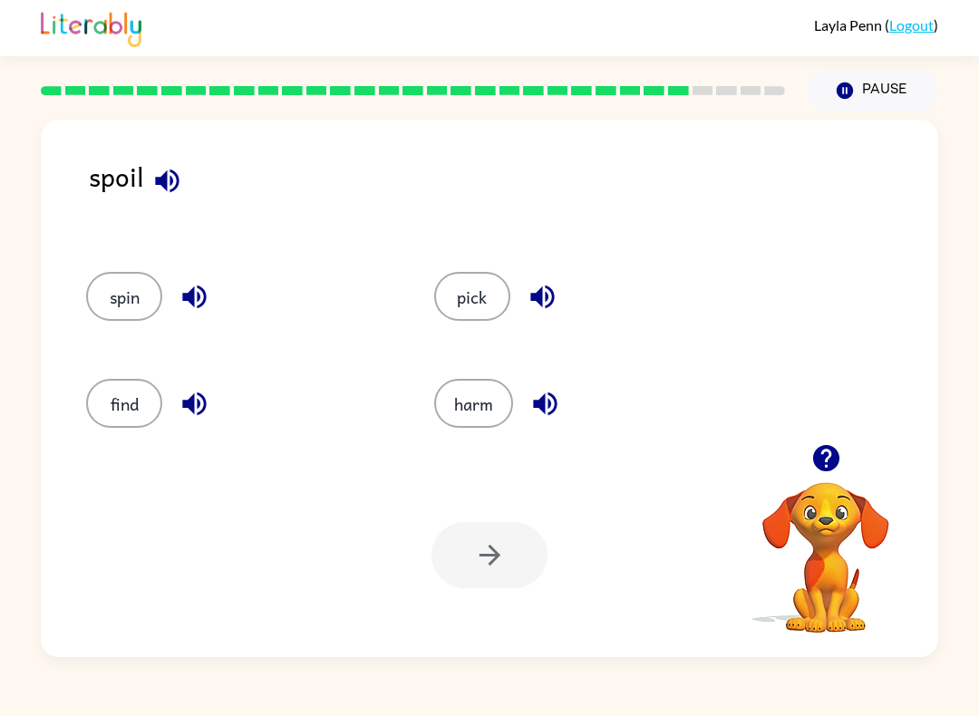
click at [560, 305] on button "button" at bounding box center [543, 297] width 46 height 46
click at [550, 410] on icon "button" at bounding box center [545, 404] width 32 height 32
click at [205, 408] on icon "button" at bounding box center [194, 405] width 24 height 24
click at [212, 296] on button "button" at bounding box center [194, 297] width 46 height 46
click at [171, 184] on icon "button" at bounding box center [167, 181] width 24 height 24
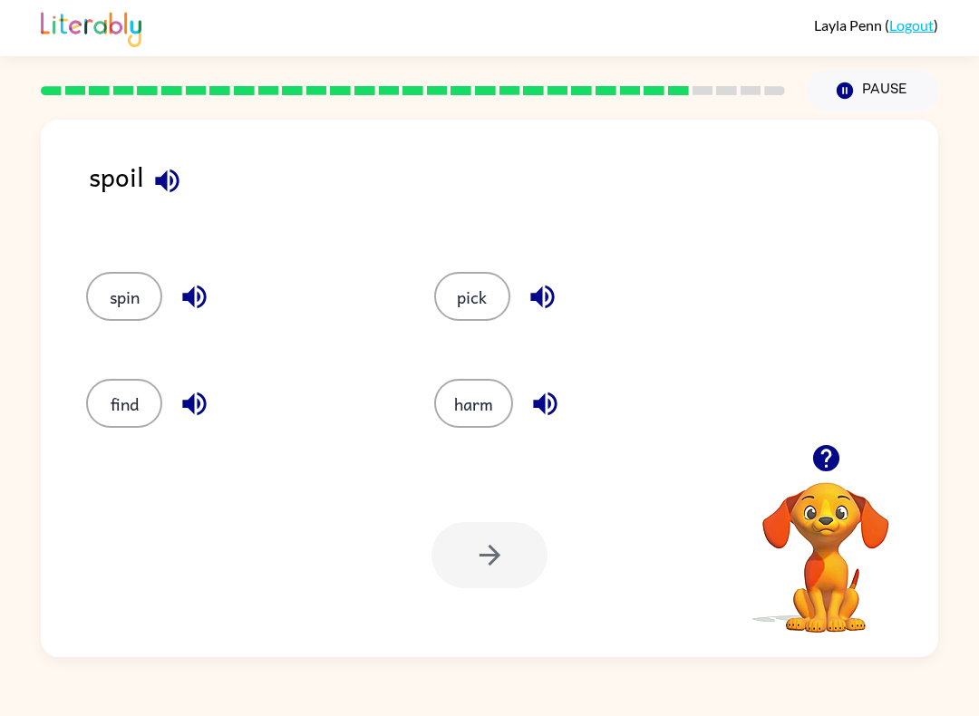
click at [131, 416] on button "find" at bounding box center [124, 403] width 76 height 49
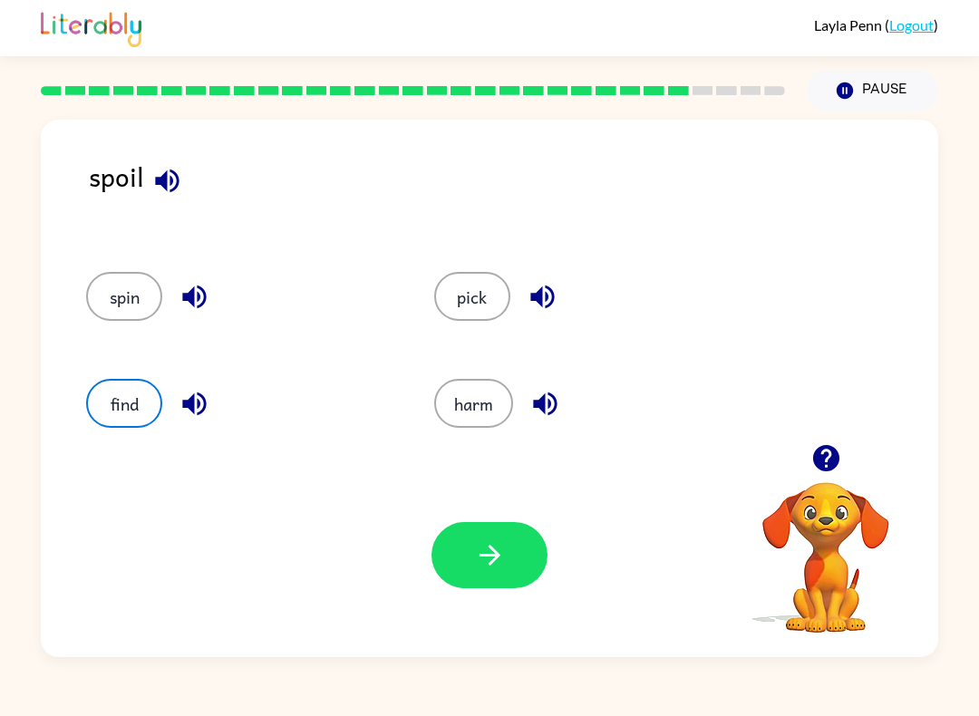
click at [495, 558] on icon "button" at bounding box center [489, 555] width 21 height 21
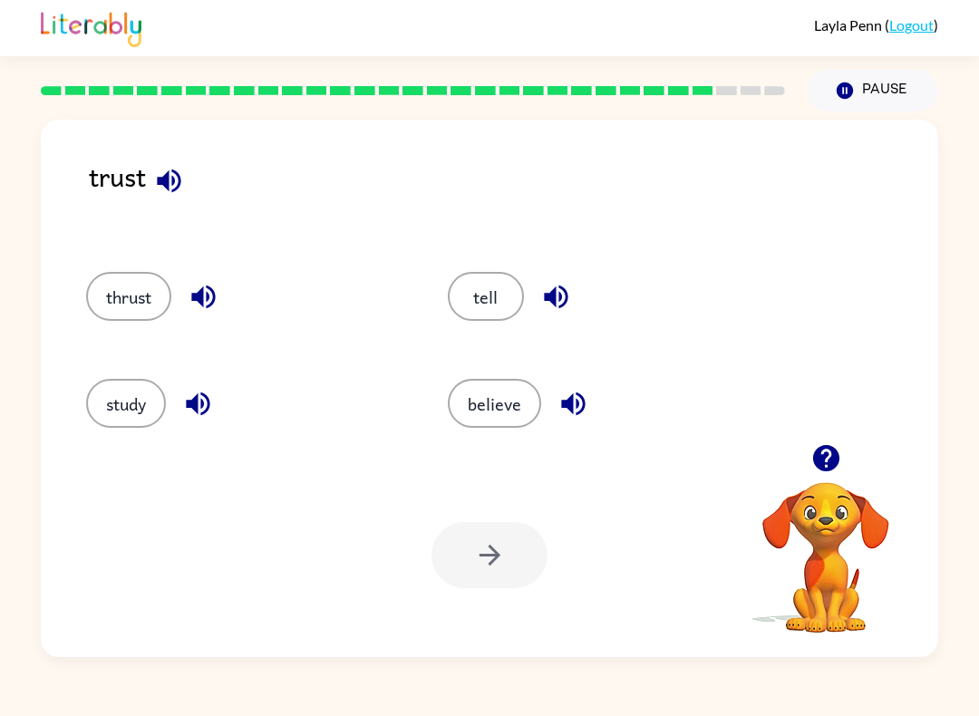
click at [577, 414] on icon "button" at bounding box center [573, 405] width 24 height 24
click at [550, 306] on icon "button" at bounding box center [556, 297] width 32 height 32
click at [191, 426] on button "button" at bounding box center [198, 404] width 46 height 46
click at [201, 295] on icon "button" at bounding box center [203, 298] width 24 height 24
click at [180, 192] on icon "button" at bounding box center [169, 181] width 32 height 32
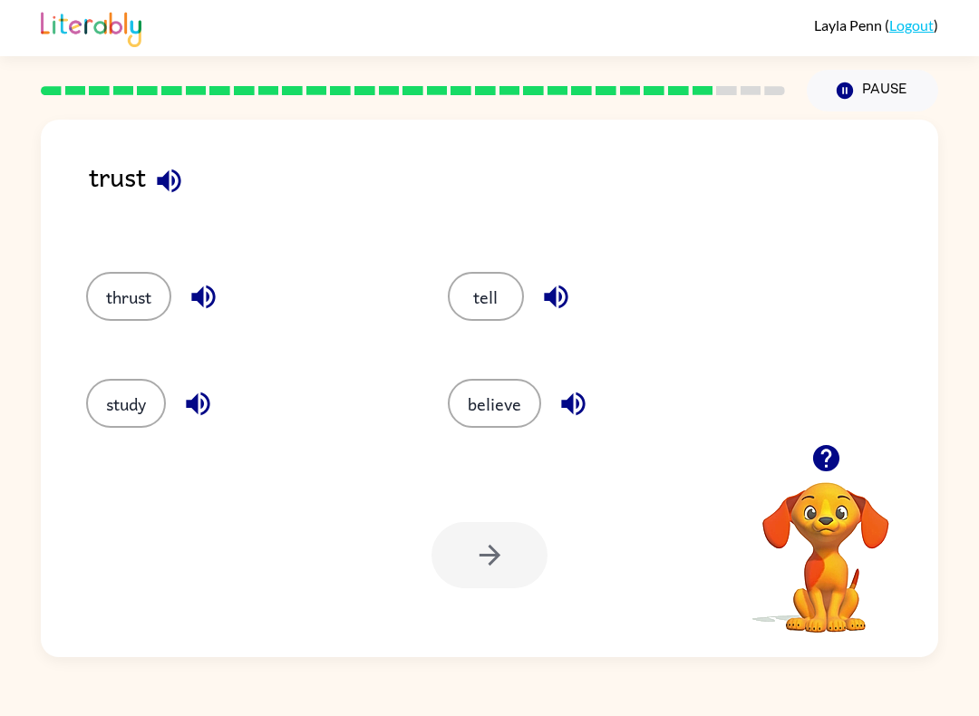
click at [122, 422] on button "study" at bounding box center [126, 403] width 80 height 49
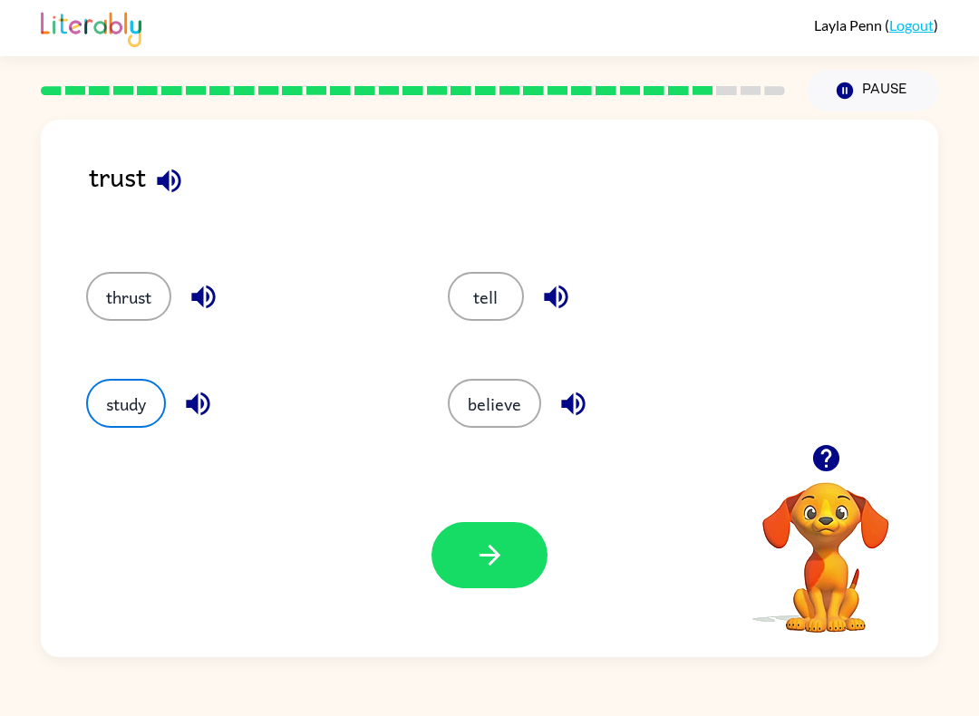
click at [488, 568] on icon "button" at bounding box center [490, 555] width 32 height 32
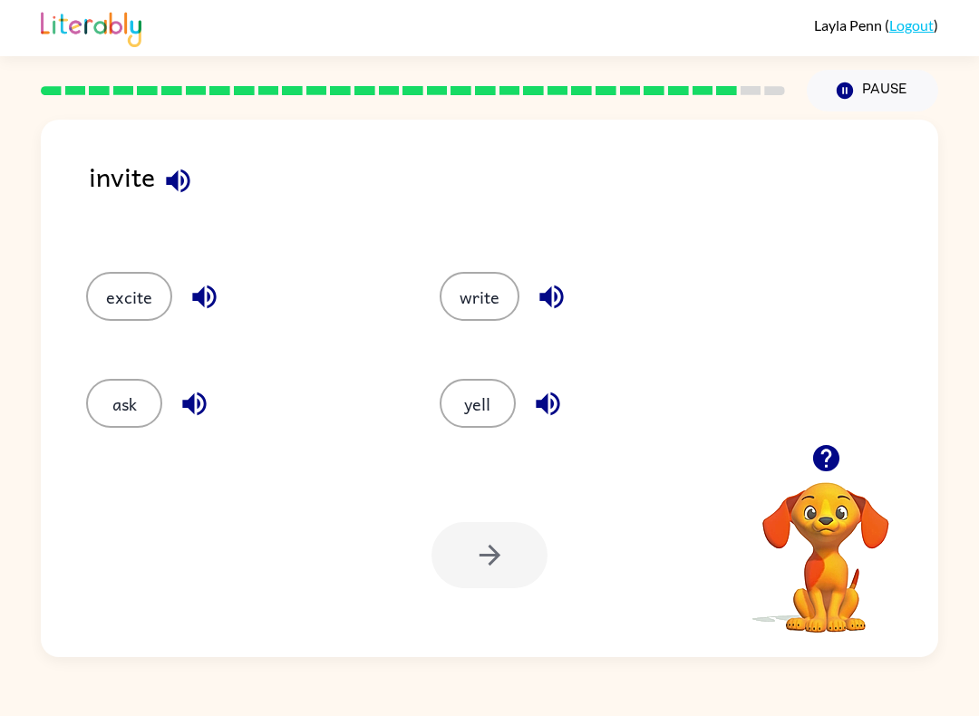
click at [535, 405] on icon "button" at bounding box center [548, 404] width 32 height 32
click at [200, 402] on icon "button" at bounding box center [195, 404] width 32 height 32
click at [220, 296] on button "button" at bounding box center [204, 297] width 46 height 46
click at [184, 192] on icon "button" at bounding box center [178, 181] width 24 height 24
click at [131, 409] on button "ask" at bounding box center [124, 403] width 76 height 49
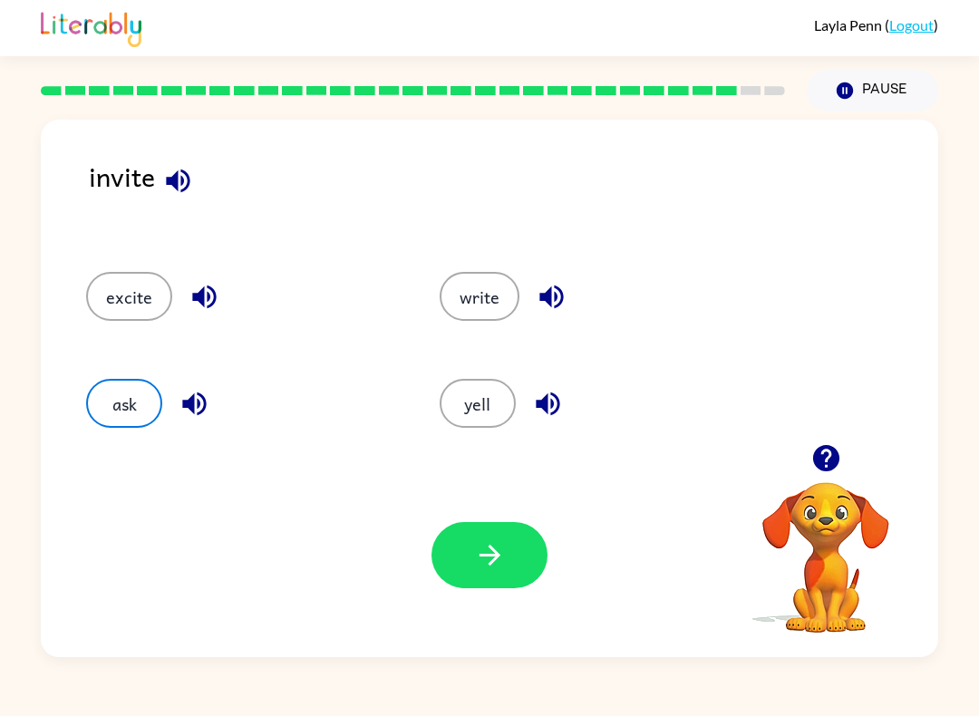
click at [497, 552] on icon "button" at bounding box center [490, 555] width 32 height 32
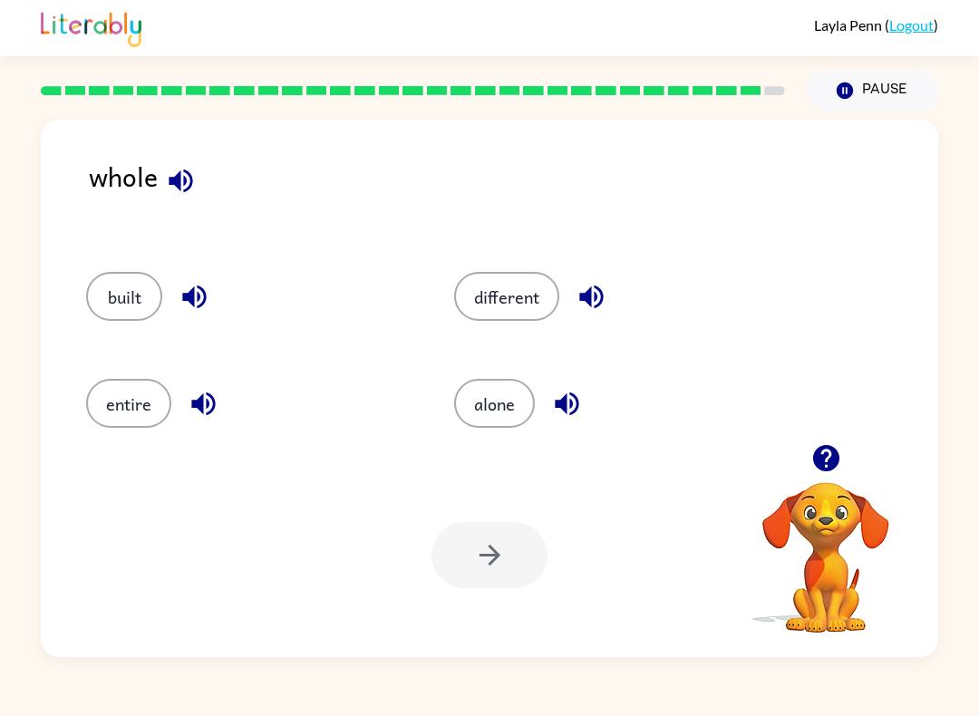
click at [567, 398] on icon "button" at bounding box center [567, 405] width 24 height 24
click at [611, 295] on button "button" at bounding box center [591, 297] width 46 height 46
click at [571, 403] on icon "button" at bounding box center [567, 405] width 24 height 24
click at [596, 432] on div "alone" at bounding box center [604, 398] width 368 height 107
click at [575, 414] on icon "button" at bounding box center [567, 404] width 32 height 32
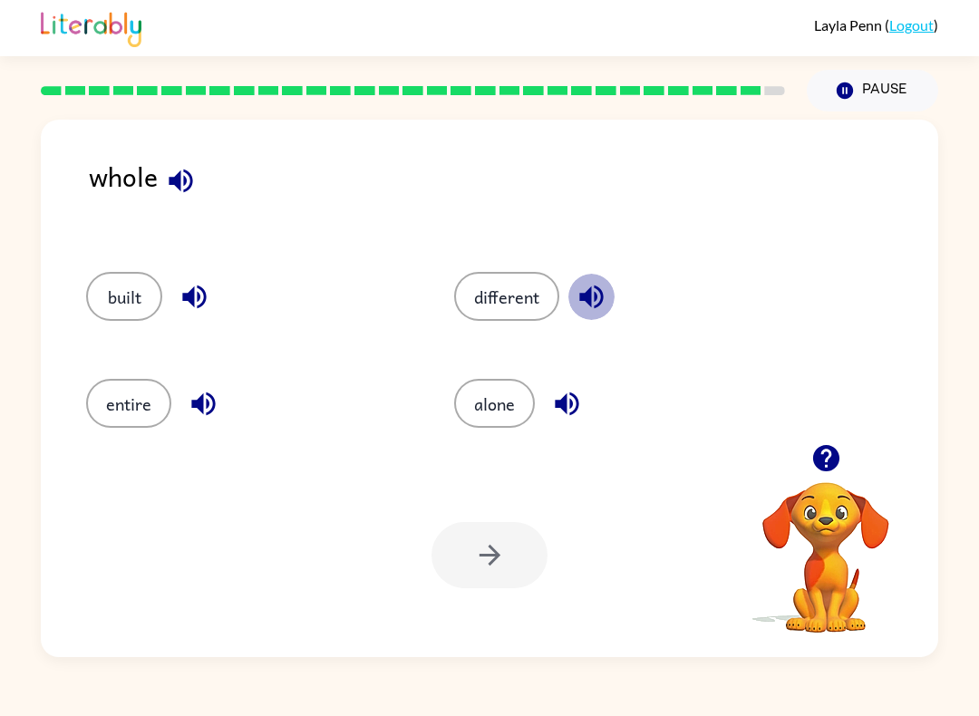
click at [584, 284] on icon "button" at bounding box center [592, 297] width 32 height 32
click at [192, 308] on icon "button" at bounding box center [195, 297] width 32 height 32
click at [218, 412] on icon "button" at bounding box center [204, 404] width 32 height 32
click at [189, 186] on icon "button" at bounding box center [181, 181] width 32 height 32
click at [479, 553] on div at bounding box center [490, 555] width 116 height 66
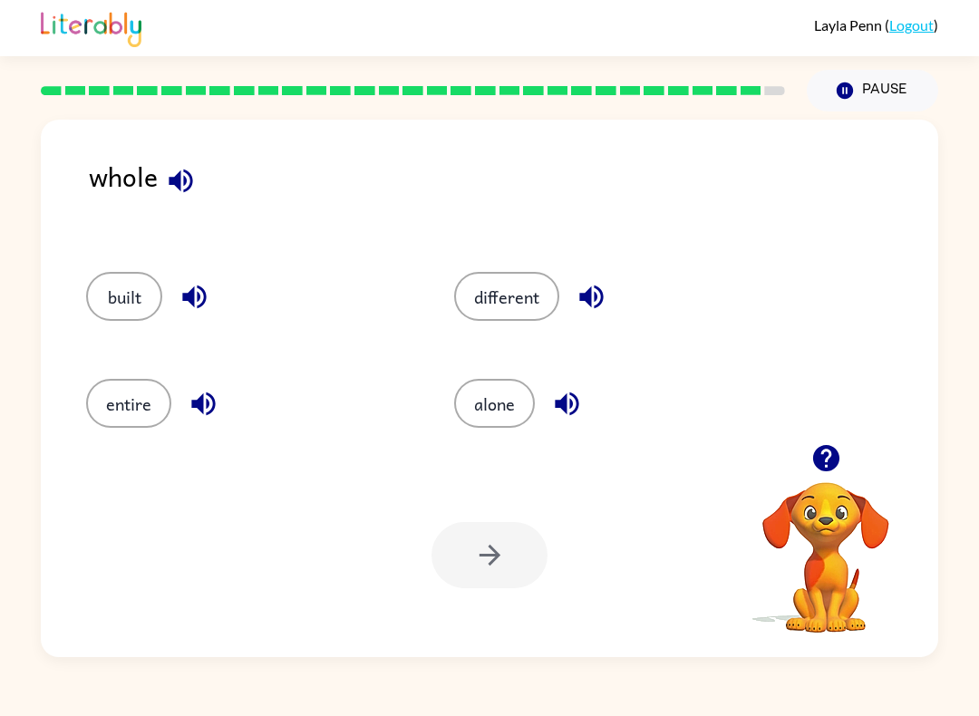
click at [142, 413] on button "entire" at bounding box center [128, 403] width 85 height 49
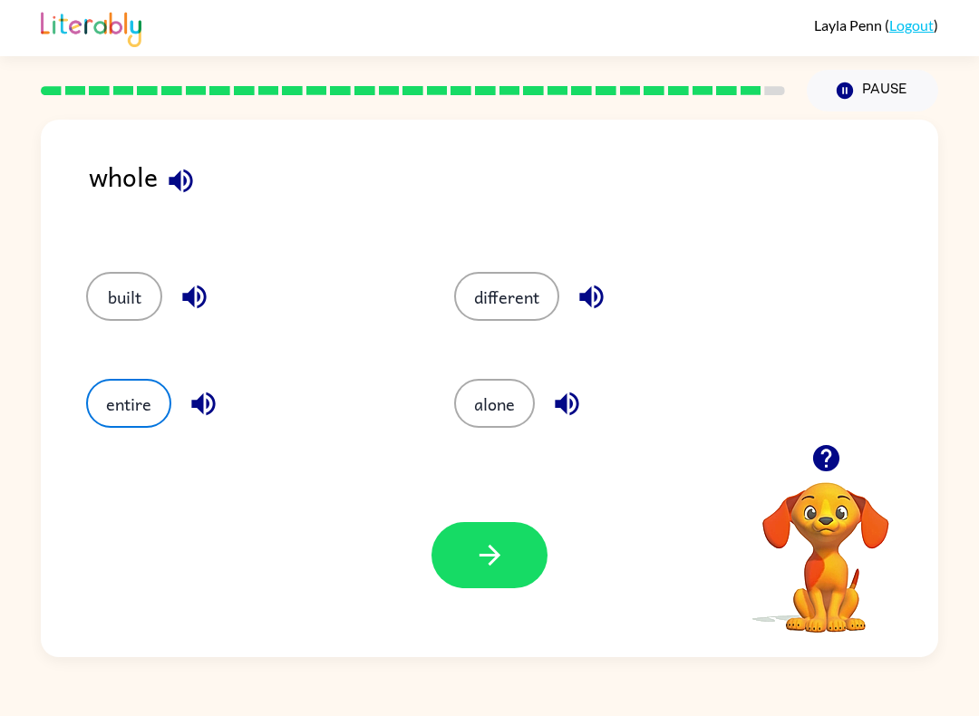
click at [504, 554] on icon "button" at bounding box center [490, 555] width 32 height 32
